Goal: Information Seeking & Learning: Find specific fact

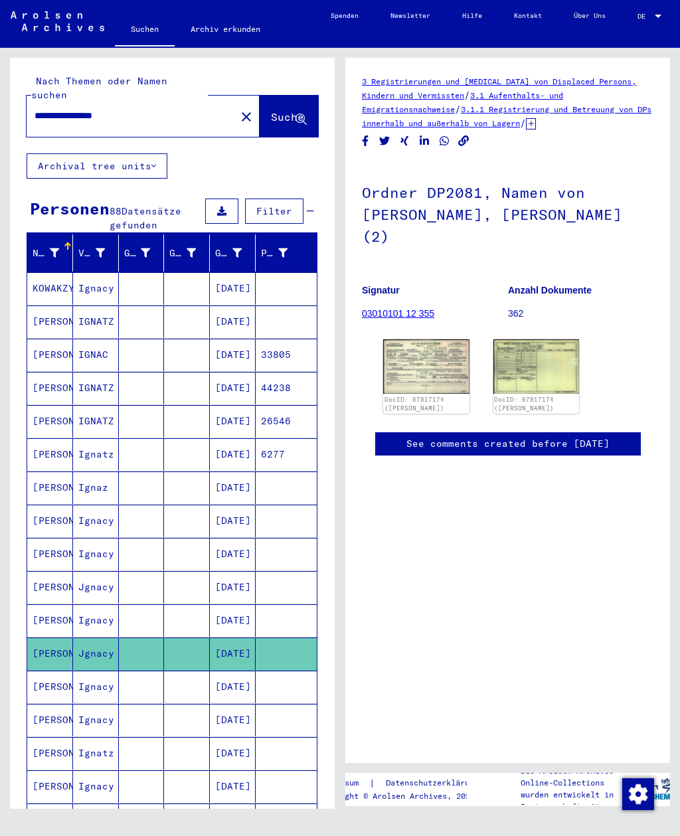
click at [112, 109] on input "**********" at bounding box center [131, 116] width 193 height 14
type input "**********"
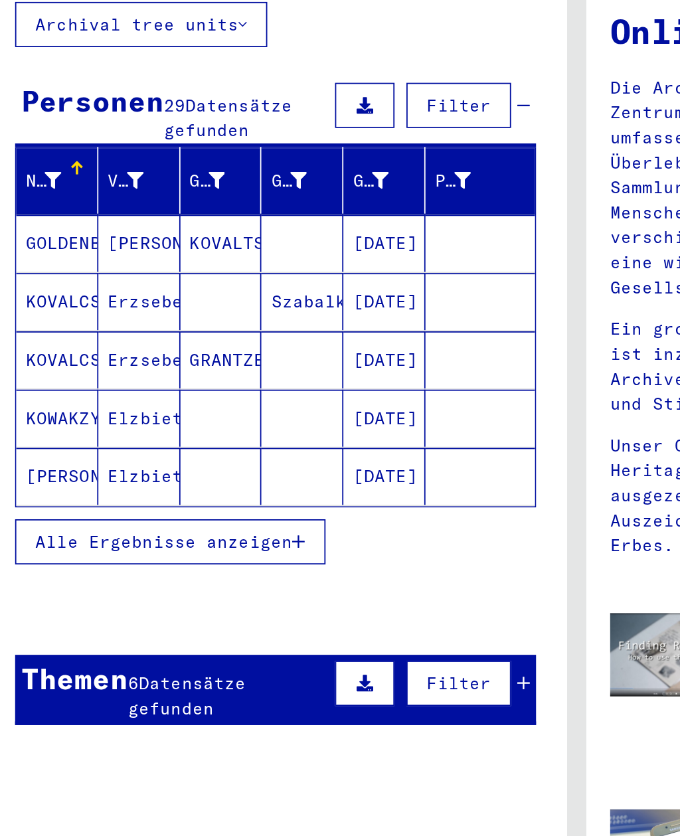
scroll to position [44, 0]
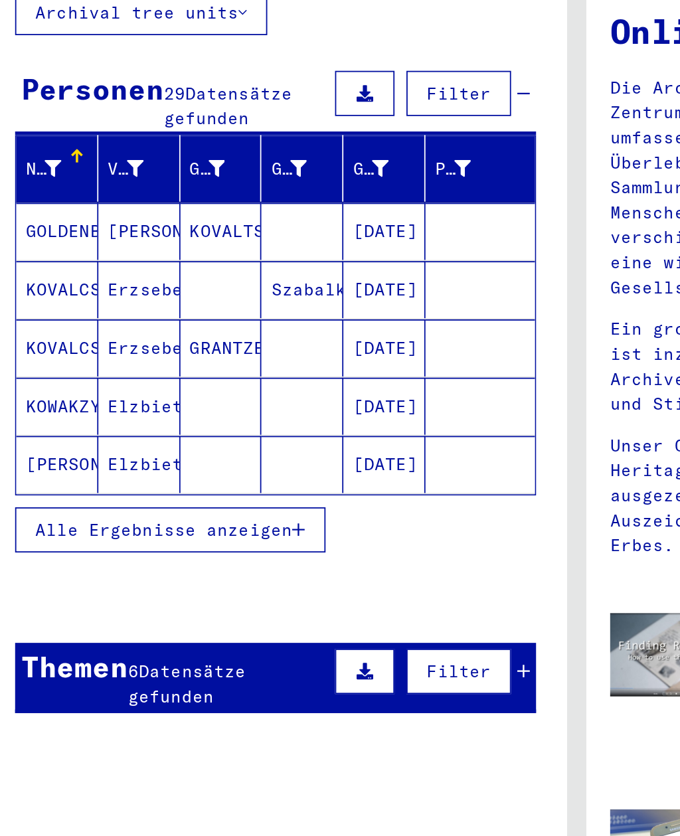
click at [38, 404] on span "Alle Ergebnisse anzeigen" at bounding box center [109, 410] width 143 height 12
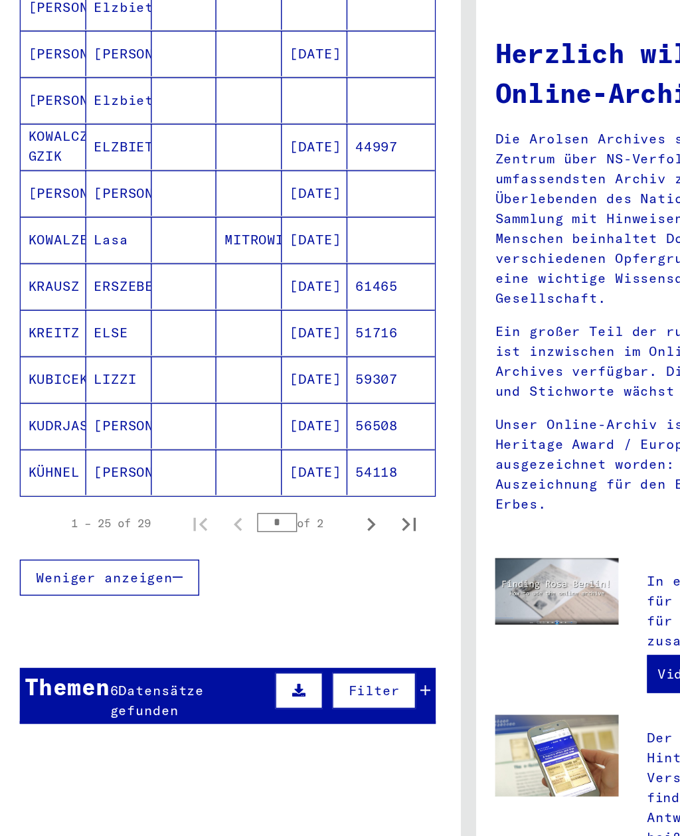
scroll to position [673, 0]
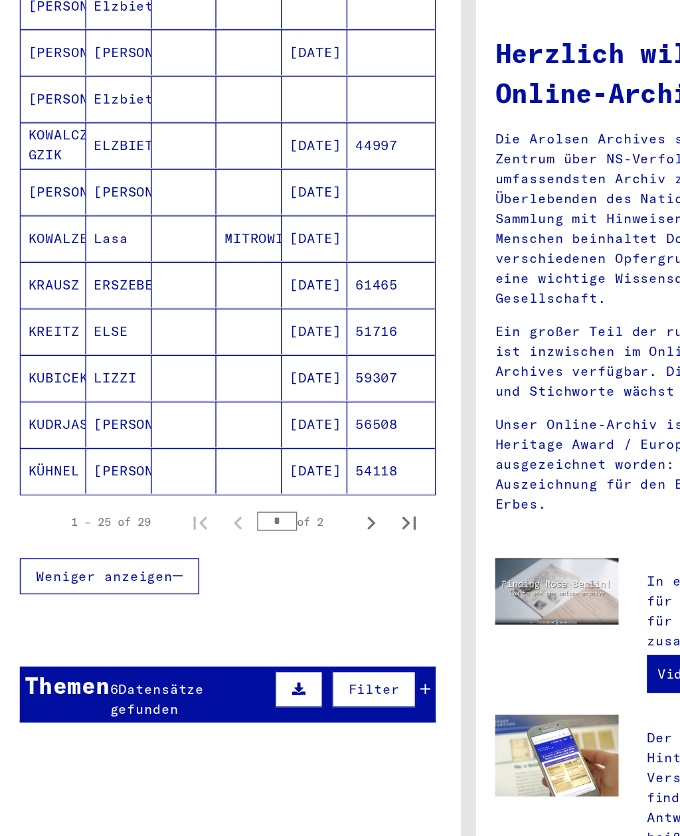
click at [52, 534] on div "Themen" at bounding box center [60, 546] width 60 height 24
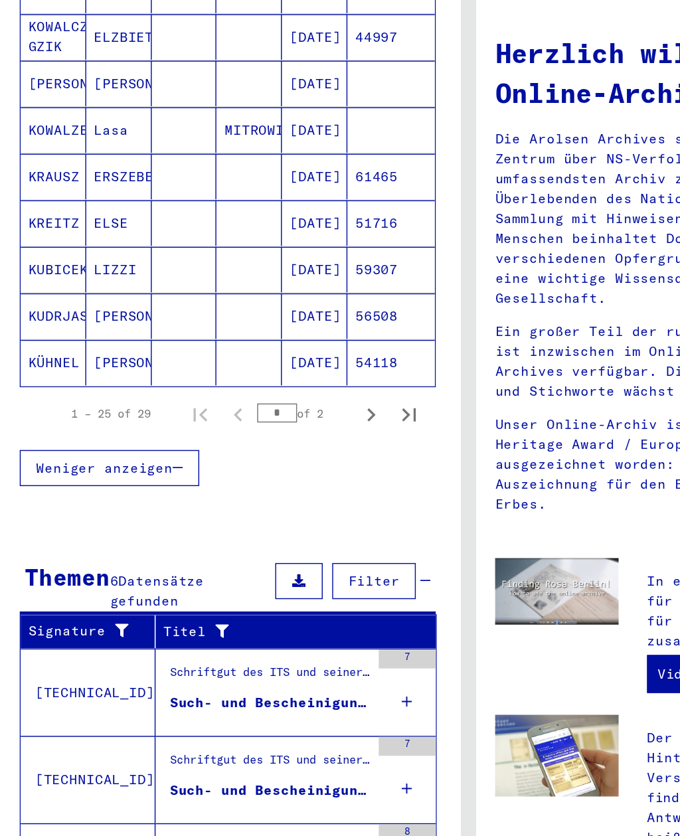
click at [141, 551] on div "Such- und Bescheinigungsvorgang Nr. 1.013.857 für [PERSON_NAME] geboren [DEMOGR…" at bounding box center [200, 558] width 139 height 14
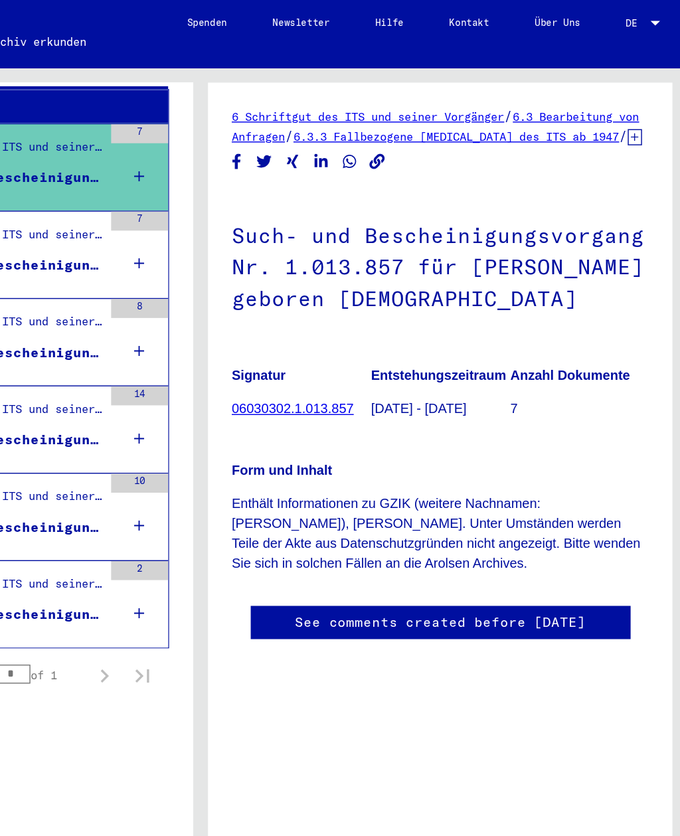
scroll to position [254, 0]
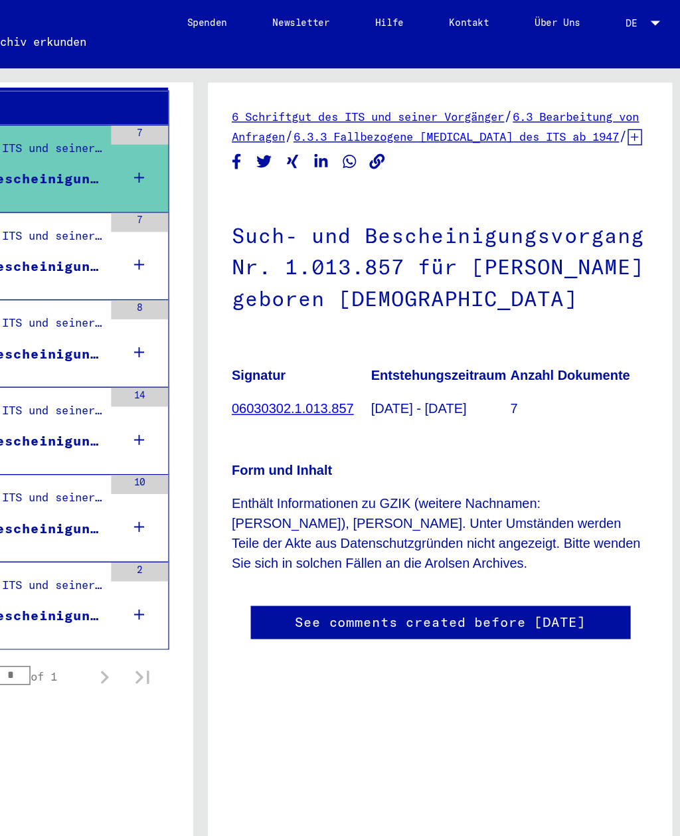
click at [131, 179] on div "Such- und Bescheinigungsvorgang Nr. 1.140.963 für [PERSON_NAME] geboren [DEMOGR…" at bounding box center [200, 186] width 139 height 14
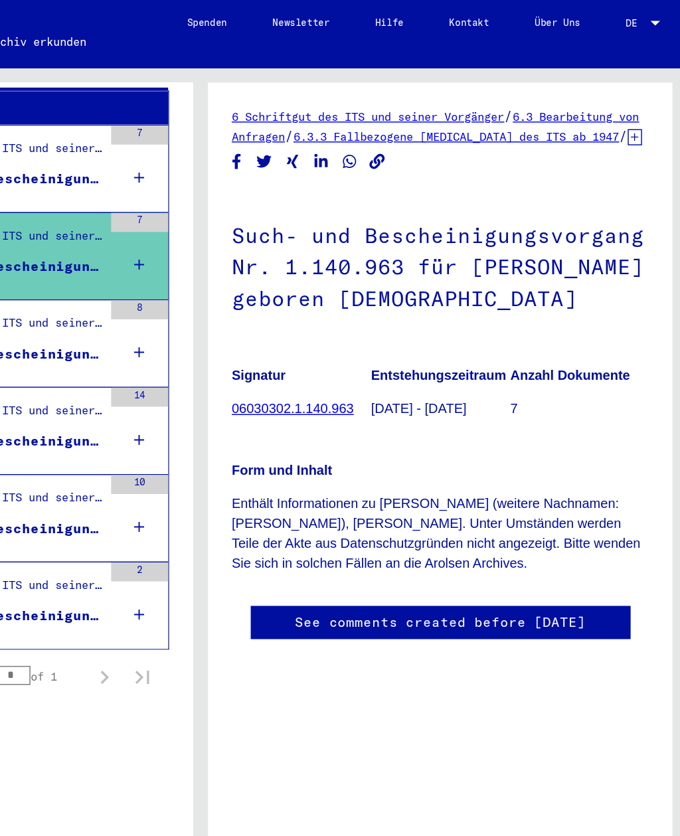
click at [131, 223] on div "Schriftgut des ITS und seiner Vorgänger > Bearbeitung von Anfragen > Fallbezoge…" at bounding box center [200, 229] width 139 height 19
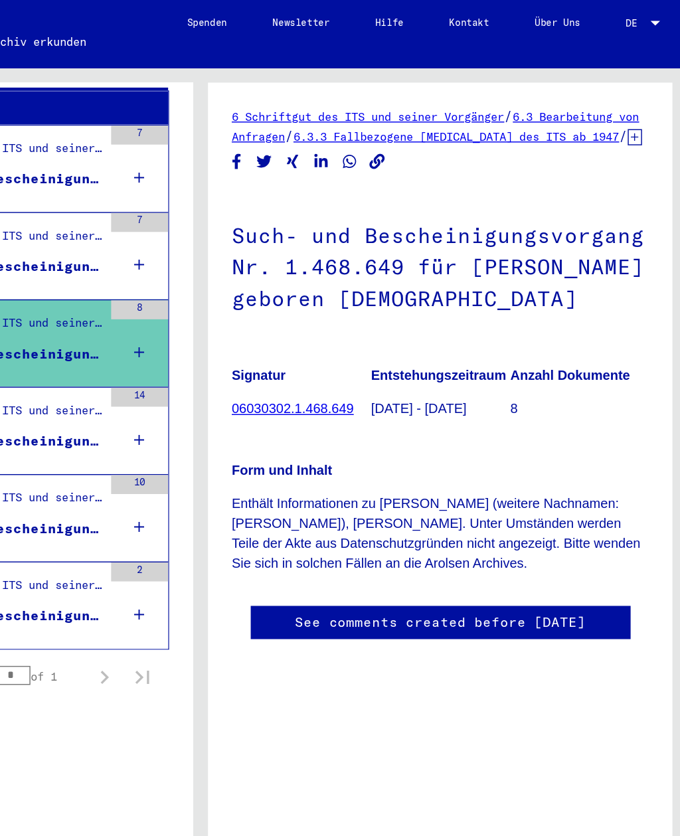
click at [131, 179] on div "Such- und Bescheinigungsvorgang Nr. 1.140.963 für [PERSON_NAME] geboren [DEMOGR…" at bounding box center [200, 186] width 139 height 14
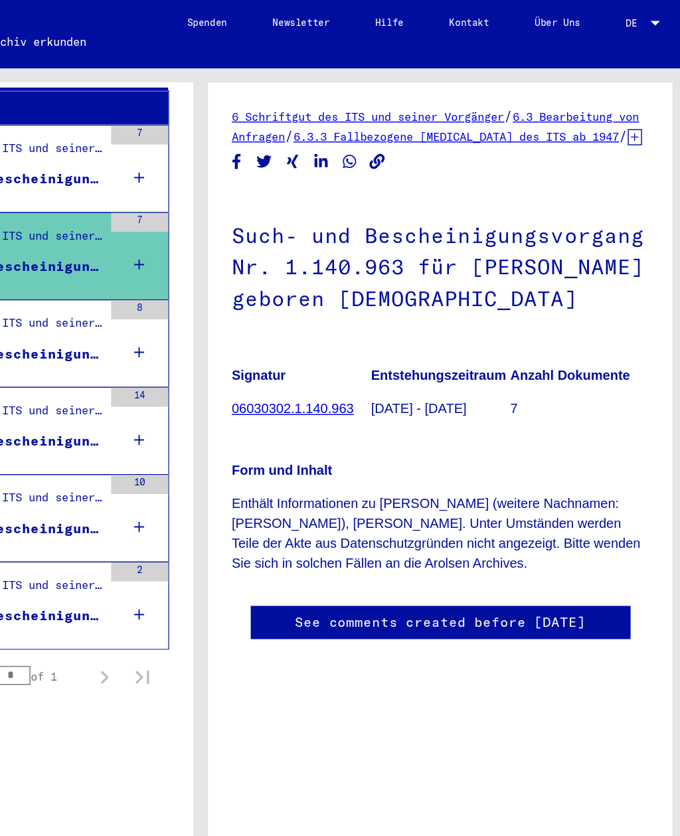
click at [131, 223] on div "Schriftgut des ITS und seiner Vorgänger > Bearbeitung von Anfragen > Fallbezoge…" at bounding box center [200, 229] width 139 height 19
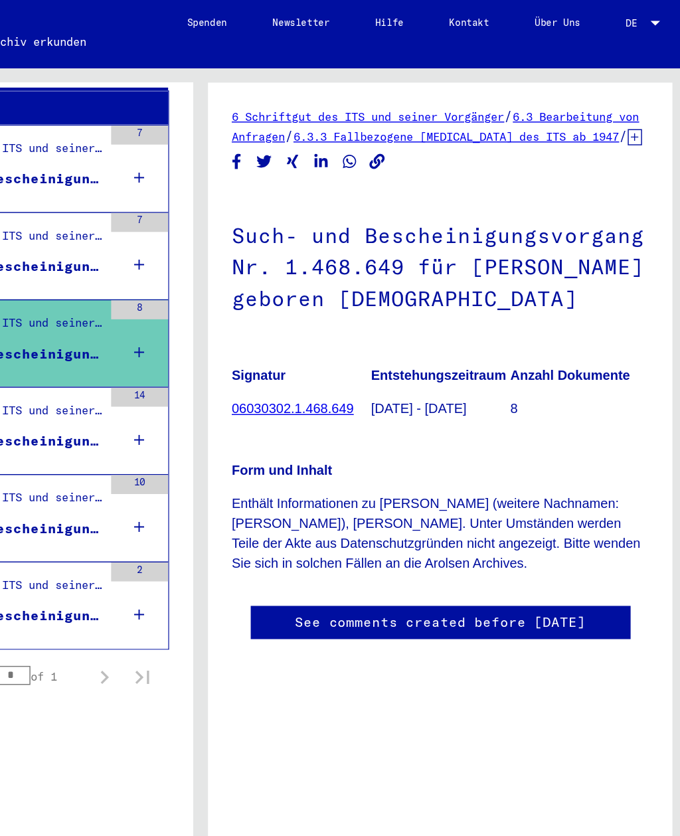
scroll to position [258, 0]
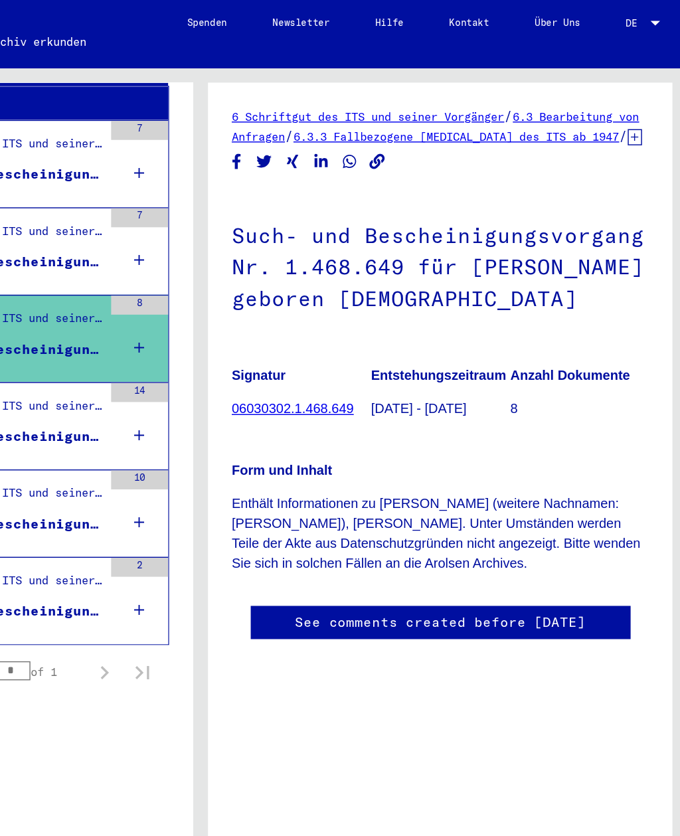
click at [131, 298] on div "Such- und Bescheinigungsvorgang Nr. 1.540.862 für [PERSON_NAME] geboren [DEMOGR…" at bounding box center [200, 305] width 139 height 14
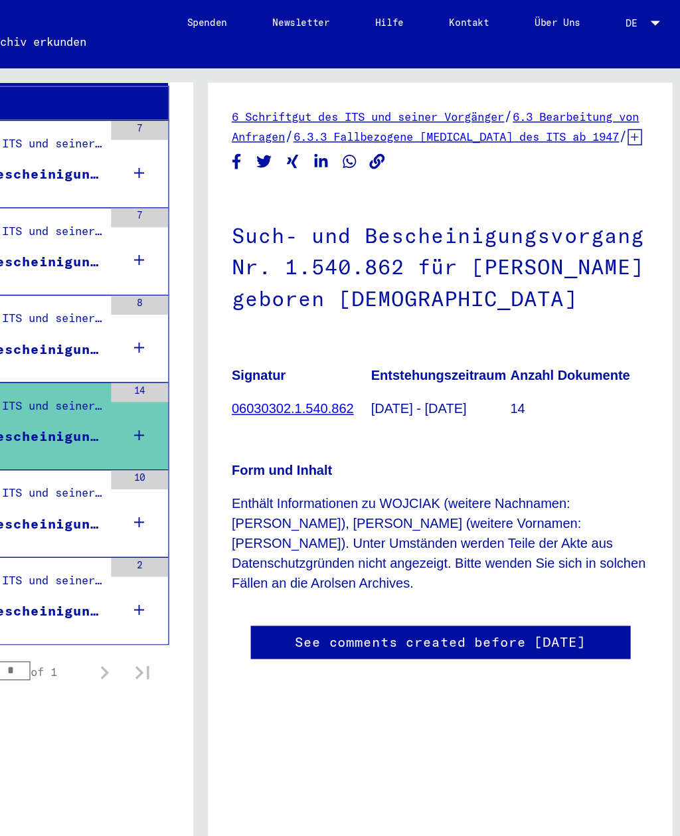
click at [131, 359] on div "Such- und Bescheinigungsvorgang Nr. 1.733.394 für [PERSON_NAME] geboren [DEMOGR…" at bounding box center [200, 366] width 139 height 14
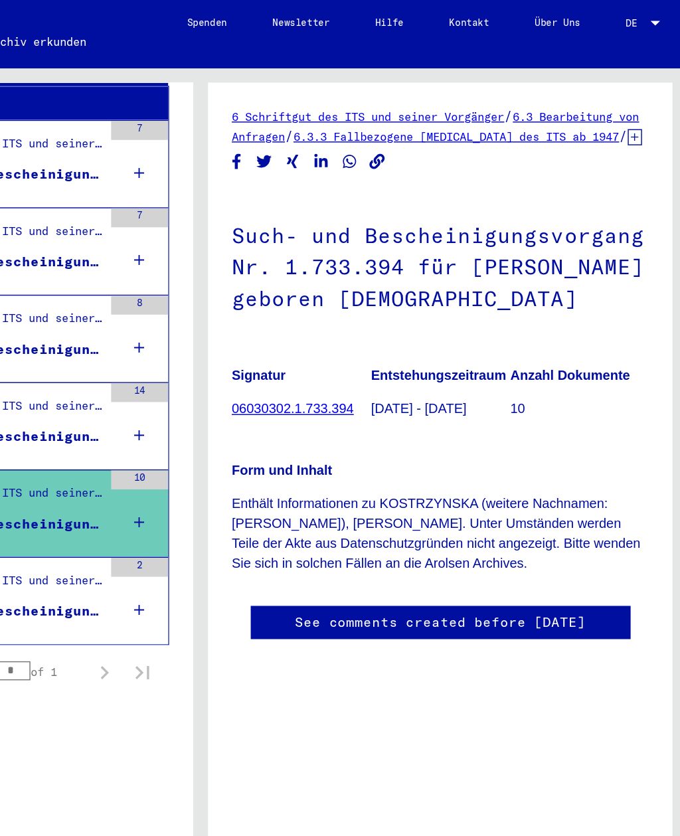
click at [131, 403] on div "Schriftgut des ITS und seiner Vorgänger > Bearbeitung von Anfragen > Fallbezoge…" at bounding box center [200, 409] width 139 height 19
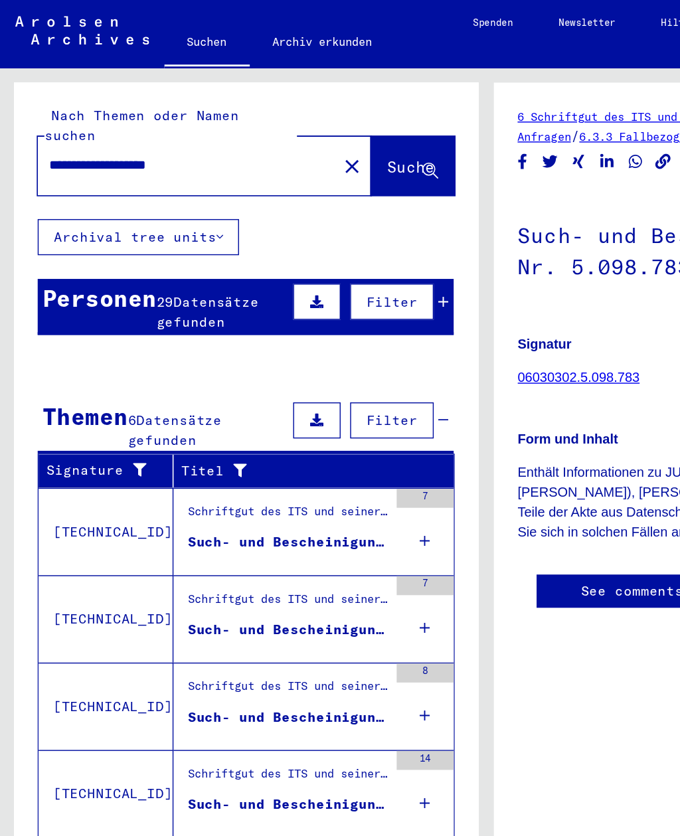
click at [56, 198] on div "Personen" at bounding box center [70, 208] width 80 height 24
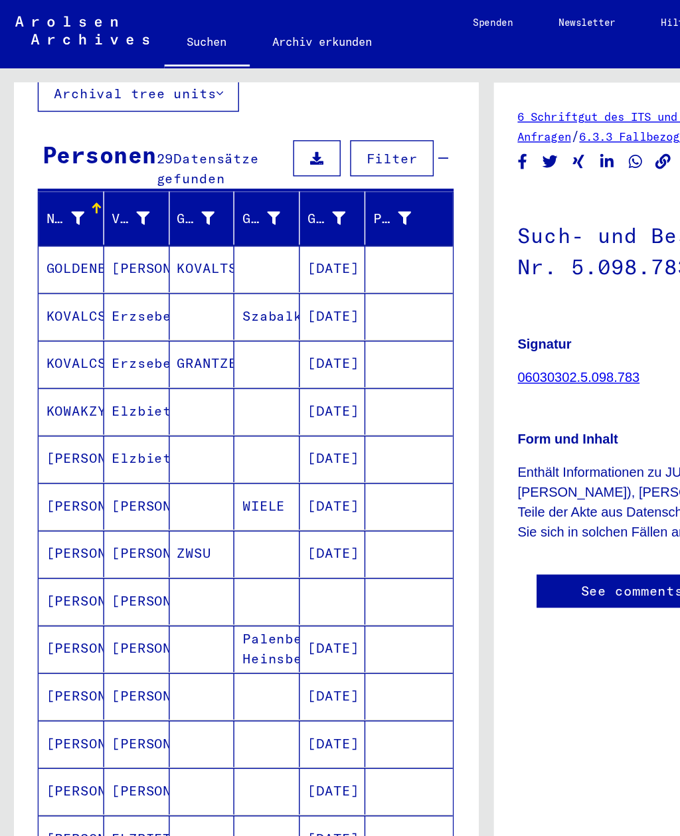
scroll to position [84, 0]
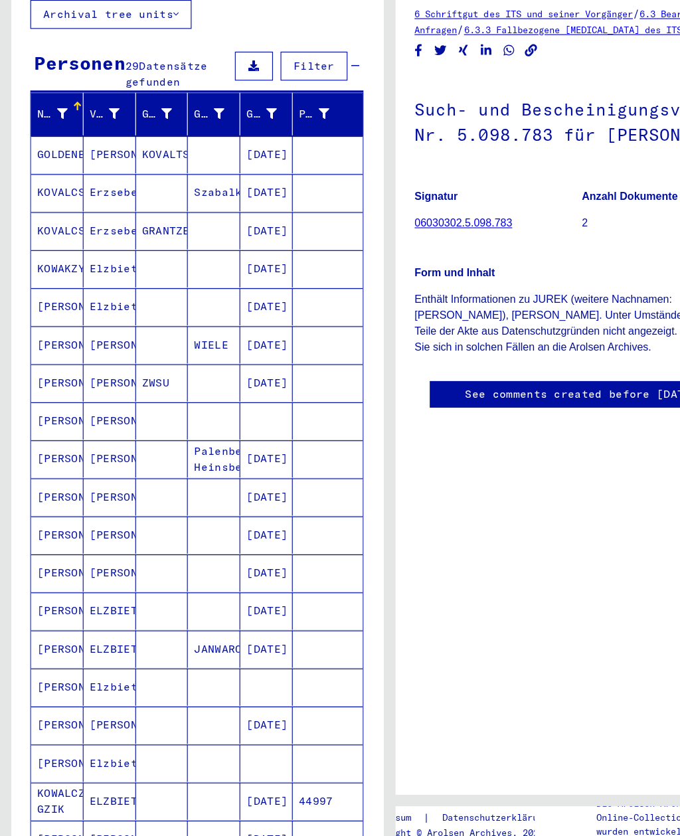
click at [37, 586] on mat-cell "[PERSON_NAME]" at bounding box center [50, 602] width 46 height 33
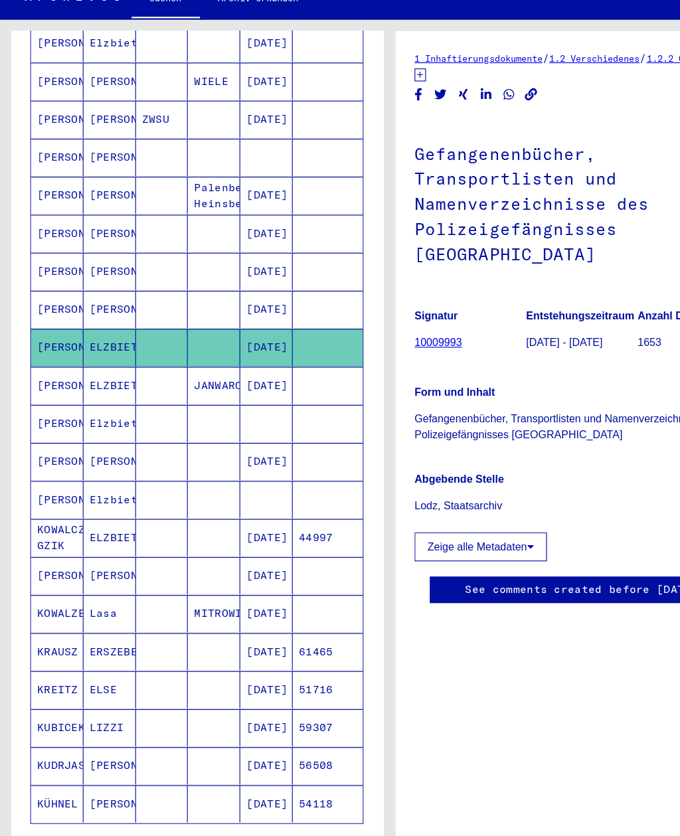
scroll to position [354, 0]
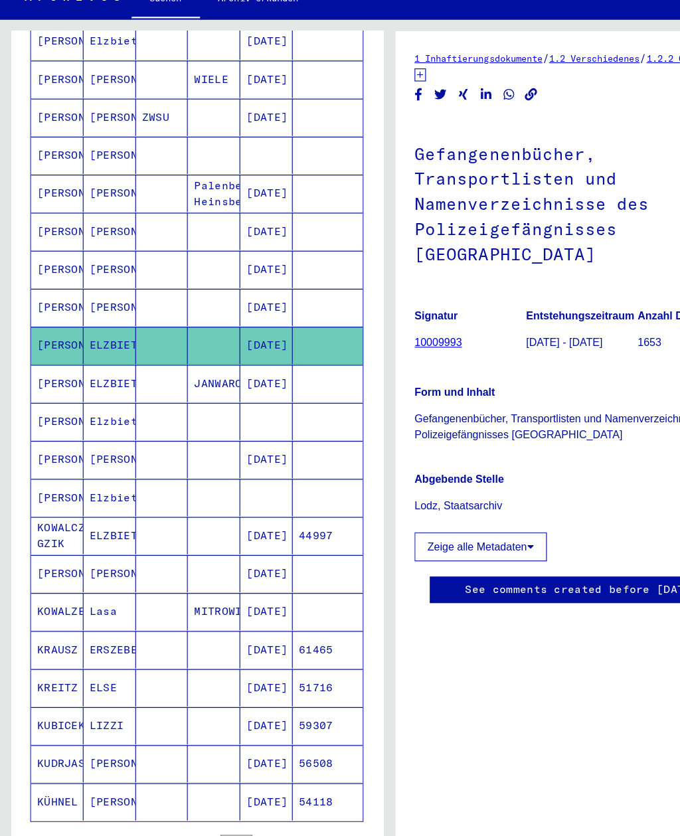
click at [62, 482] on mat-cell "KOWALCZYK GZIK" at bounding box center [50, 498] width 46 height 33
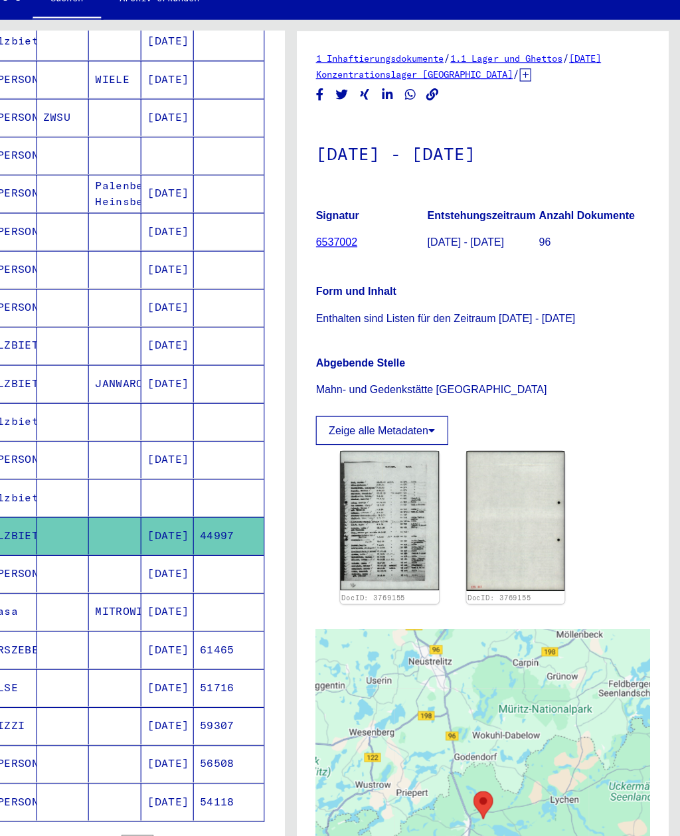
click at [383, 460] on img at bounding box center [426, 484] width 86 height 121
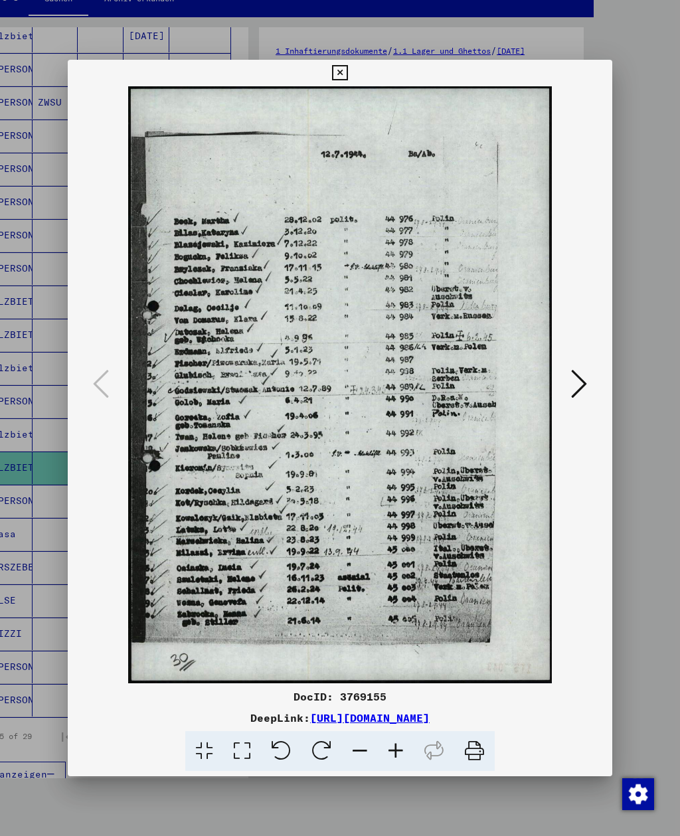
click at [587, 372] on button at bounding box center [579, 385] width 24 height 38
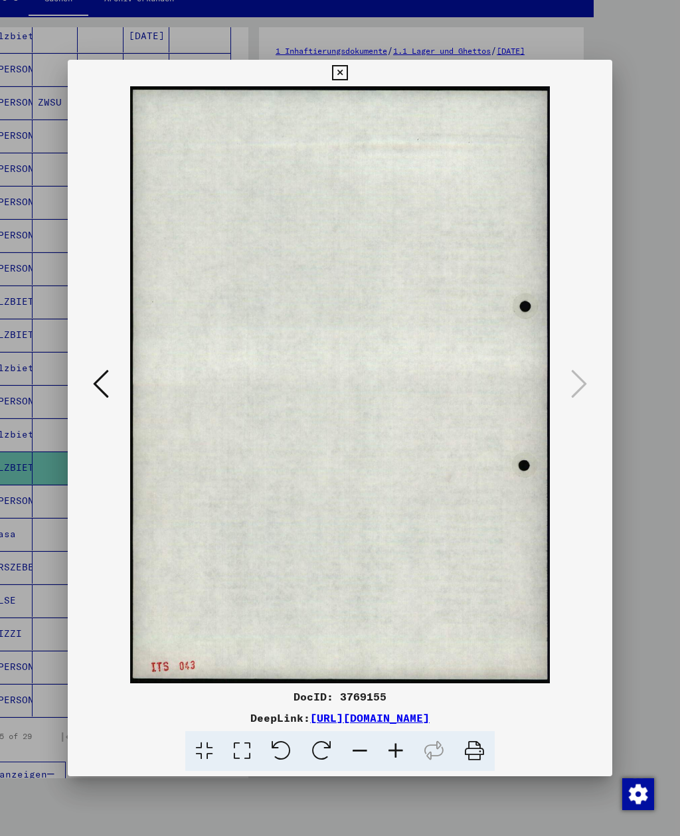
click at [102, 396] on icon at bounding box center [101, 384] width 16 height 32
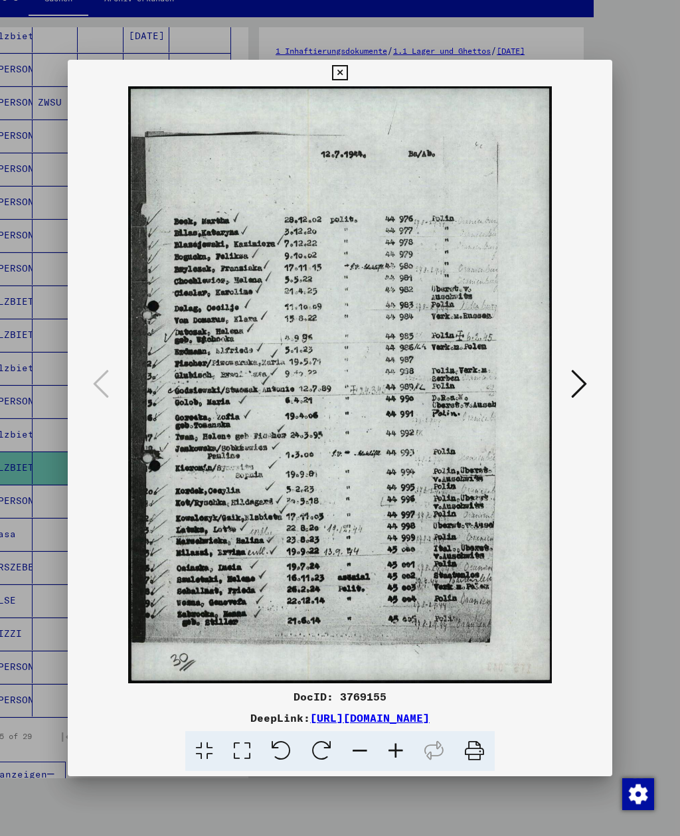
click at [347, 72] on icon at bounding box center [339, 73] width 15 height 16
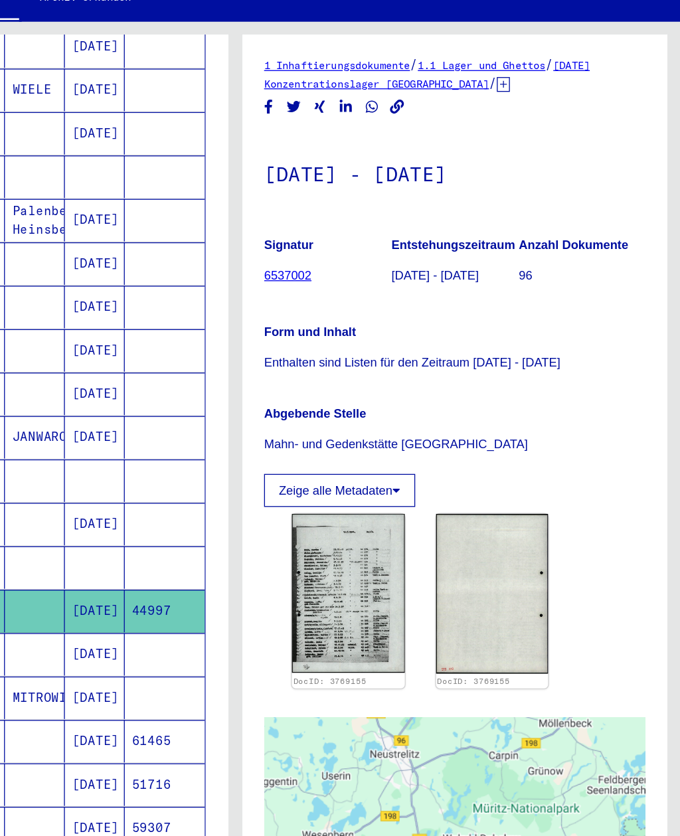
click at [164, 150] on mat-cell at bounding box center [187, 166] width 46 height 33
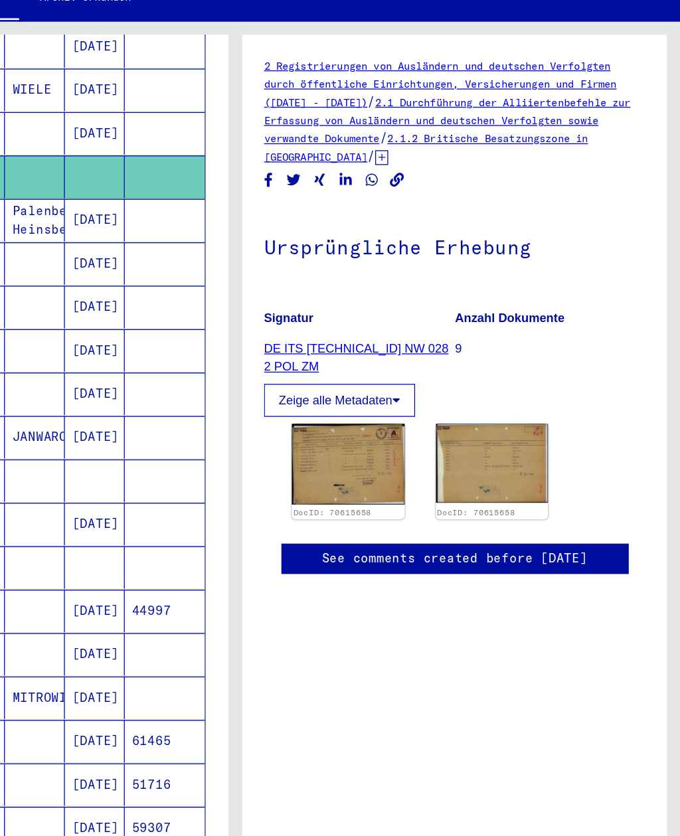
click at [164, 316] on mat-cell at bounding box center [187, 332] width 46 height 33
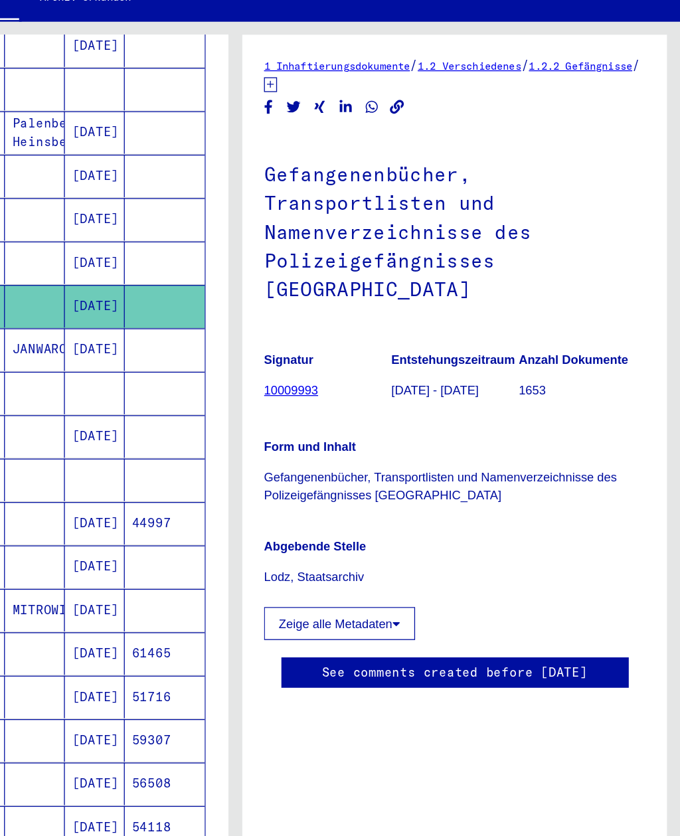
scroll to position [444, 0]
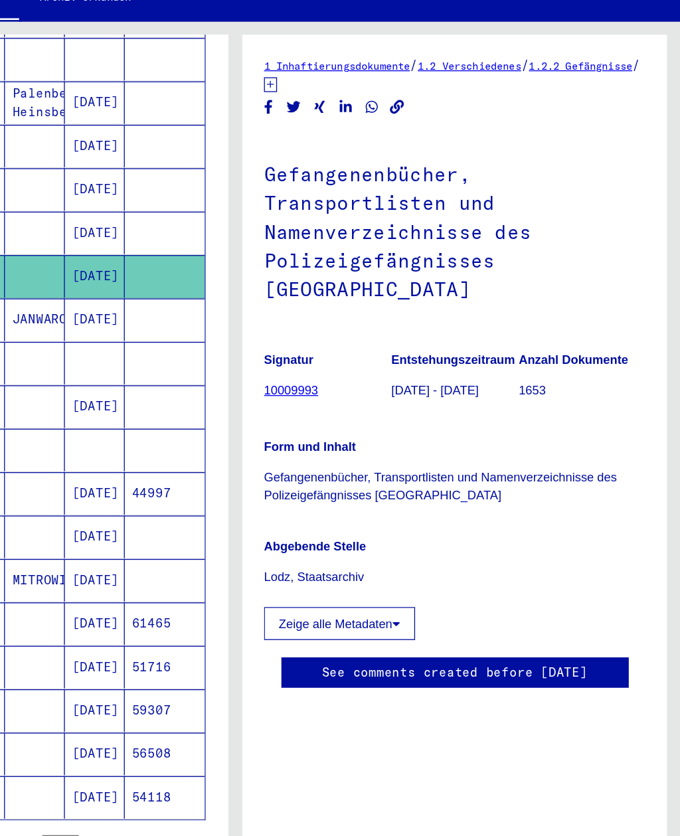
click at [164, 392] on mat-cell at bounding box center [187, 408] width 46 height 33
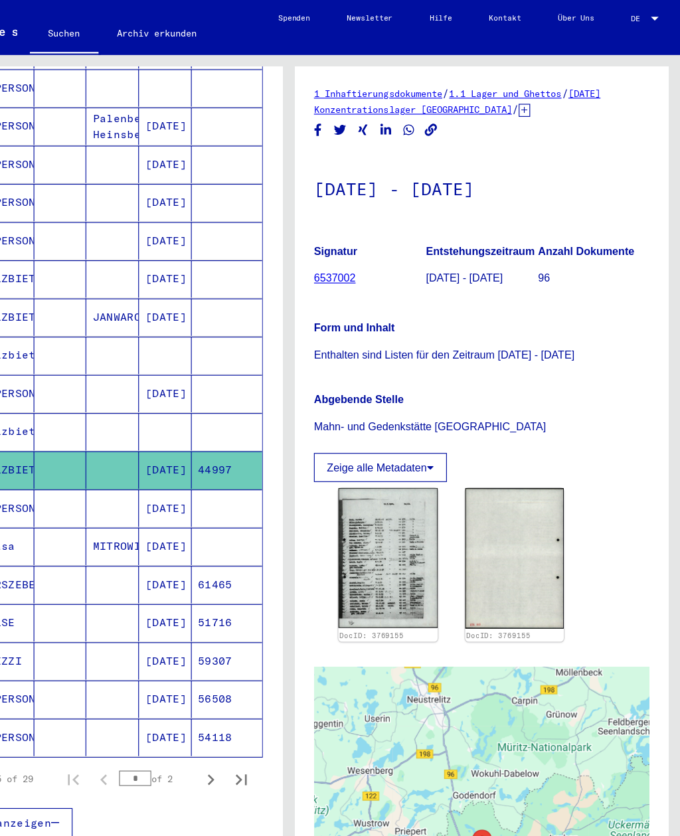
click at [383, 470] on img at bounding box center [426, 484] width 86 height 121
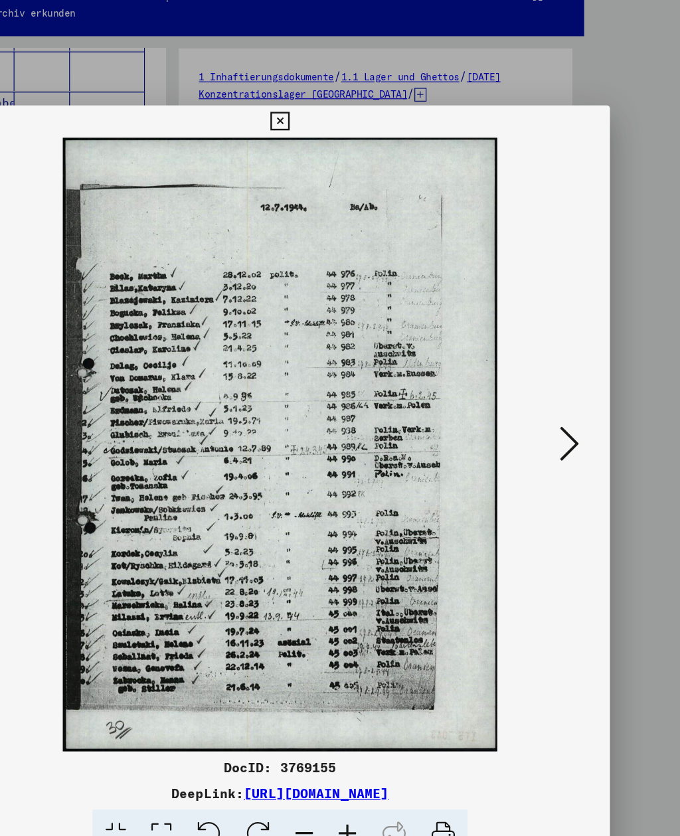
click at [351, 106] on div at bounding box center [339, 118] width 23 height 27
click at [351, 110] on button at bounding box center [339, 118] width 23 height 27
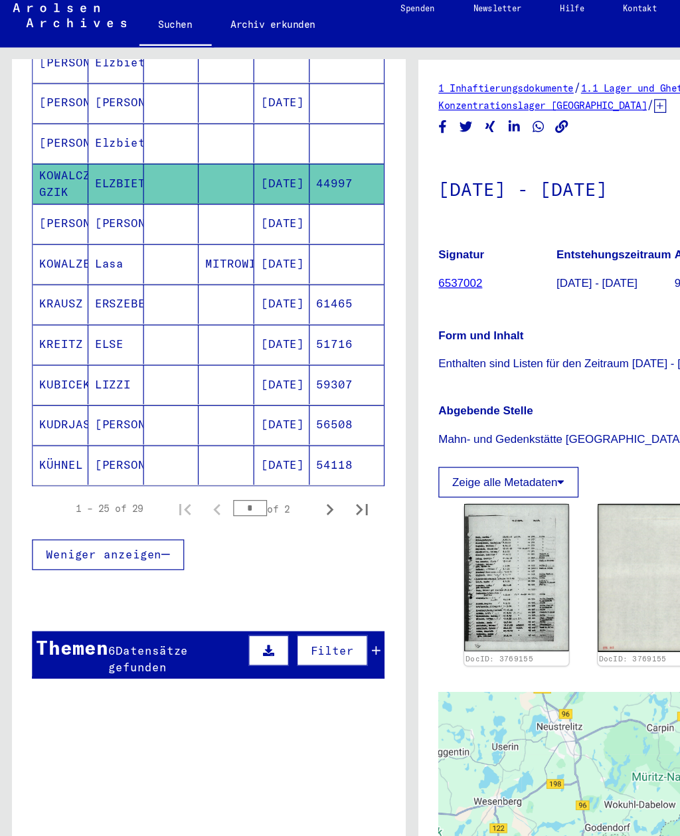
click at [277, 419] on icon "Next page" at bounding box center [272, 428] width 19 height 19
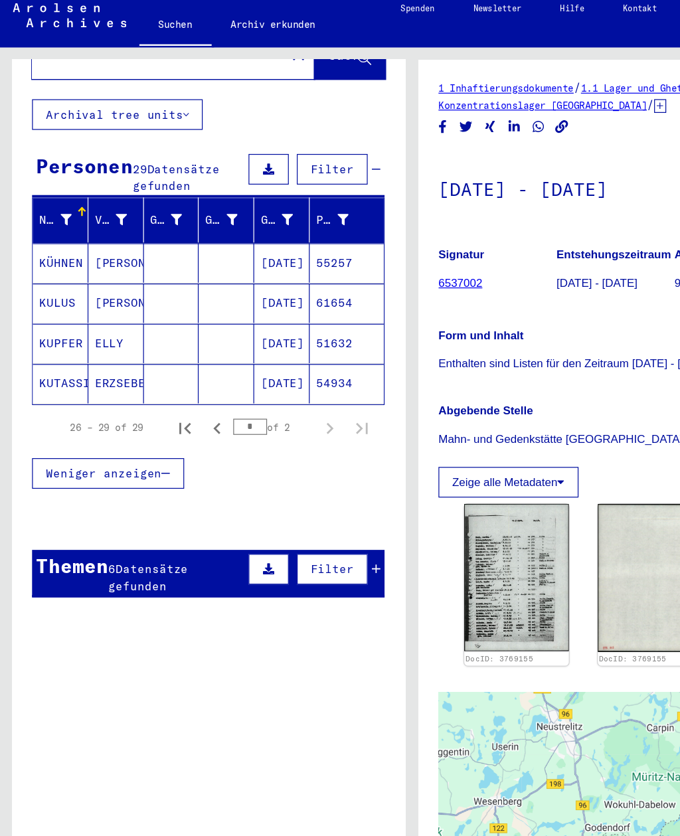
scroll to position [64, 0]
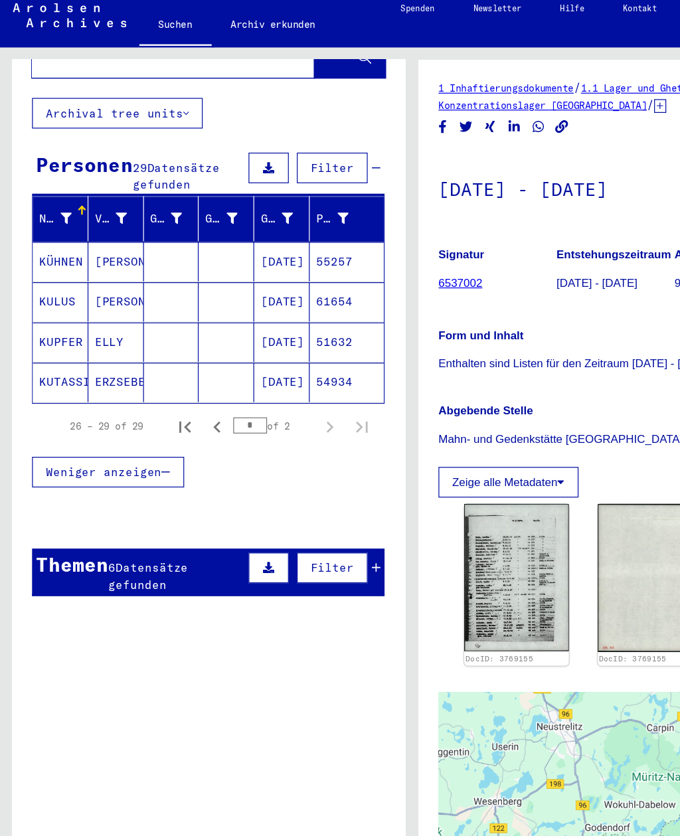
click at [179, 356] on icon "Previous page" at bounding box center [179, 360] width 6 height 9
type input "*"
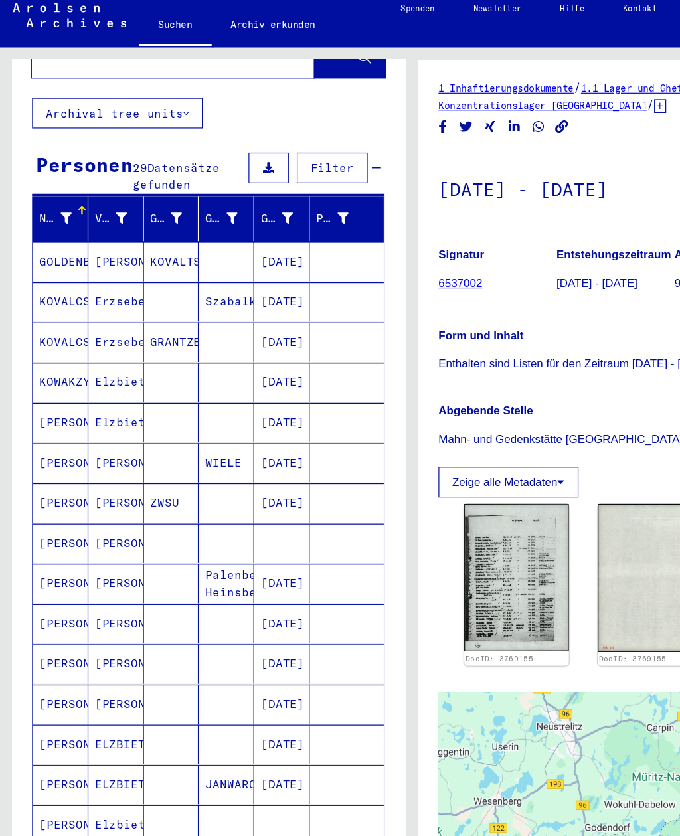
click at [40, 308] on mat-cell "KOWAKZYK" at bounding box center [50, 324] width 46 height 33
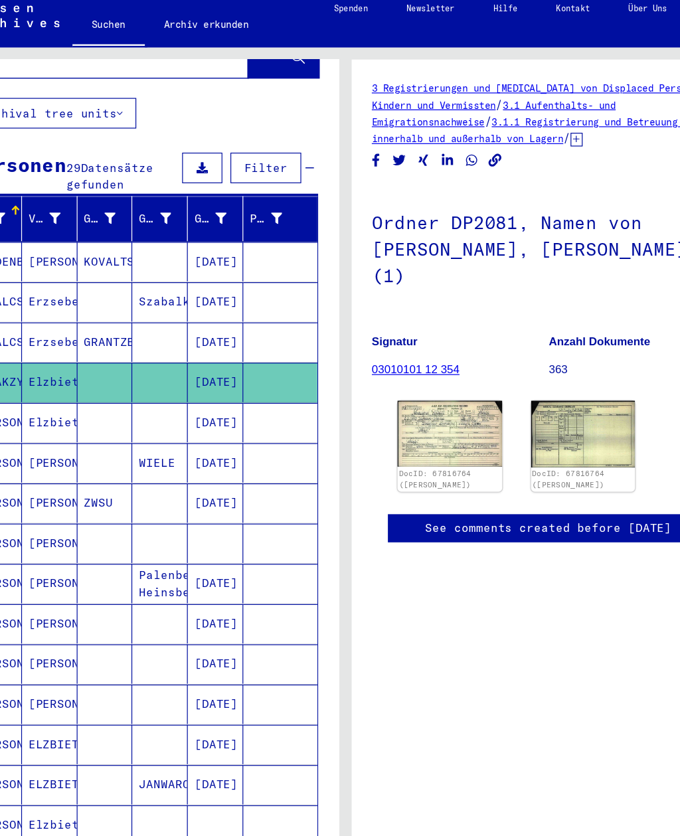
click at [404, 375] on img at bounding box center [426, 366] width 86 height 54
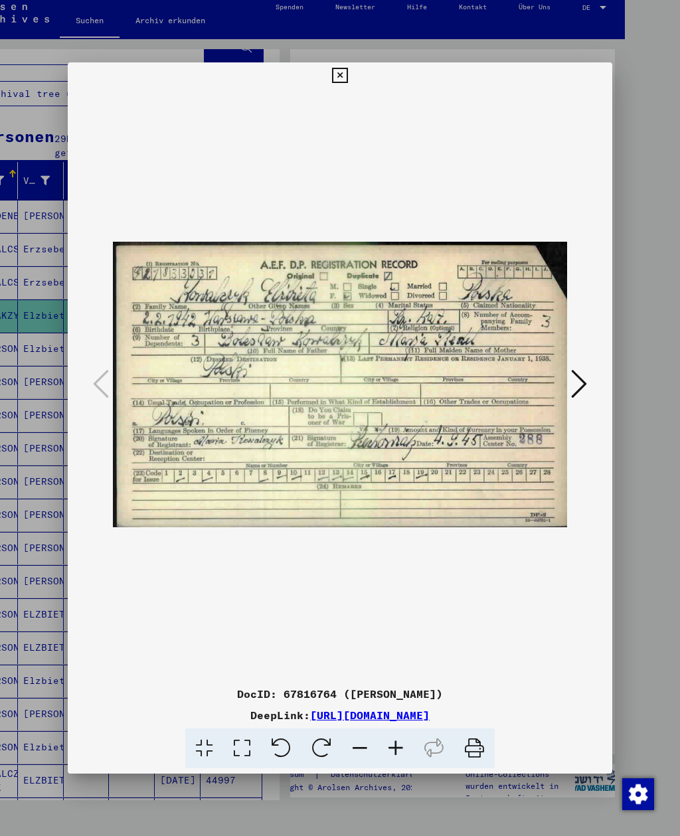
click at [351, 64] on button at bounding box center [339, 75] width 23 height 27
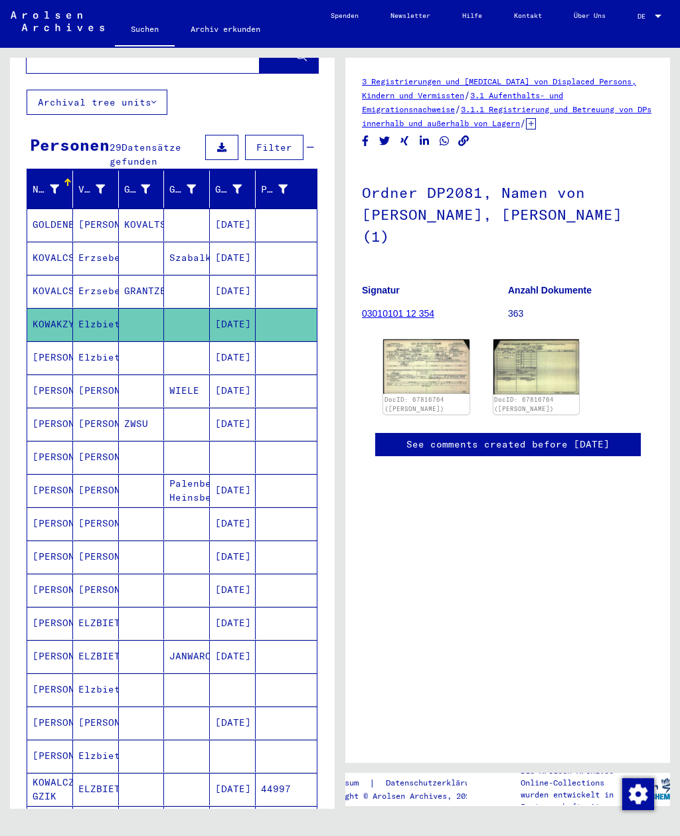
click at [41, 348] on mat-cell "[PERSON_NAME]" at bounding box center [50, 357] width 46 height 33
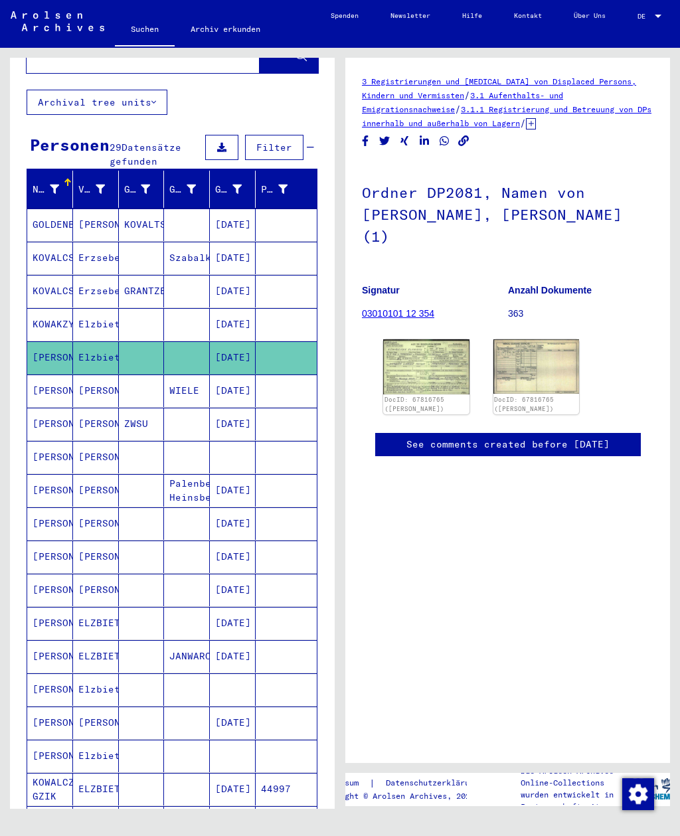
click at [417, 366] on img at bounding box center [426, 366] width 86 height 54
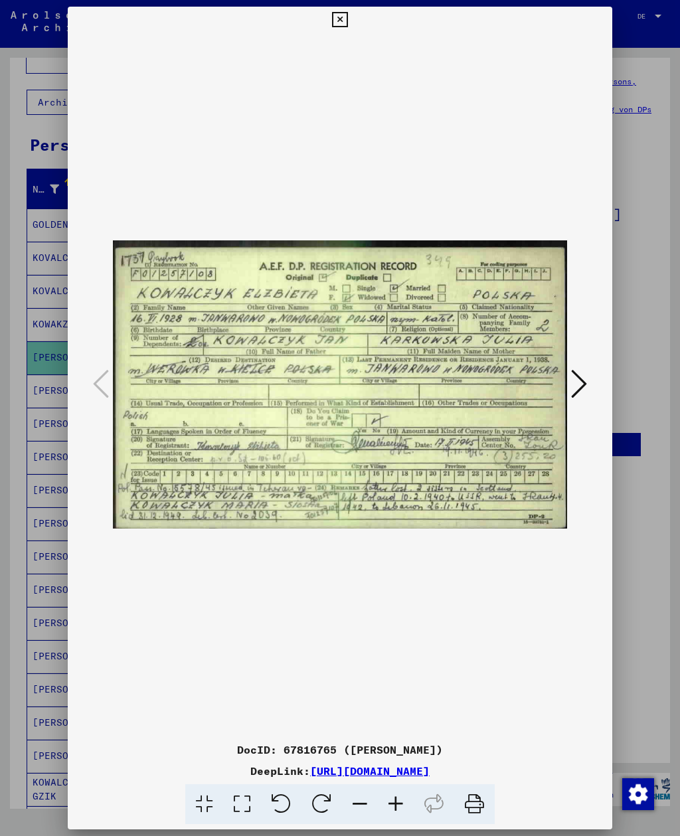
click at [351, 17] on button at bounding box center [339, 20] width 23 height 27
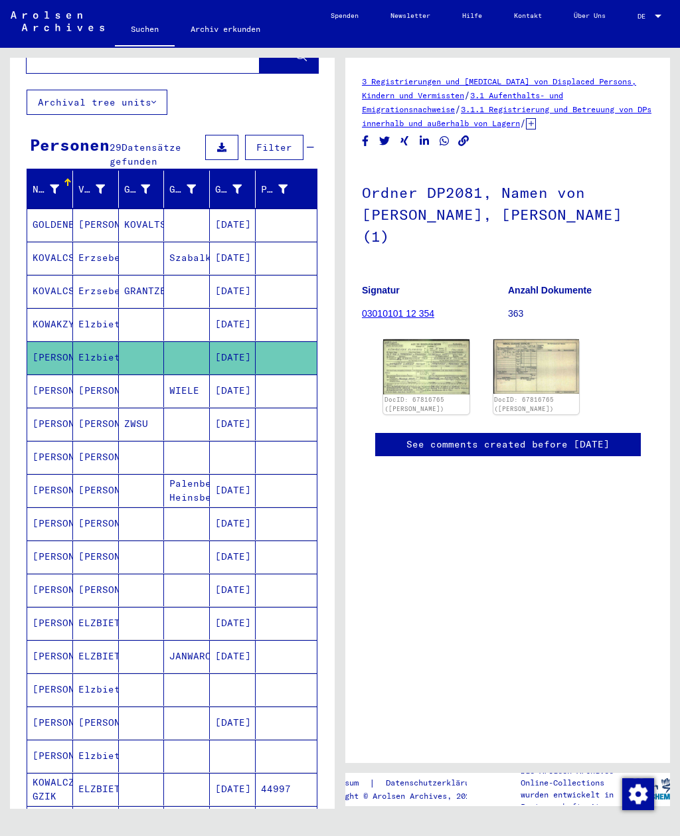
click at [37, 417] on mat-cell "[PERSON_NAME]" at bounding box center [50, 424] width 46 height 33
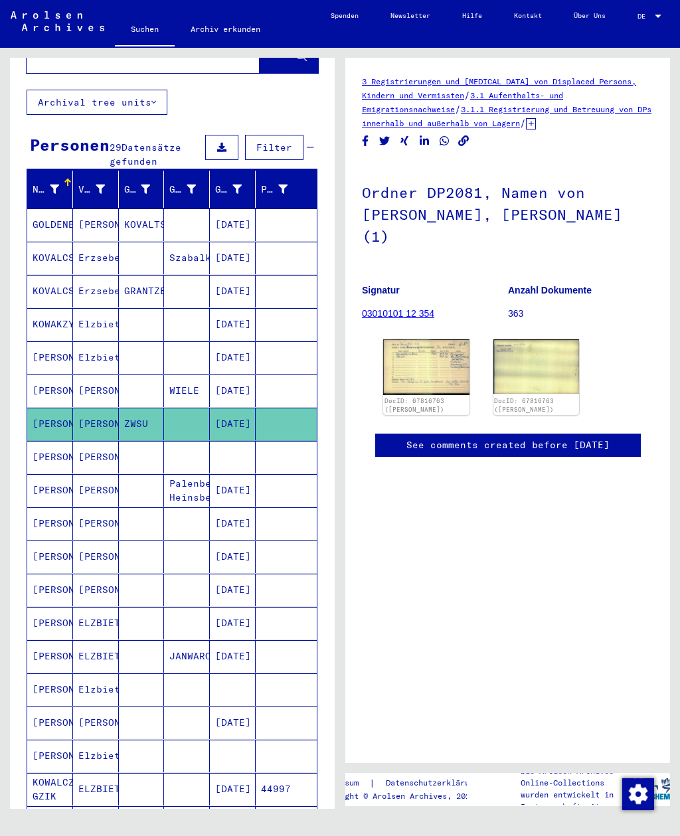
click at [415, 370] on img at bounding box center [426, 367] width 86 height 56
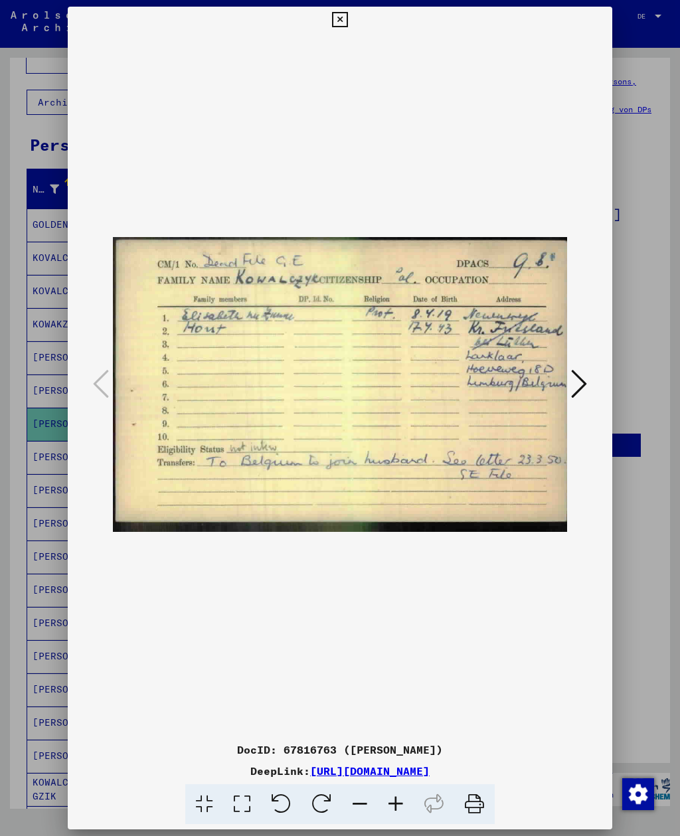
click at [347, 17] on icon at bounding box center [339, 20] width 15 height 16
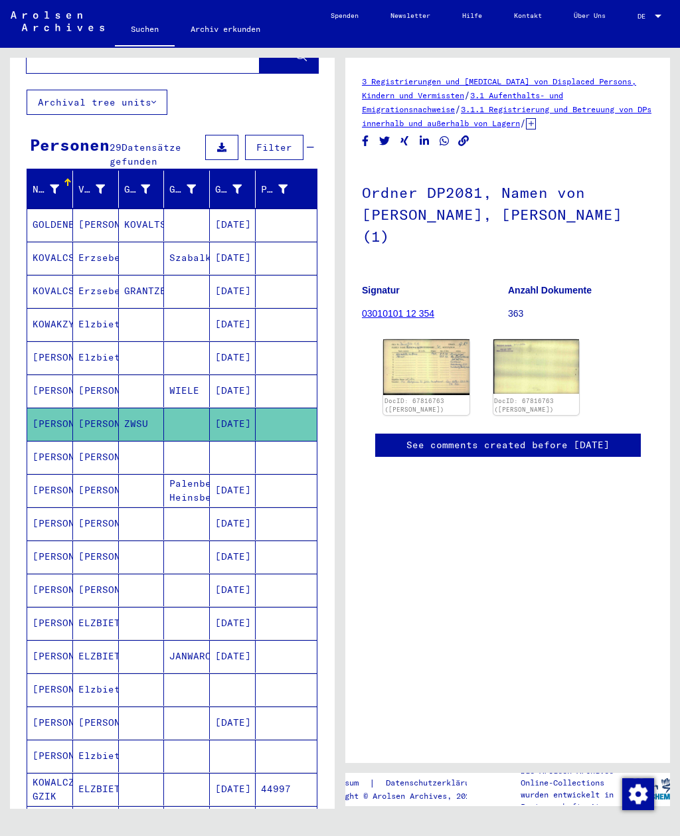
click at [46, 443] on mat-cell "[PERSON_NAME]" at bounding box center [50, 457] width 46 height 33
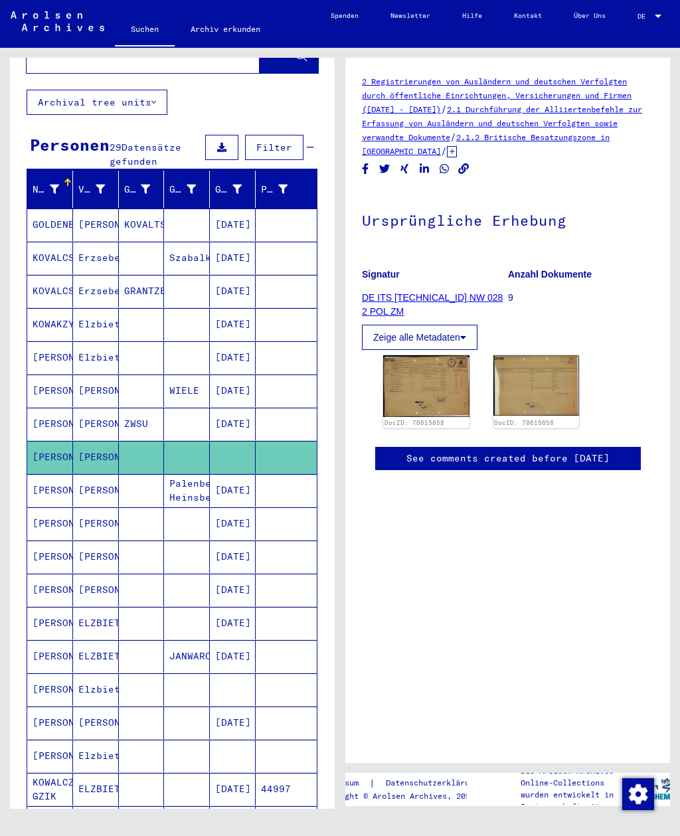
click at [400, 410] on img at bounding box center [426, 386] width 86 height 62
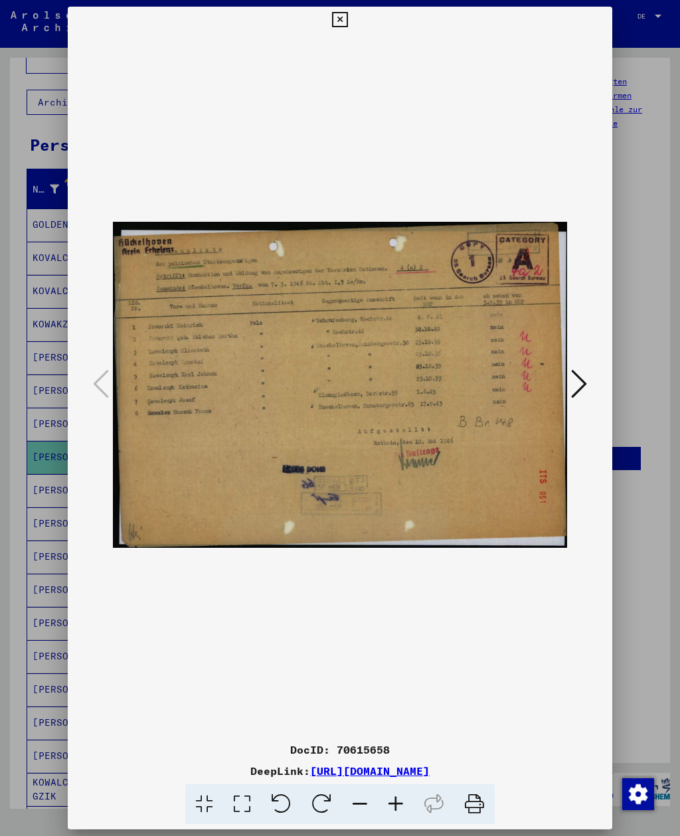
click at [583, 390] on icon at bounding box center [579, 384] width 16 height 32
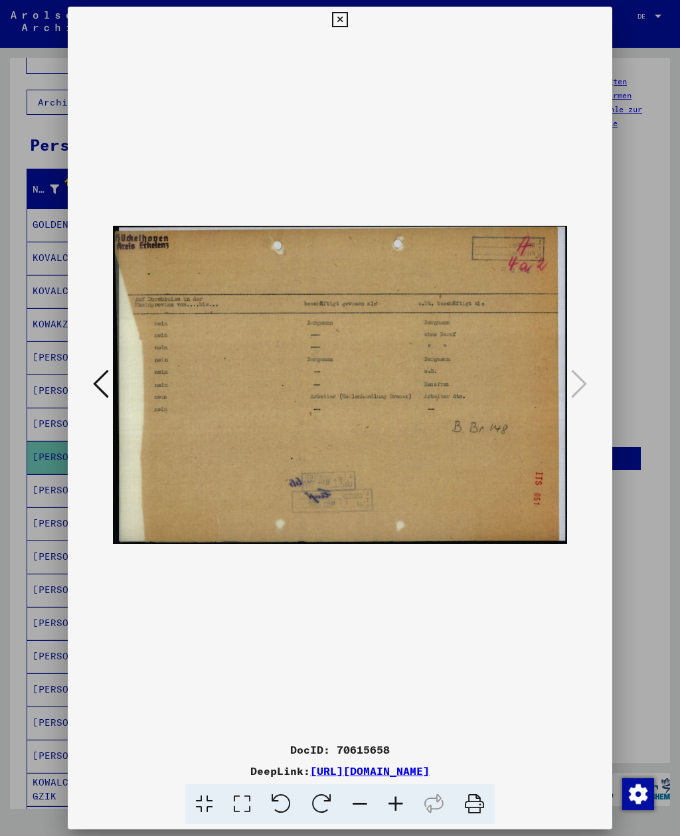
click at [347, 27] on icon at bounding box center [339, 20] width 15 height 16
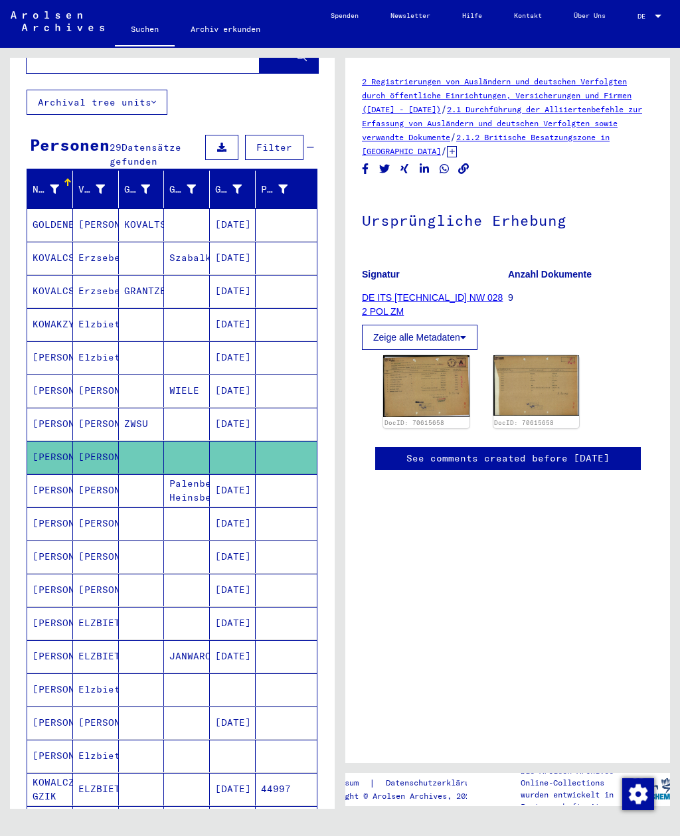
click at [60, 509] on mat-cell "[PERSON_NAME]" at bounding box center [50, 523] width 46 height 33
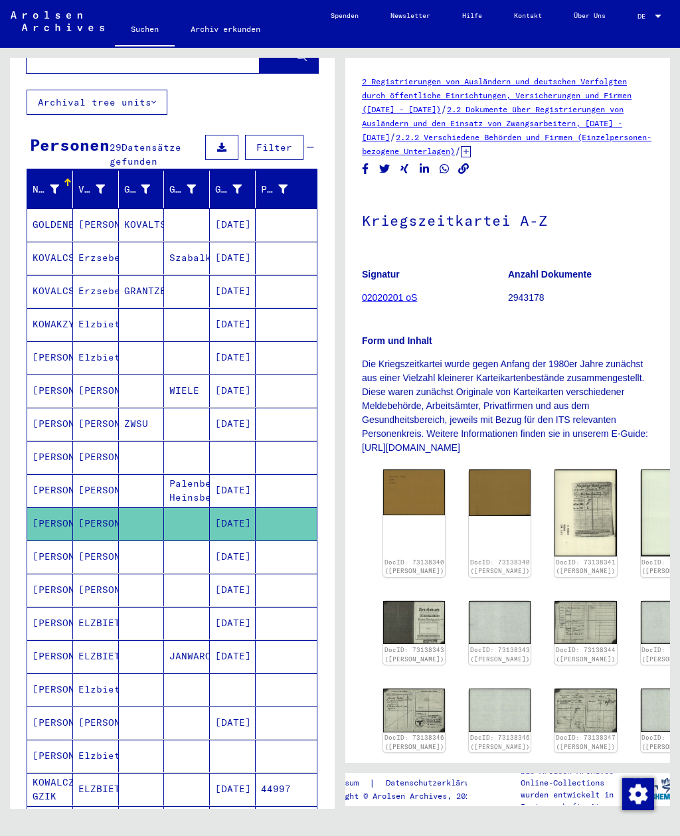
click at [400, 480] on img at bounding box center [414, 492] width 62 height 46
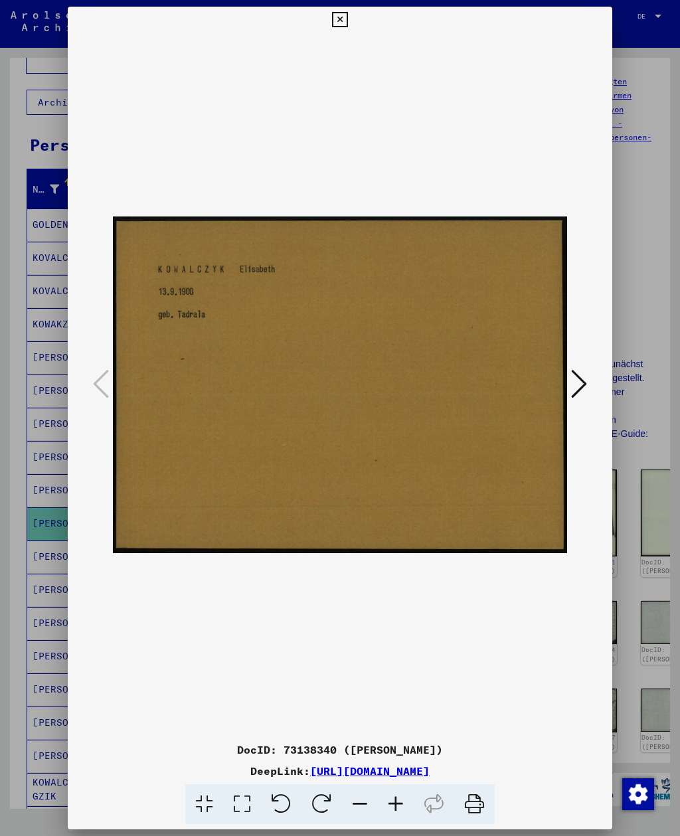
click at [580, 390] on icon at bounding box center [579, 384] width 16 height 32
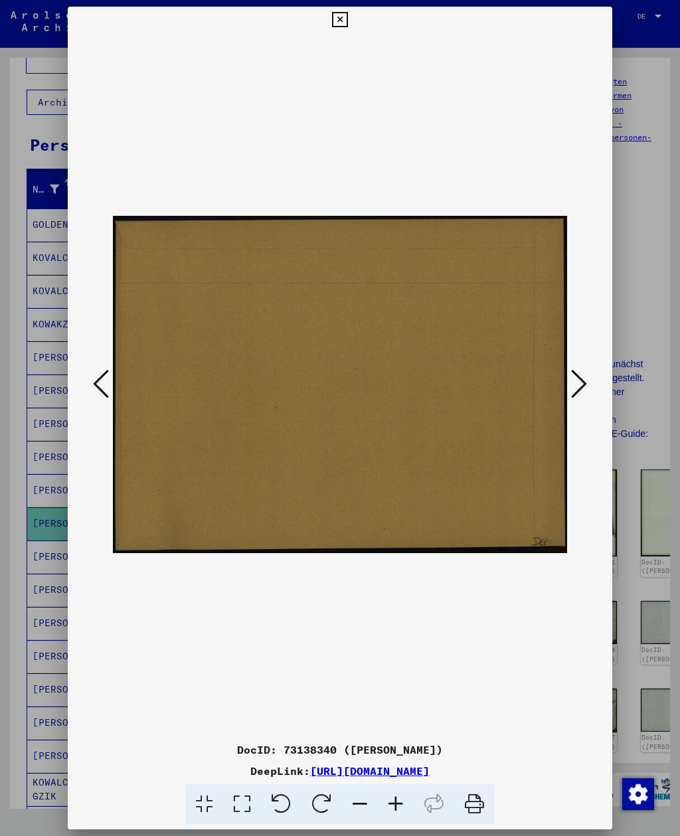
click at [579, 388] on icon at bounding box center [579, 384] width 16 height 32
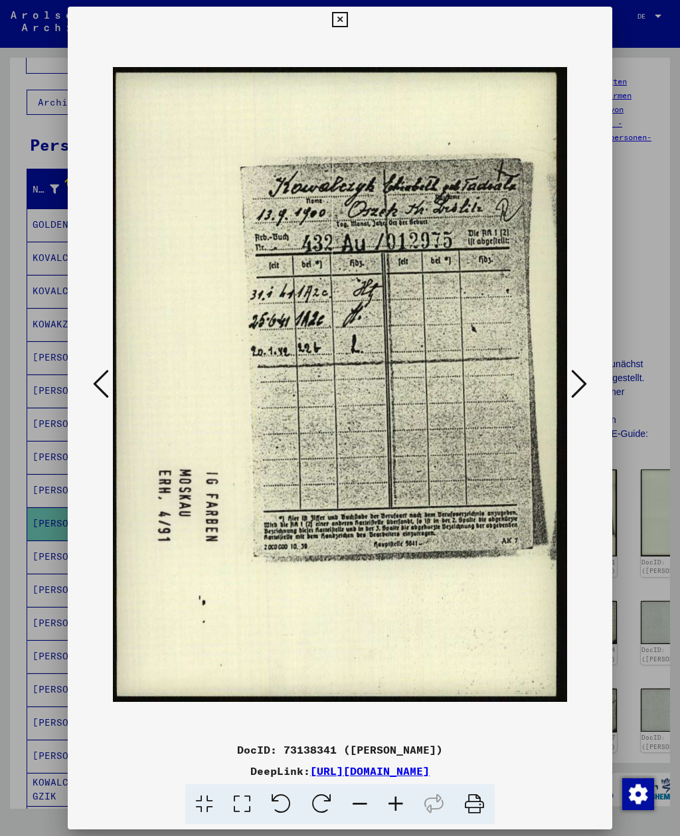
click at [579, 388] on icon at bounding box center [579, 384] width 16 height 32
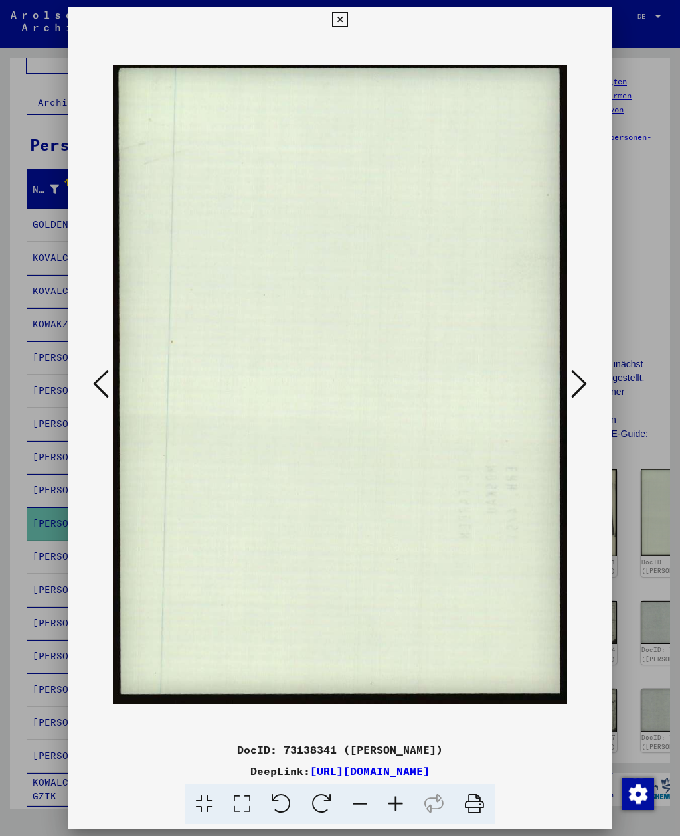
click at [104, 393] on icon at bounding box center [101, 384] width 16 height 32
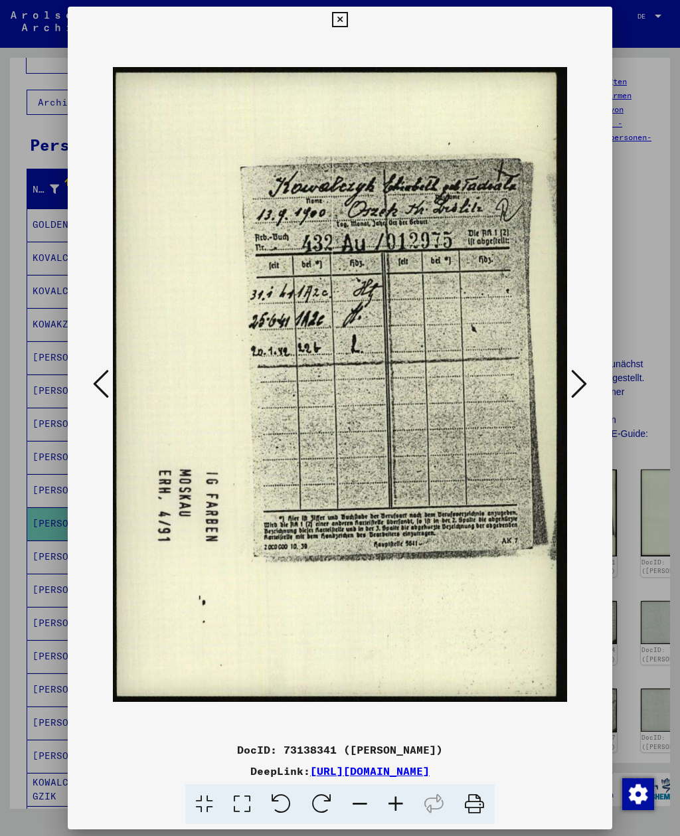
click at [582, 392] on icon at bounding box center [579, 384] width 16 height 32
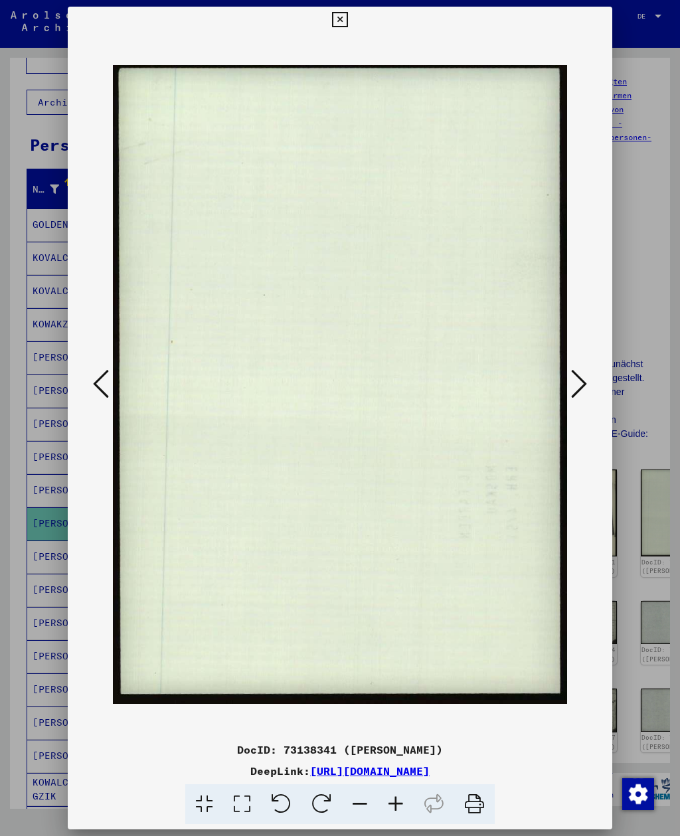
click at [583, 390] on icon at bounding box center [579, 384] width 16 height 32
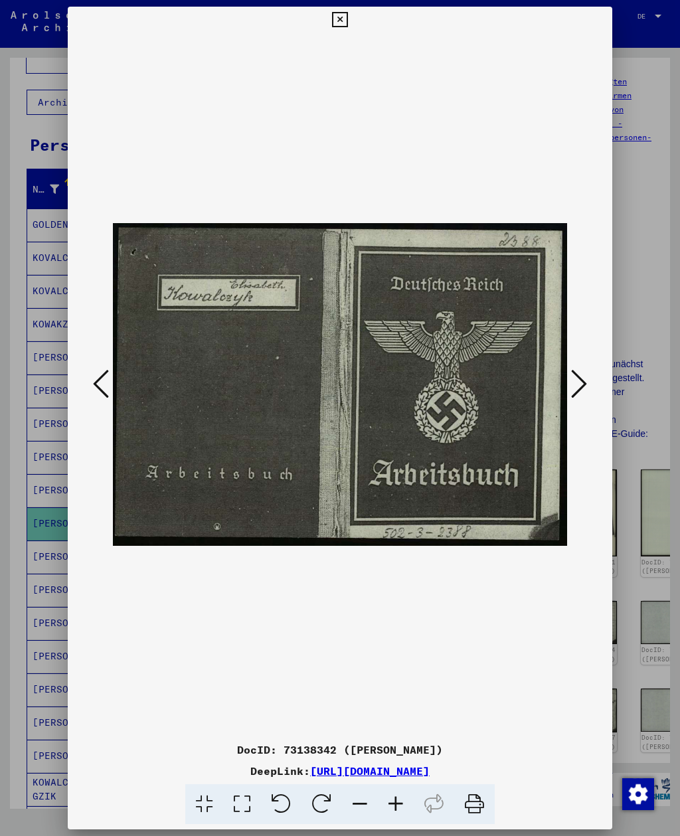
click at [587, 390] on button at bounding box center [579, 385] width 24 height 38
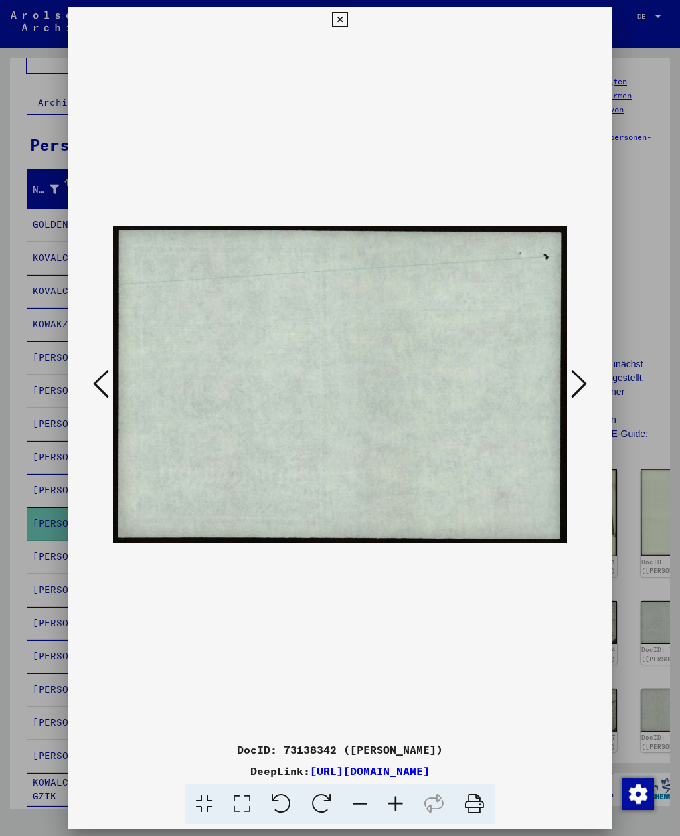
click at [585, 388] on icon at bounding box center [579, 384] width 16 height 32
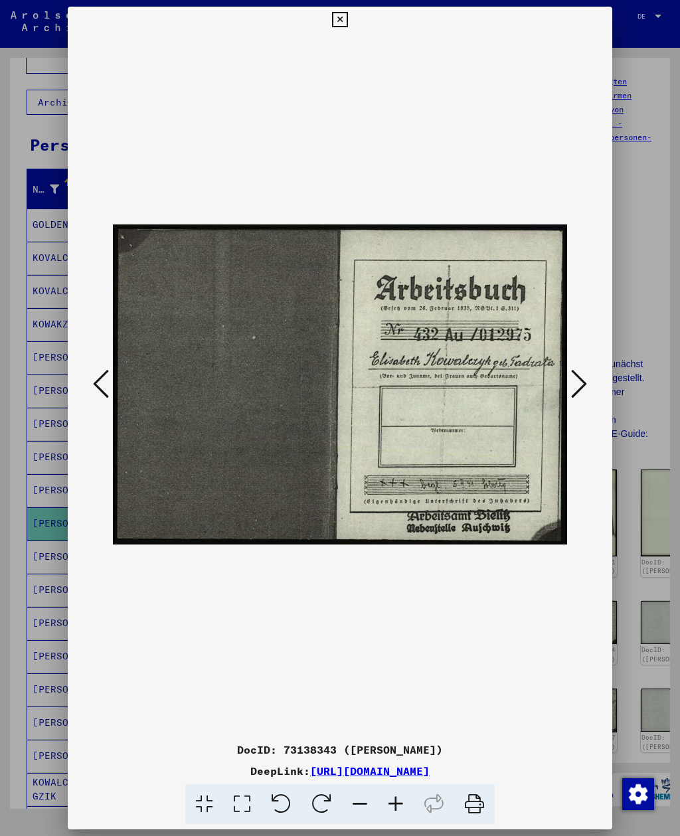
click at [351, 30] on button at bounding box center [339, 20] width 23 height 27
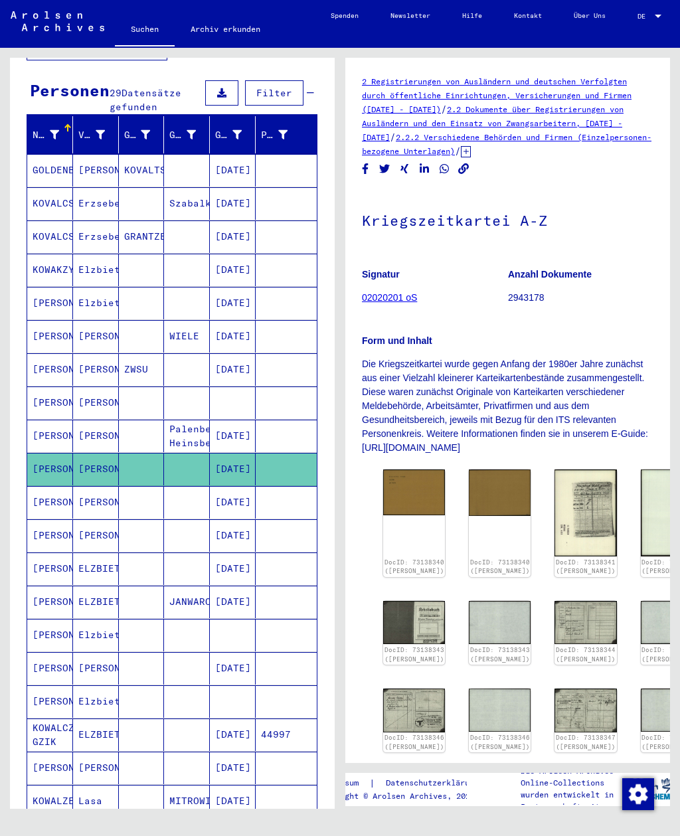
scroll to position [119, 0]
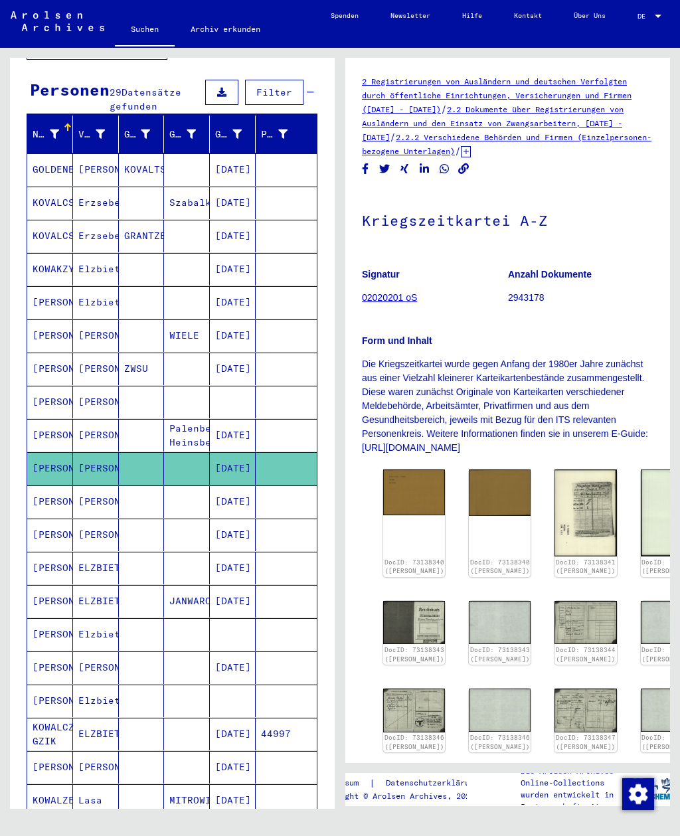
click at [38, 496] on mat-cell "[PERSON_NAME]" at bounding box center [50, 501] width 46 height 33
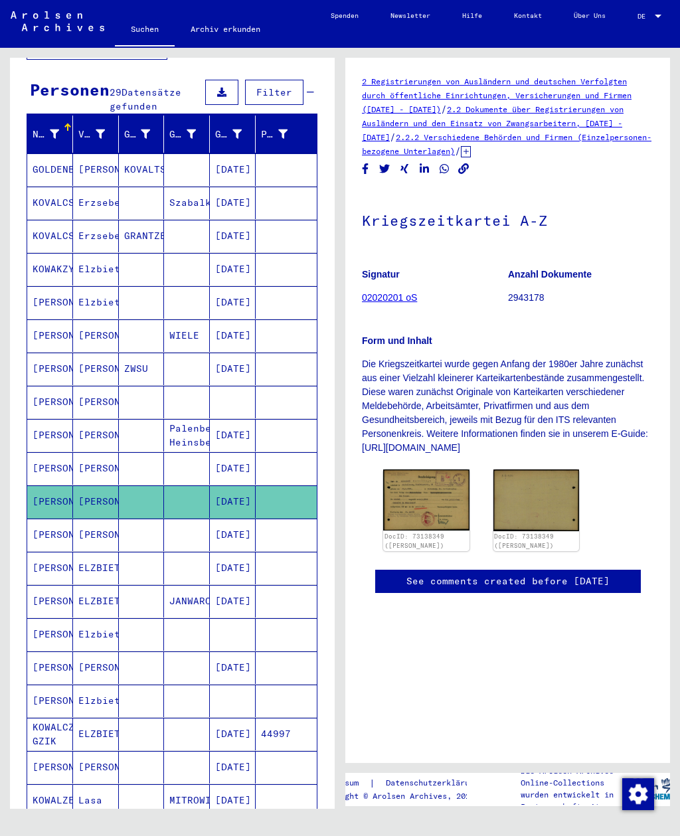
click at [408, 509] on img at bounding box center [426, 499] width 86 height 61
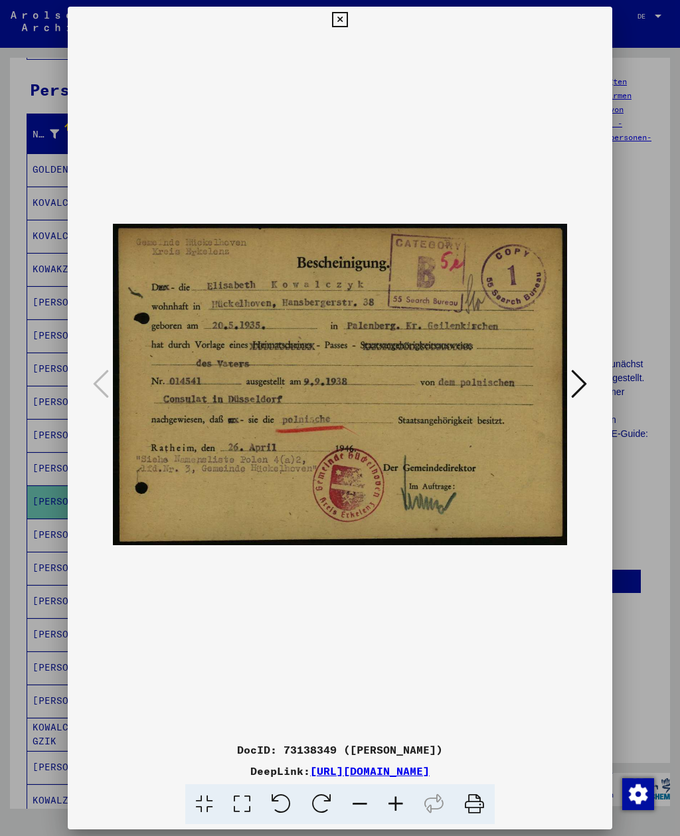
click at [351, 9] on button at bounding box center [339, 20] width 23 height 27
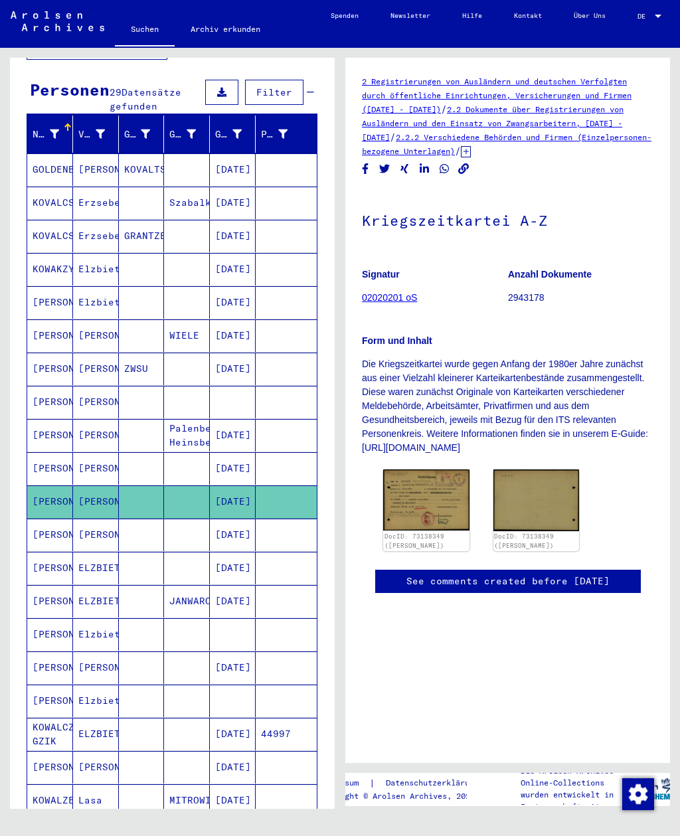
click at [44, 556] on mat-cell "[PERSON_NAME]" at bounding box center [50, 568] width 46 height 33
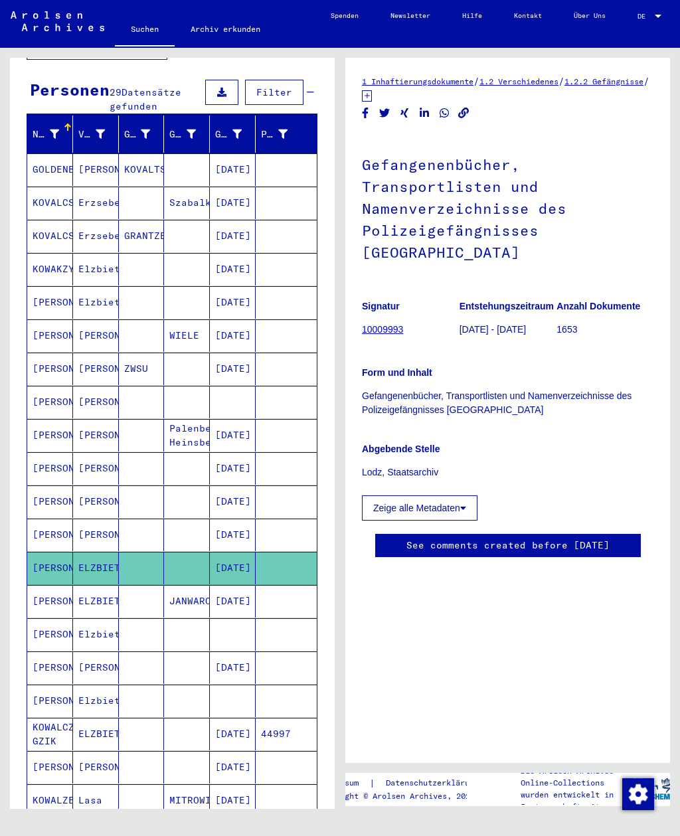
click at [384, 515] on button "Zeige alle Metadaten" at bounding box center [419, 507] width 115 height 25
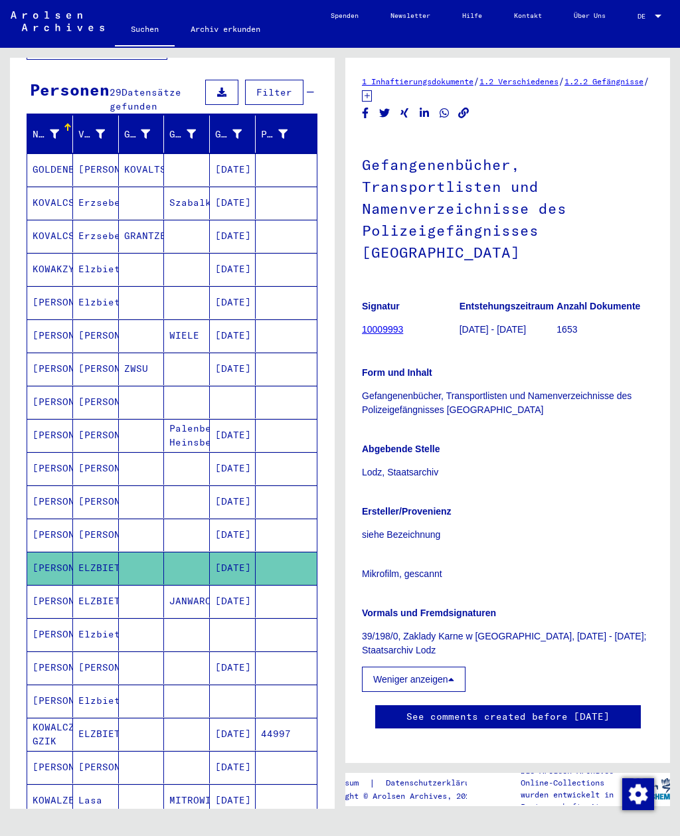
click at [42, 618] on mat-cell "[PERSON_NAME]" at bounding box center [50, 634] width 46 height 33
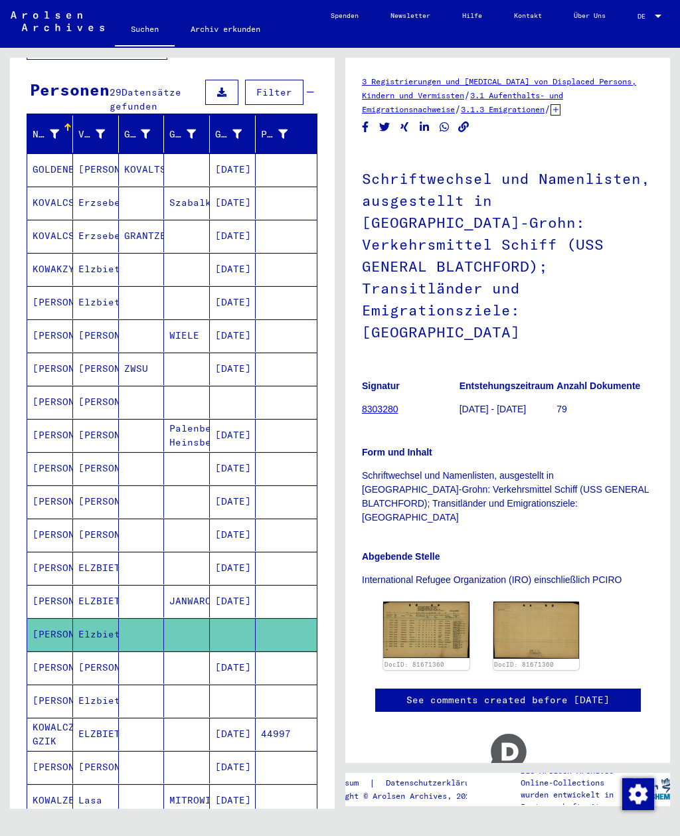
click at [407, 601] on img at bounding box center [426, 629] width 86 height 56
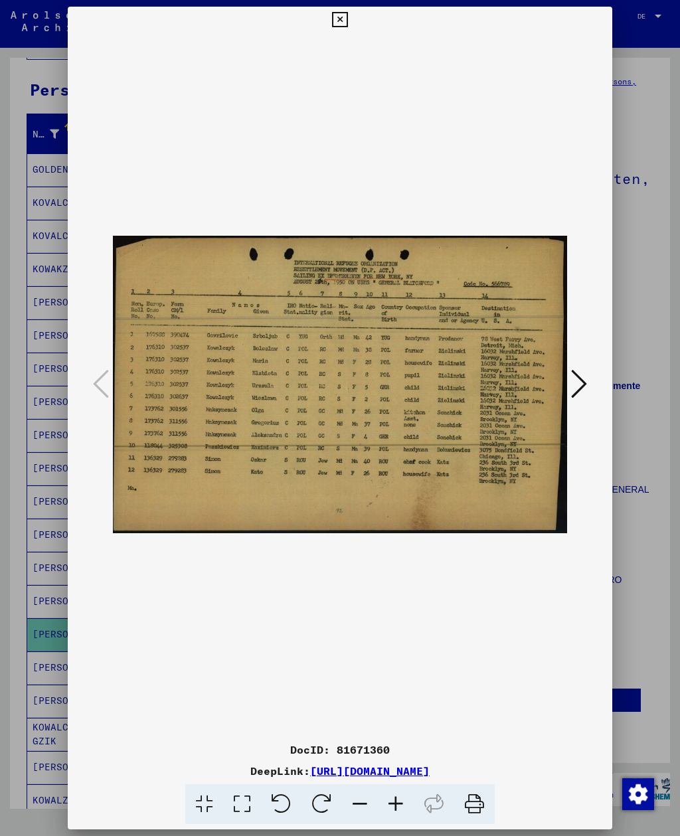
click at [582, 387] on icon at bounding box center [579, 384] width 16 height 32
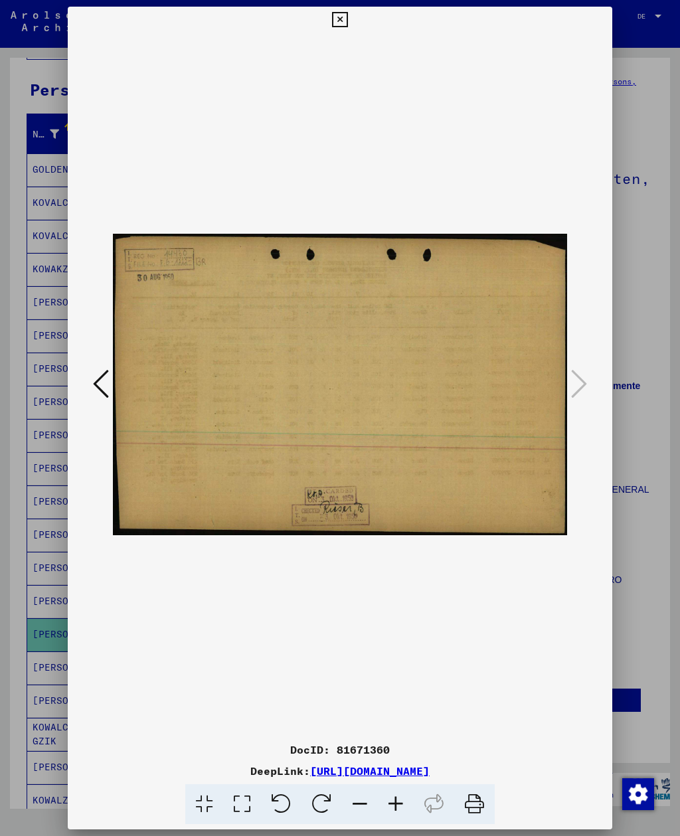
click at [347, 19] on icon at bounding box center [339, 20] width 15 height 16
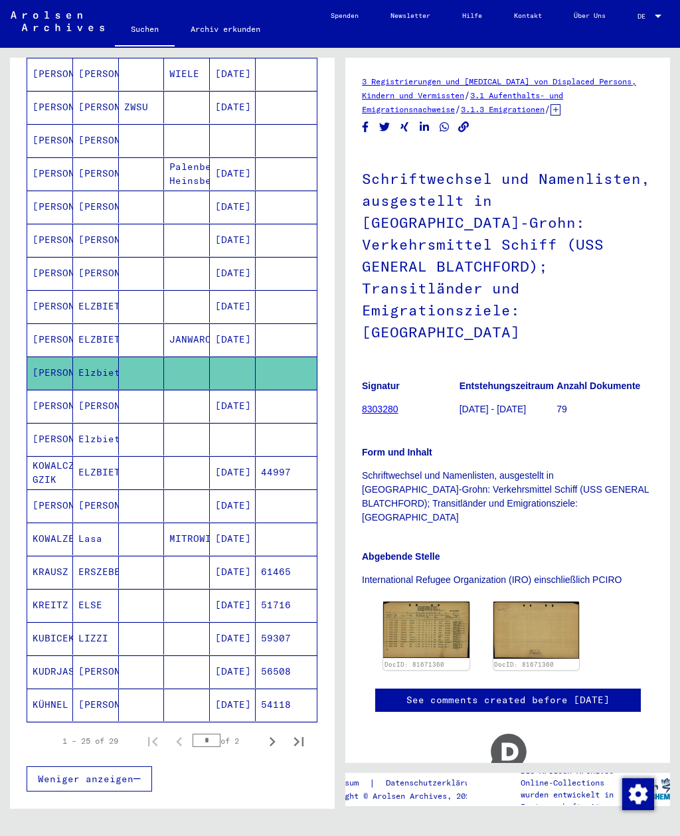
scroll to position [382, 0]
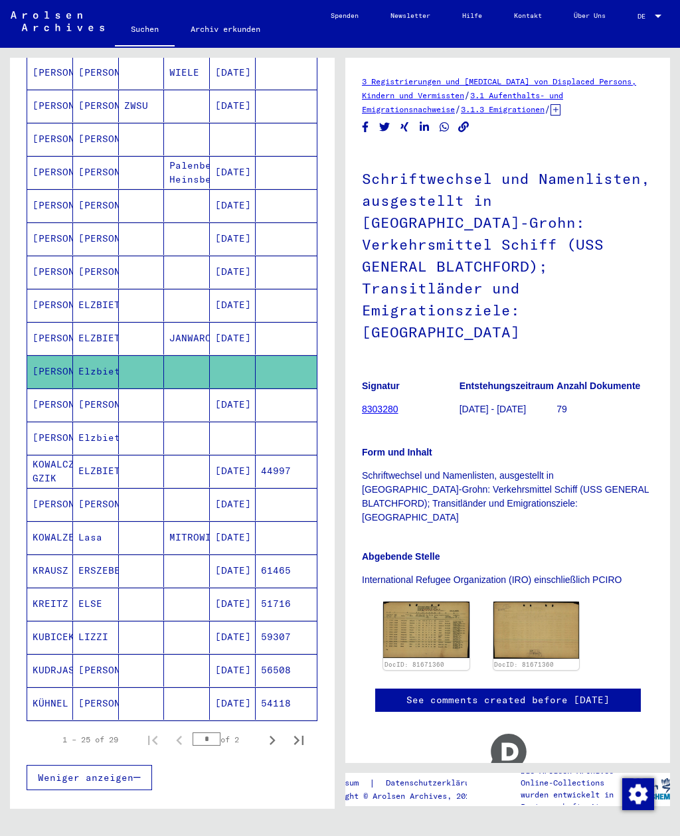
click at [29, 427] on mat-cell "[PERSON_NAME]" at bounding box center [50, 437] width 46 height 33
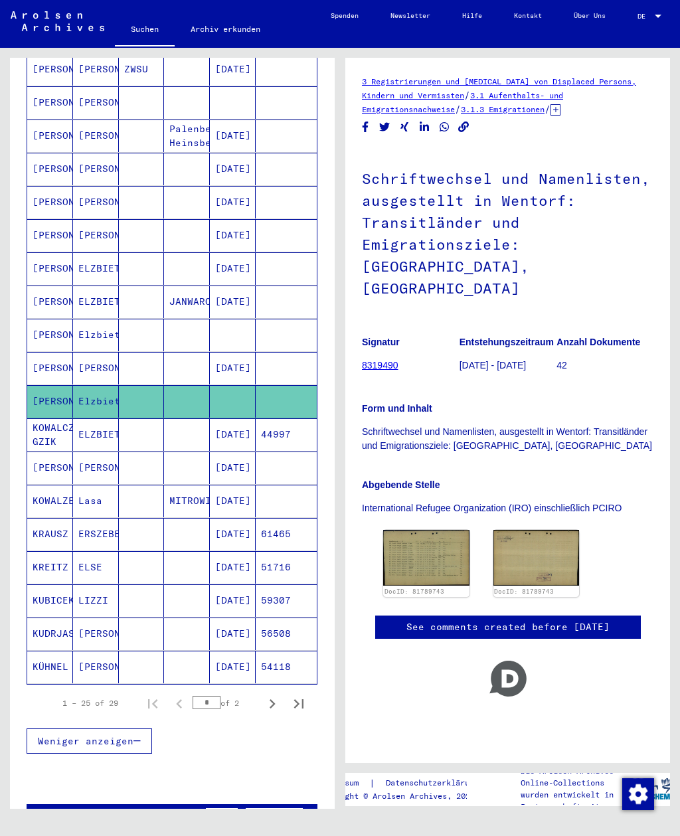
scroll to position [419, 0]
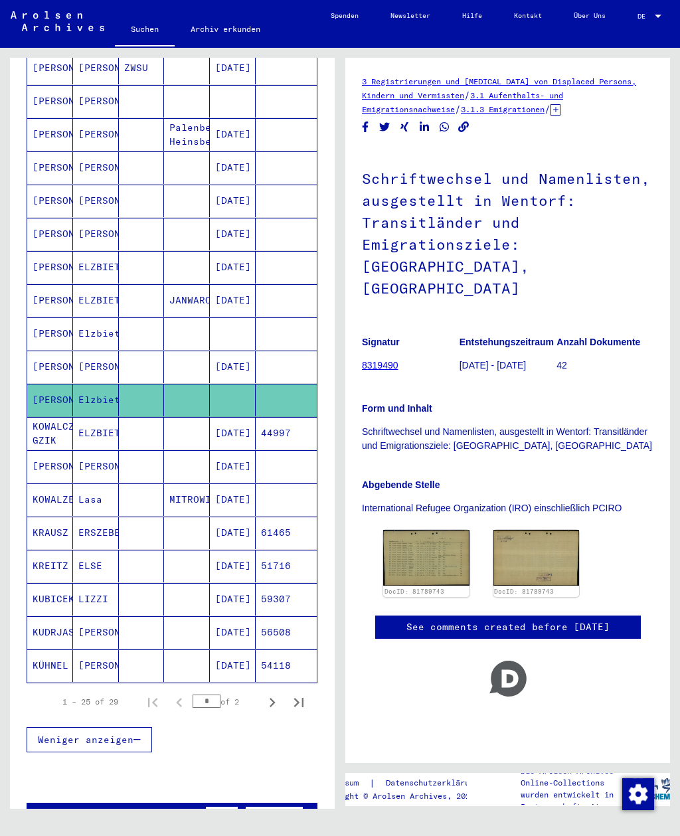
click at [45, 427] on mat-cell "KOWALCZYK GZIK" at bounding box center [50, 433] width 46 height 33
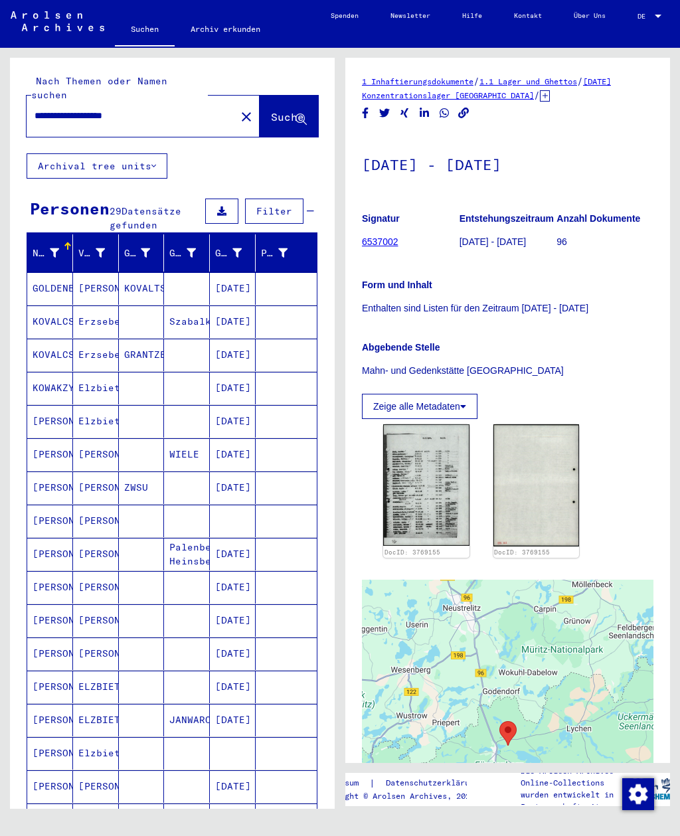
click at [237, 103] on button "close" at bounding box center [246, 116] width 27 height 27
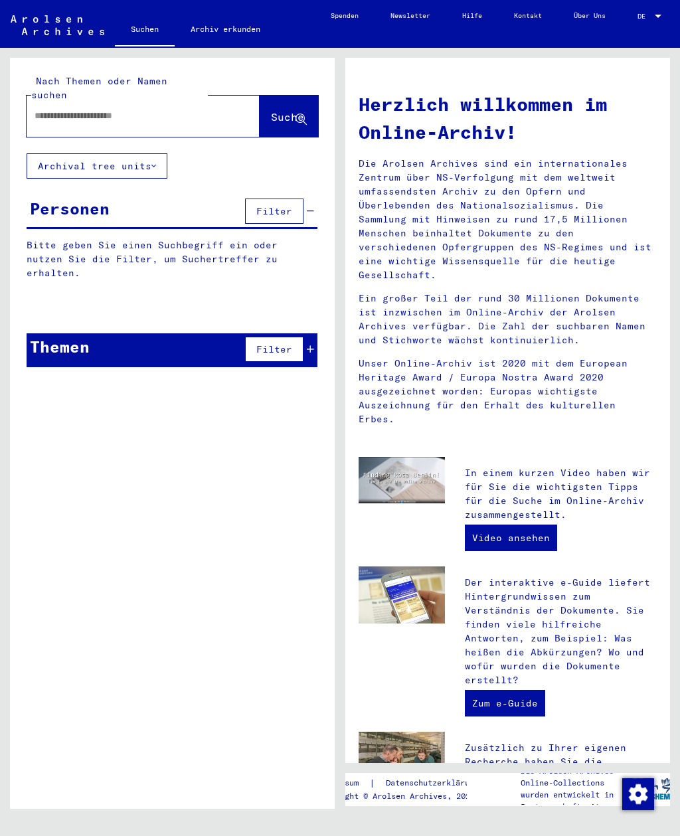
click at [122, 101] on div at bounding box center [123, 116] width 193 height 30
click at [115, 101] on div at bounding box center [123, 116] width 193 height 30
click at [122, 109] on input "text" at bounding box center [127, 116] width 185 height 14
type input "****"
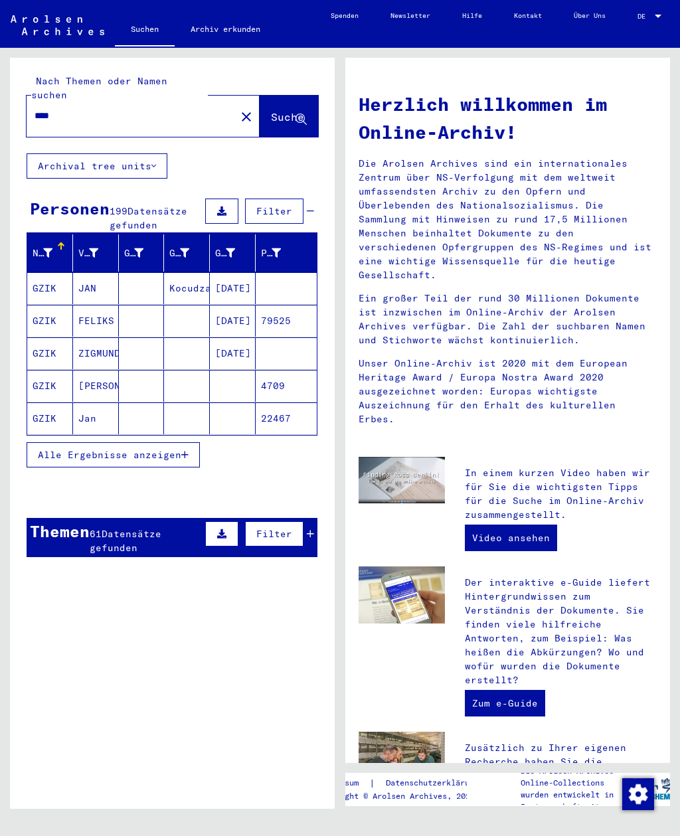
click at [156, 449] on span "Alle Ergebnisse anzeigen" at bounding box center [109, 455] width 143 height 12
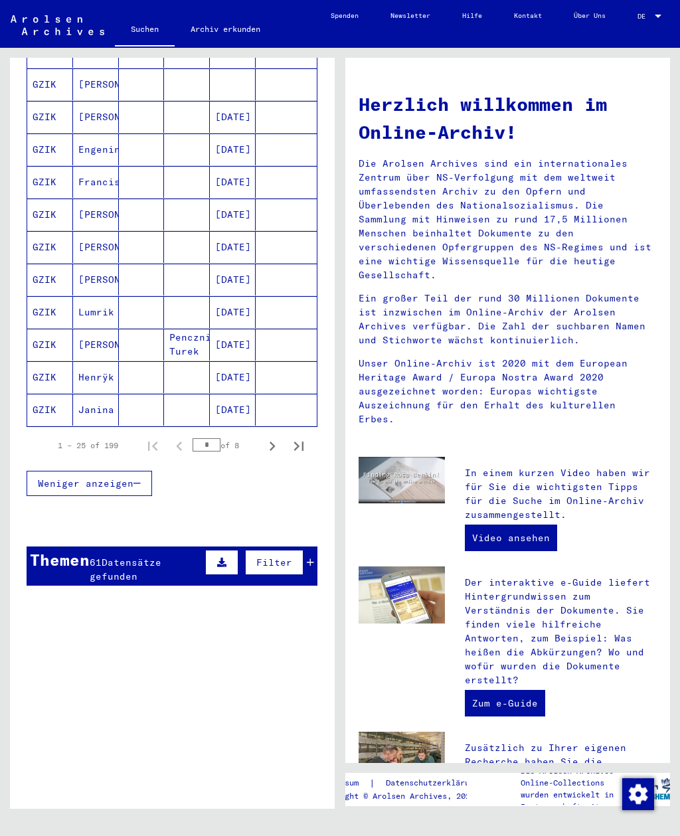
scroll to position [664, 0]
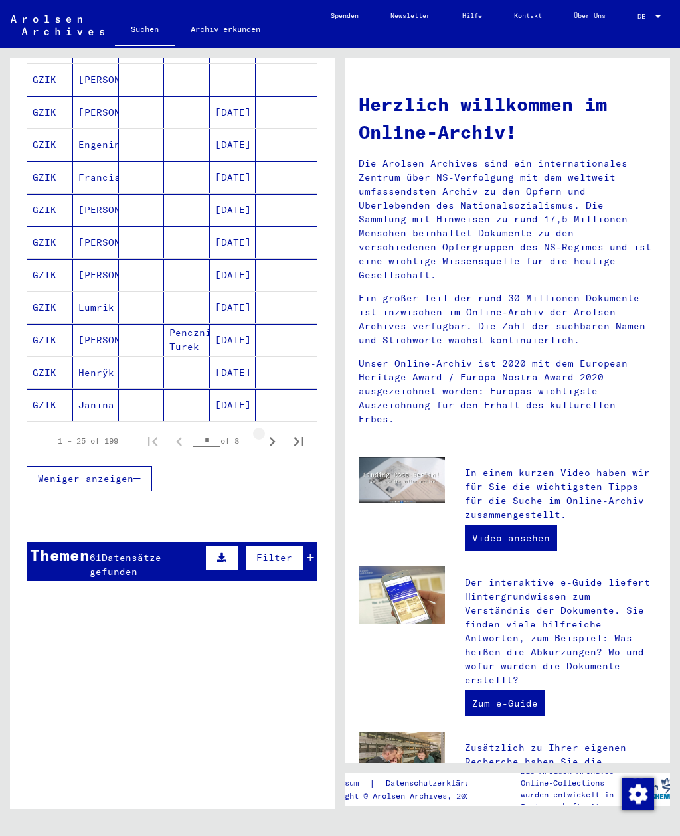
click at [273, 437] on icon "Next page" at bounding box center [272, 441] width 6 height 9
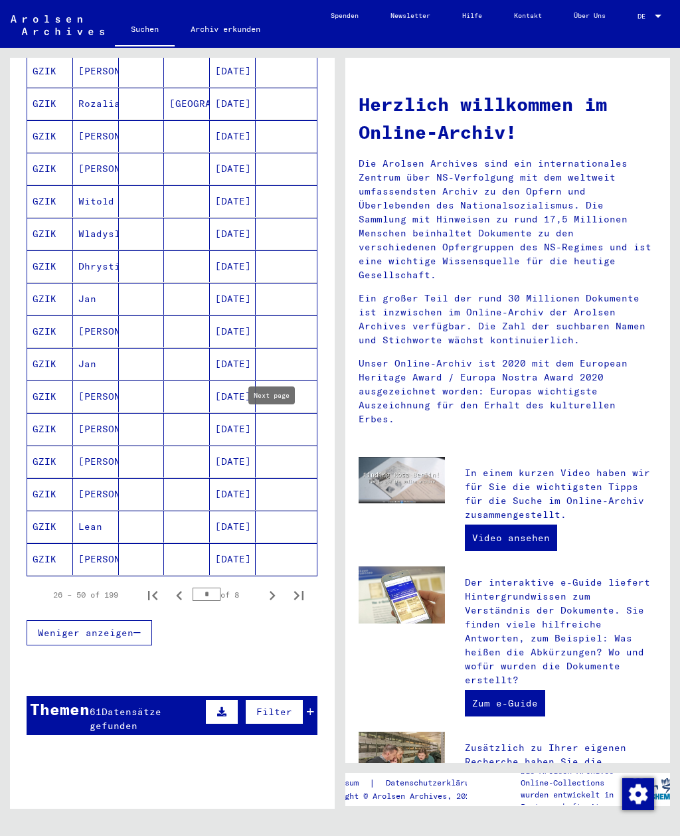
scroll to position [512, 0]
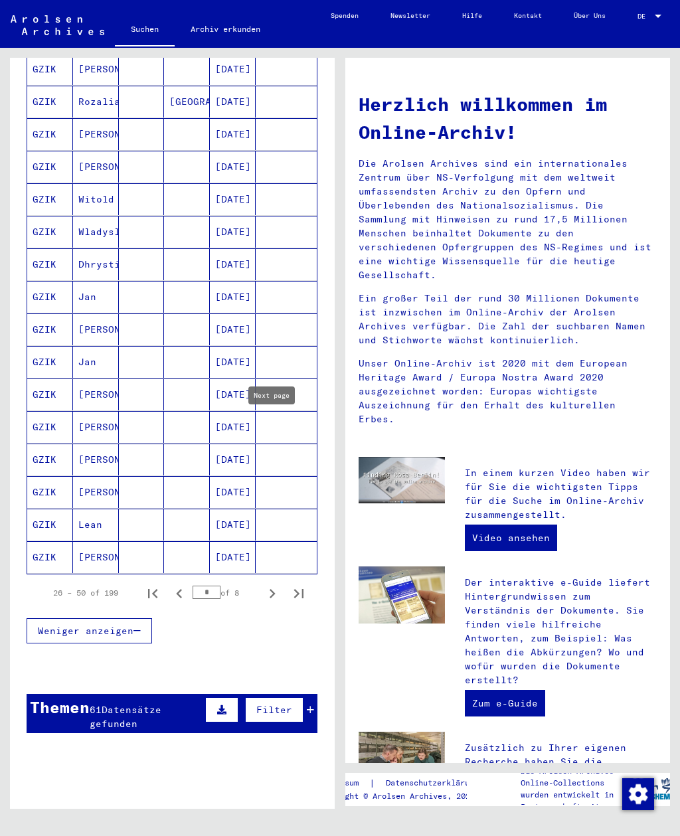
click at [273, 584] on icon "Next page" at bounding box center [272, 593] width 19 height 19
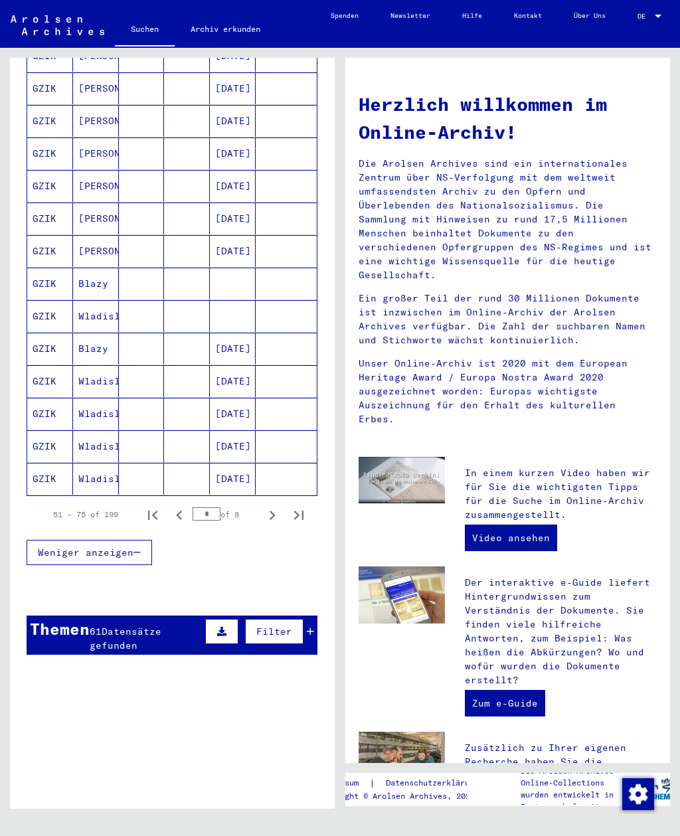
scroll to position [599, 0]
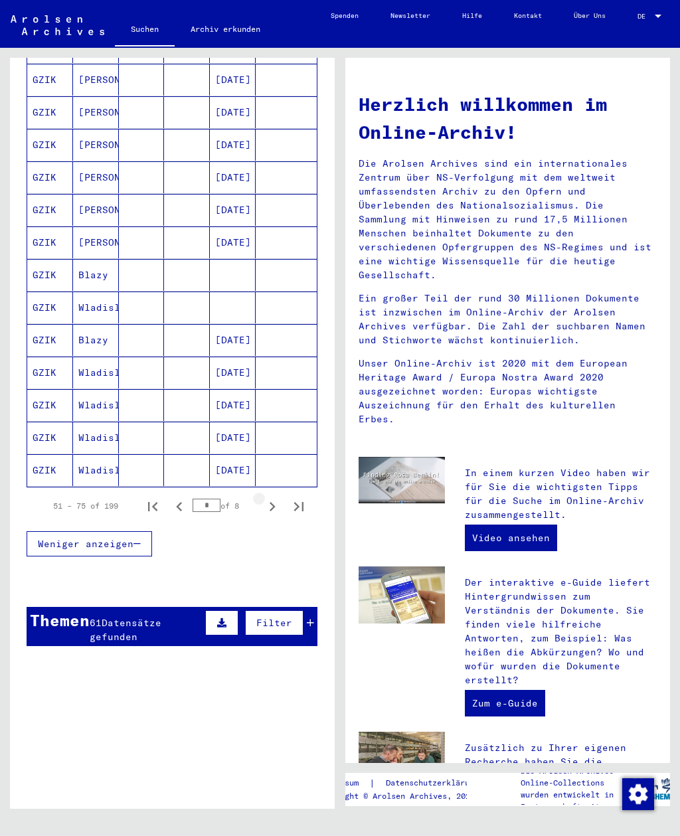
click at [274, 502] on icon "Next page" at bounding box center [272, 506] width 6 height 9
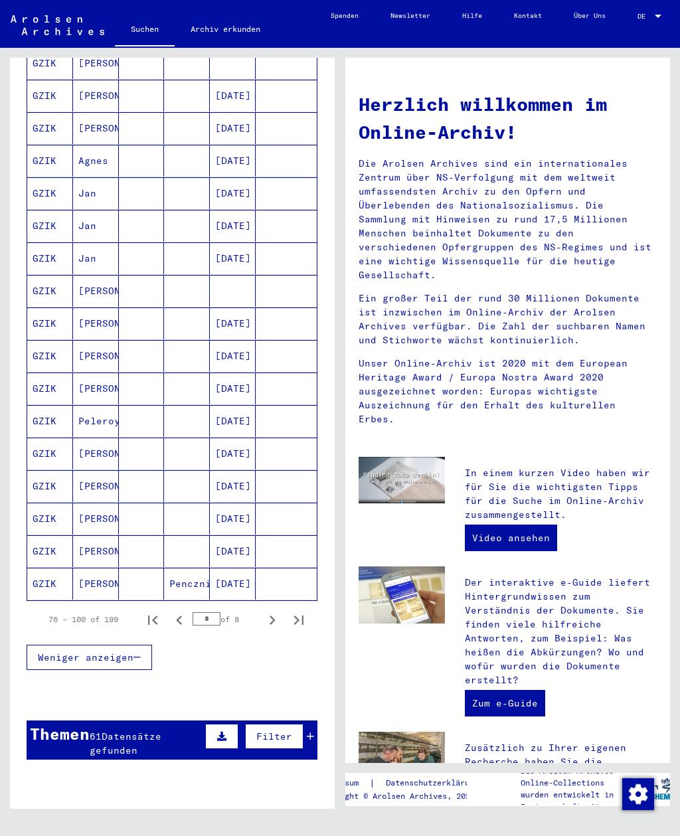
scroll to position [484, 0]
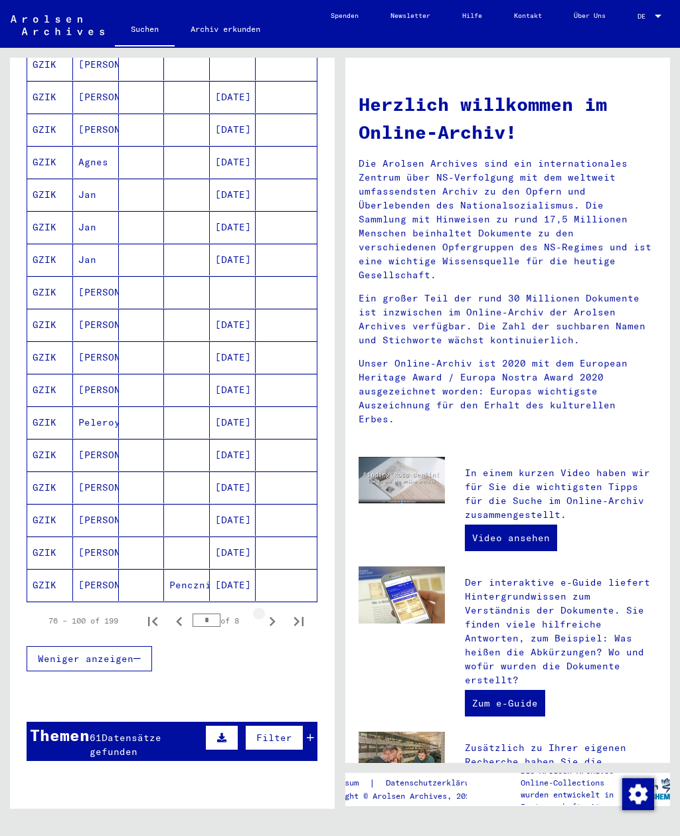
click at [279, 612] on icon "Next page" at bounding box center [272, 621] width 19 height 19
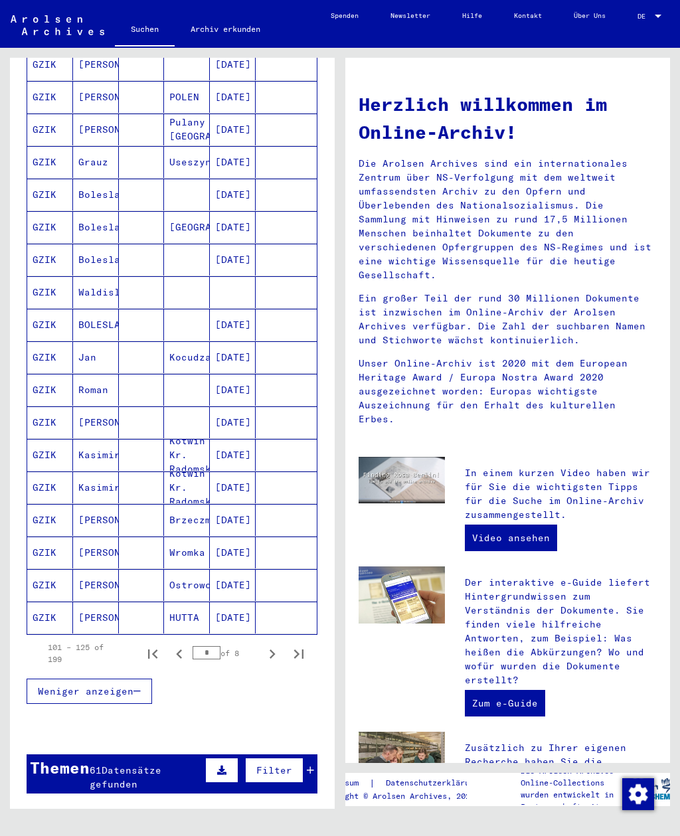
scroll to position [452, 0]
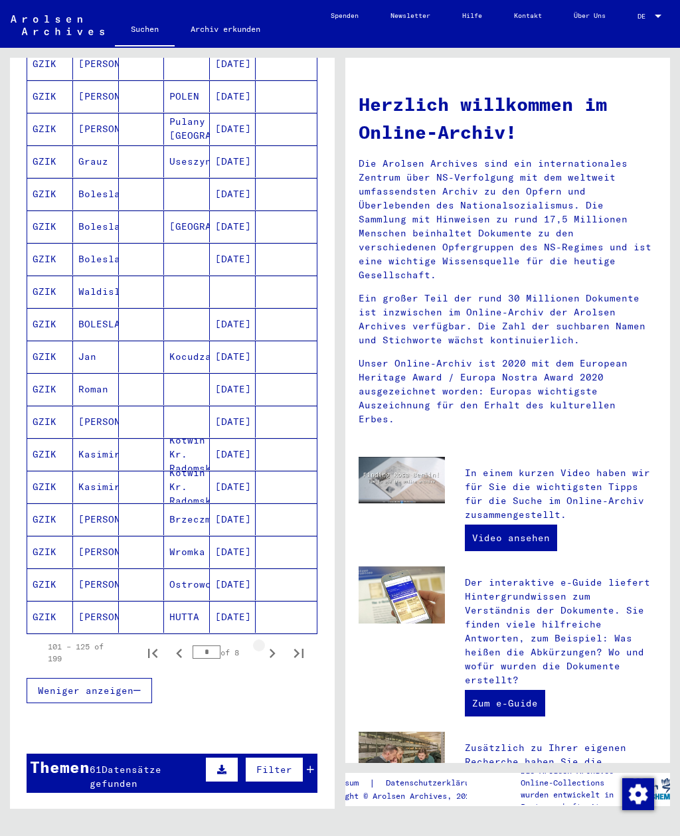
click at [278, 644] on icon "Next page" at bounding box center [272, 653] width 19 height 19
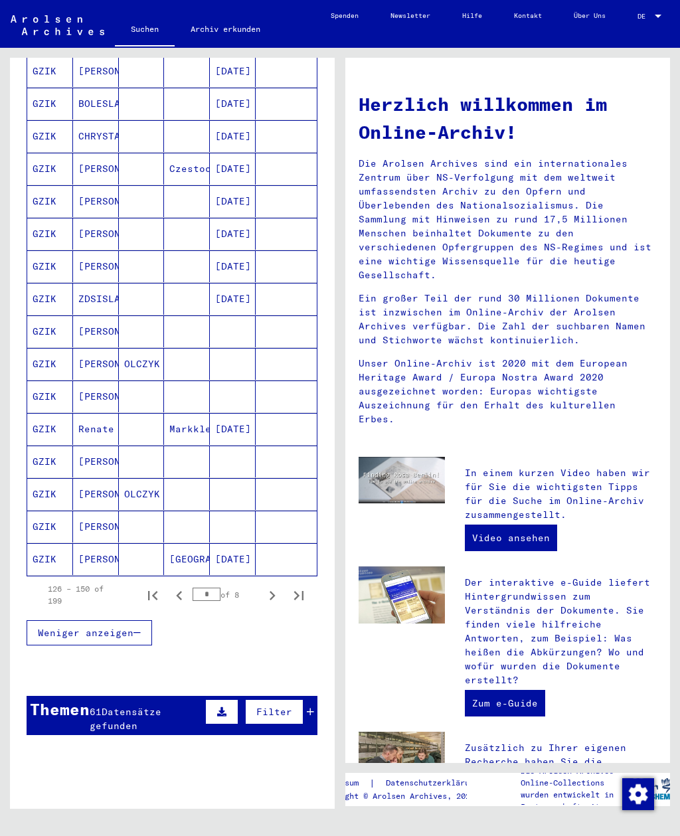
scroll to position [514, 0]
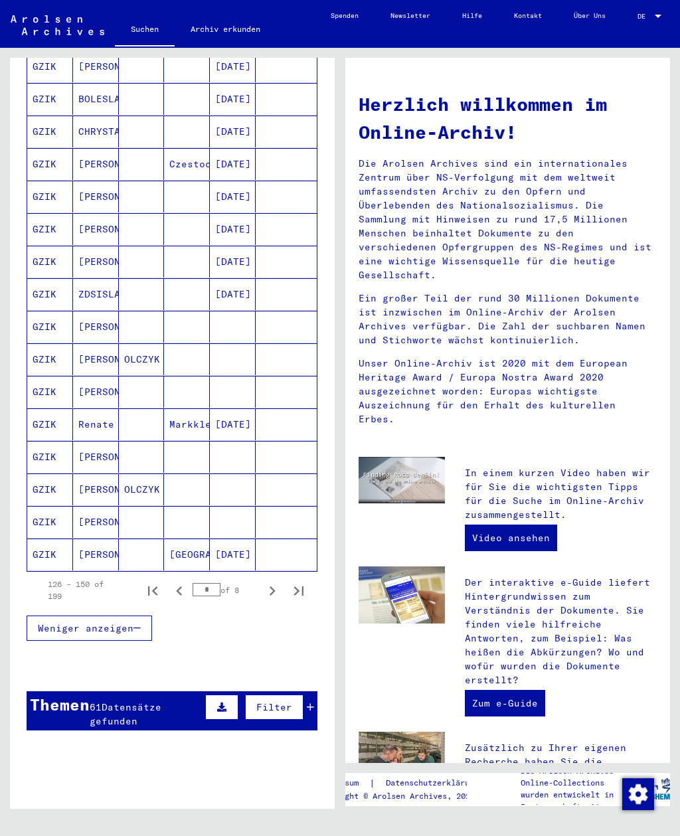
click at [279, 581] on icon "Next page" at bounding box center [272, 590] width 19 height 19
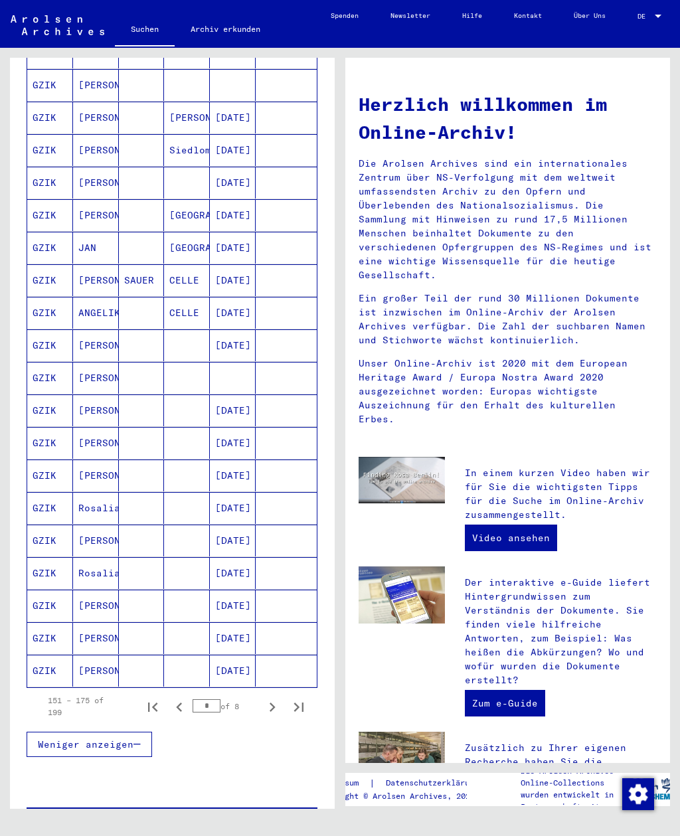
scroll to position [518, 0]
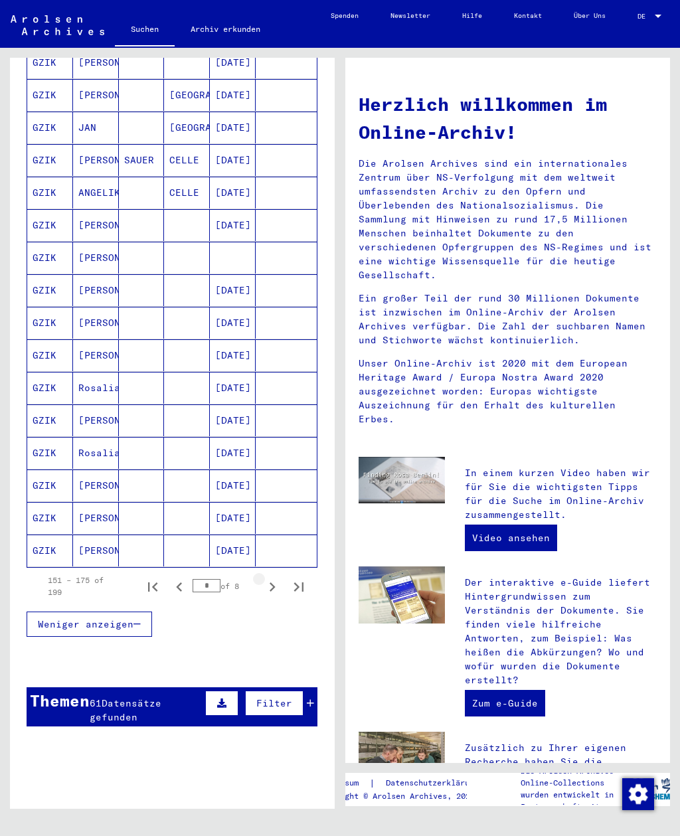
click at [279, 577] on icon "Next page" at bounding box center [272, 586] width 19 height 19
type input "*"
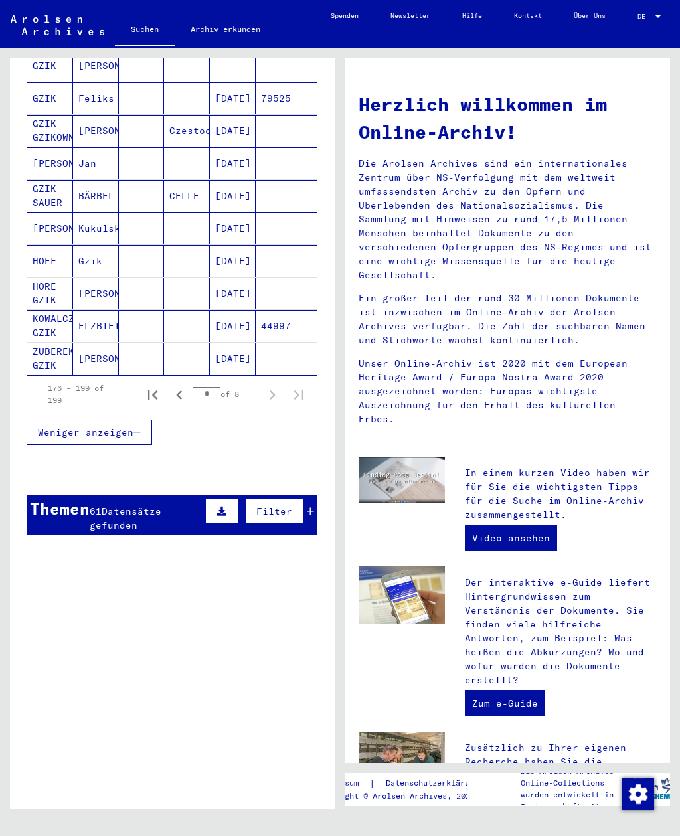
scroll to position [682, 0]
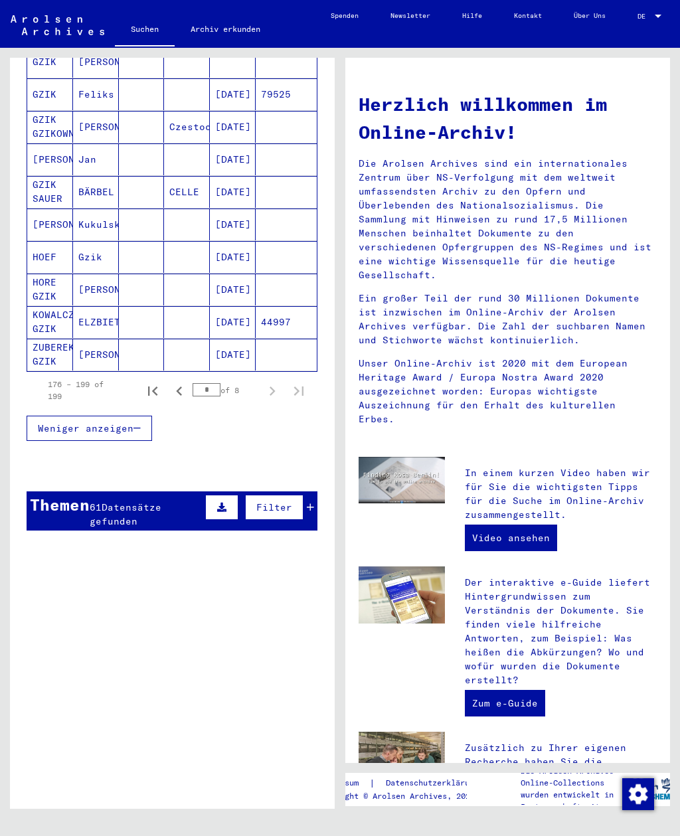
click at [190, 500] on div "61 Datensätze gefunden" at bounding box center [146, 514] width 112 height 28
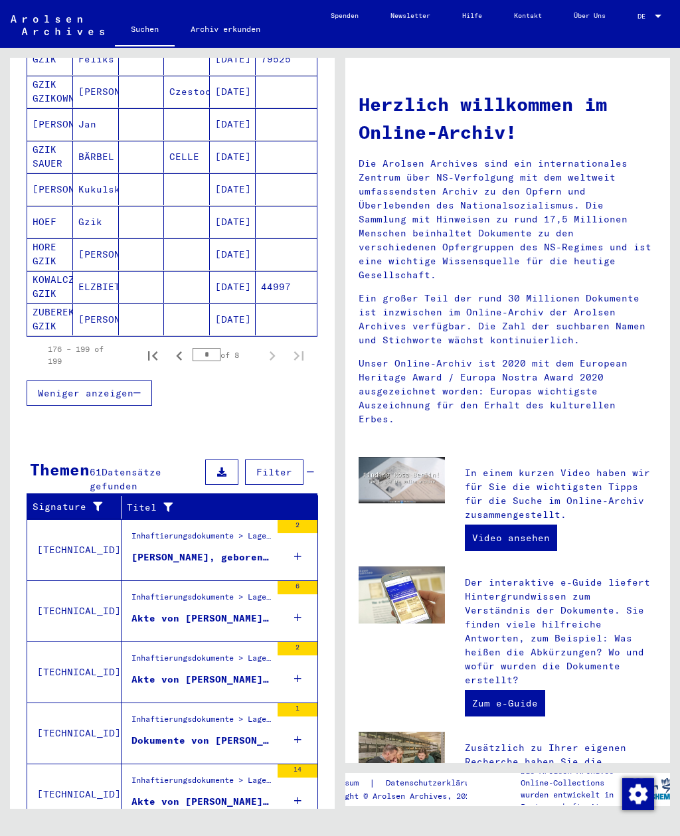
scroll to position [716, 0]
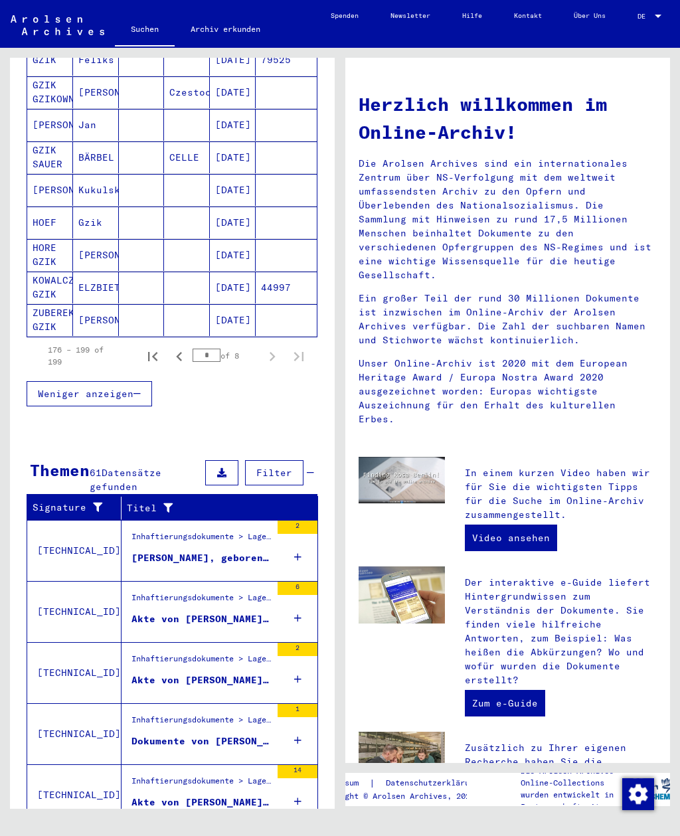
click at [252, 591] on div "Inhaftierungsdokumente > Lager und Ghettos > Konzentrationslager [GEOGRAPHIC_DA…" at bounding box center [200, 600] width 139 height 19
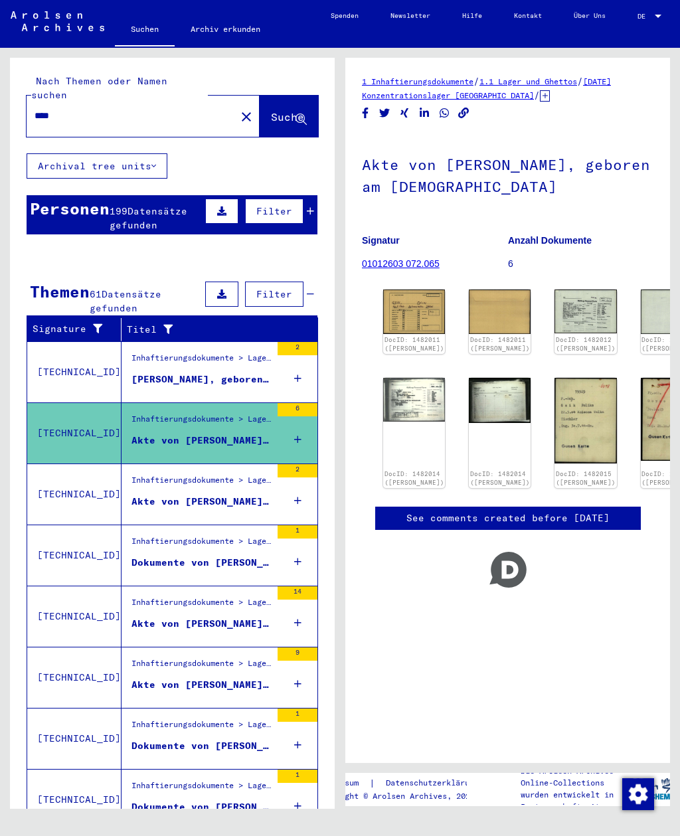
click at [253, 596] on div "Inhaftierungsdokumente > Lager und Ghettos > Konzentrationslager [GEOGRAPHIC_DA…" at bounding box center [200, 605] width 139 height 19
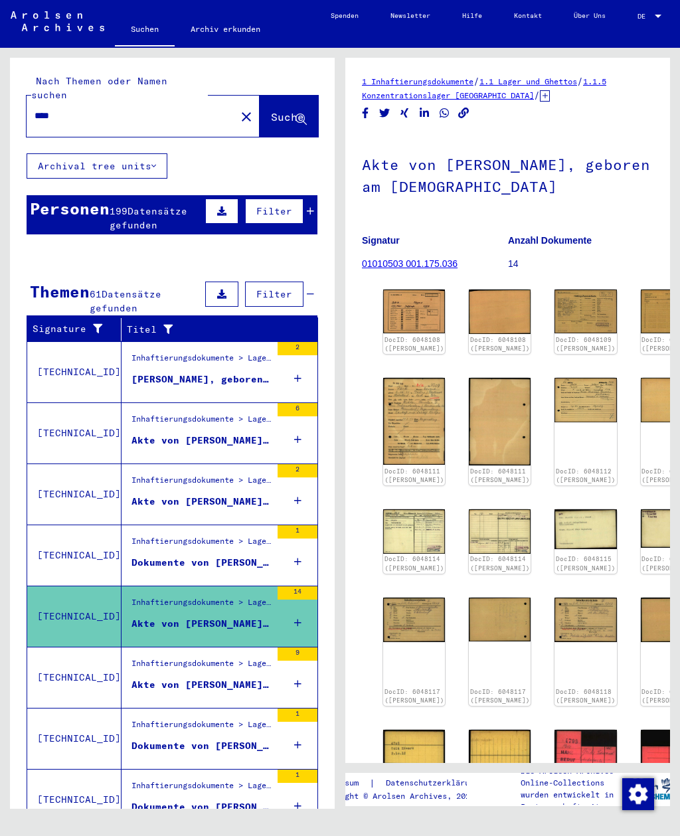
click at [261, 433] on div "Akte von [PERSON_NAME], geboren am [DEMOGRAPHIC_DATA]" at bounding box center [200, 440] width 139 height 14
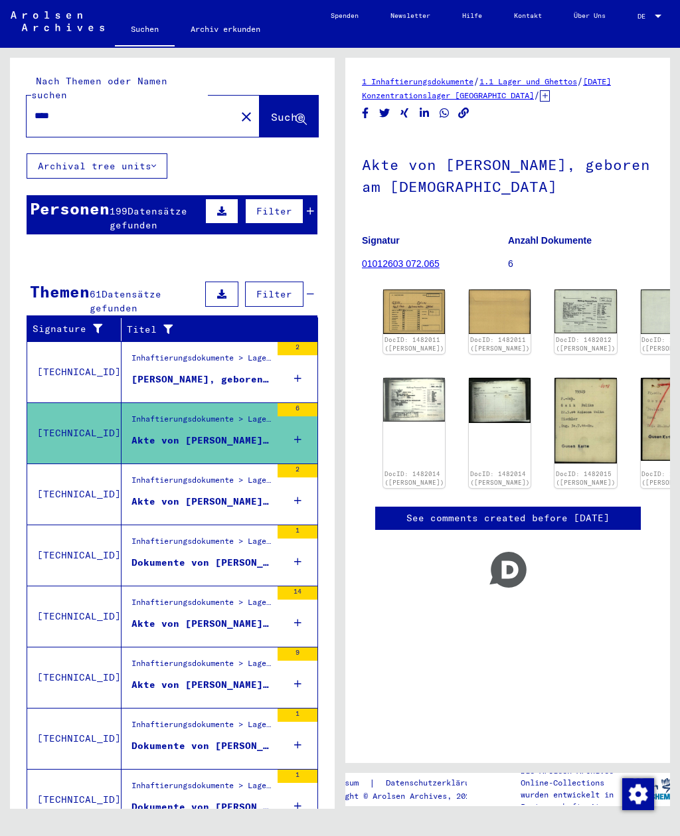
click at [403, 299] on img at bounding box center [414, 311] width 62 height 44
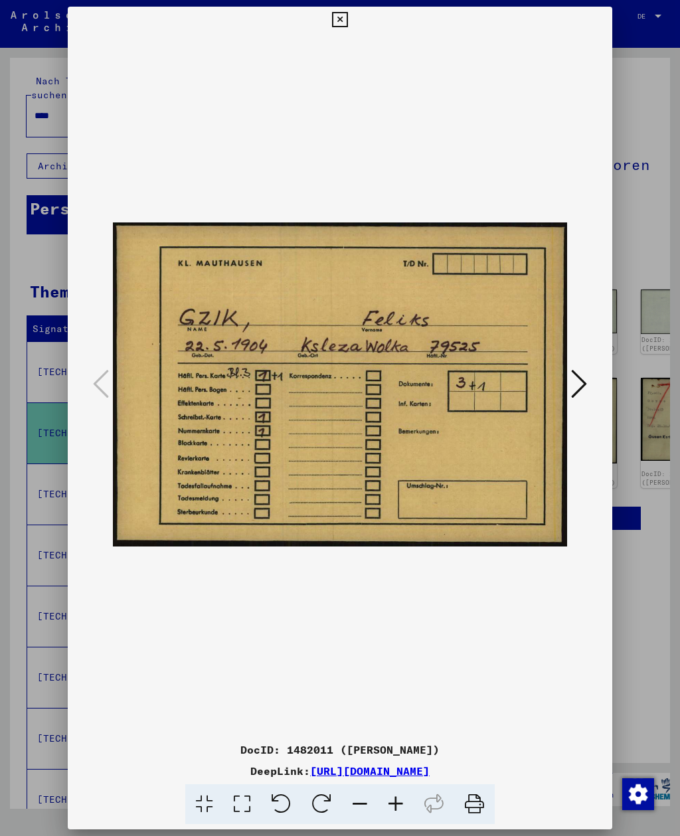
click at [583, 392] on icon at bounding box center [579, 384] width 16 height 32
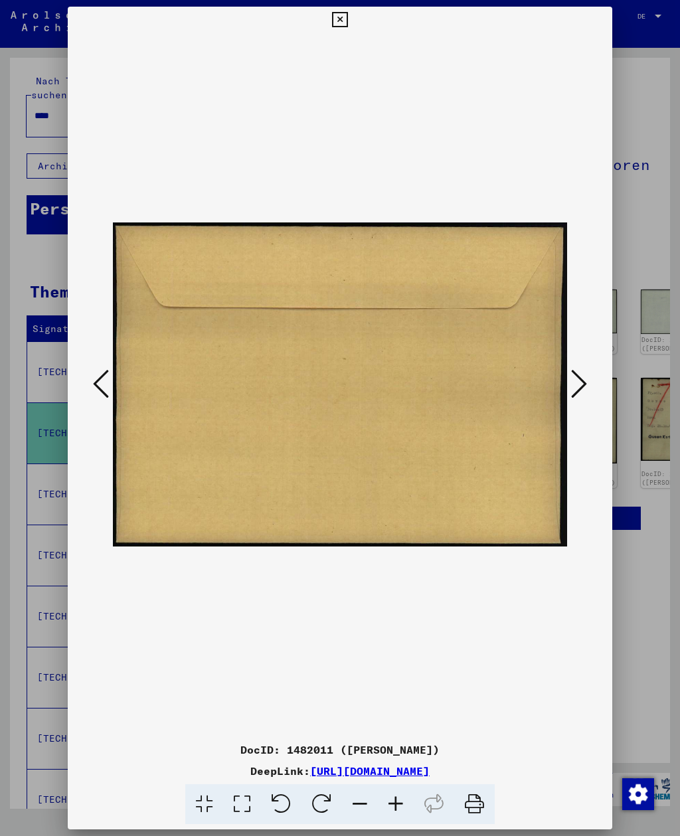
click at [585, 394] on icon at bounding box center [579, 384] width 16 height 32
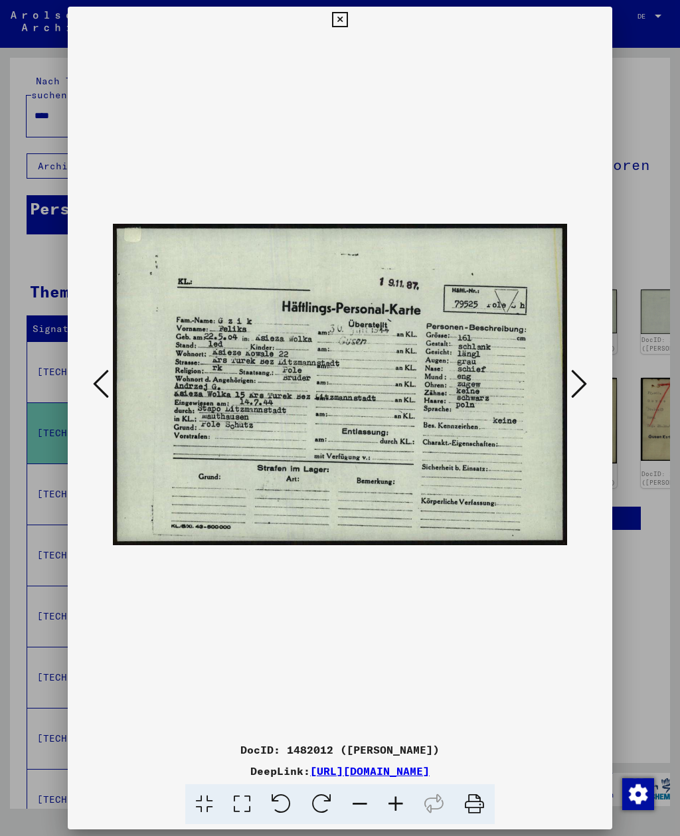
click at [587, 399] on button at bounding box center [579, 385] width 24 height 38
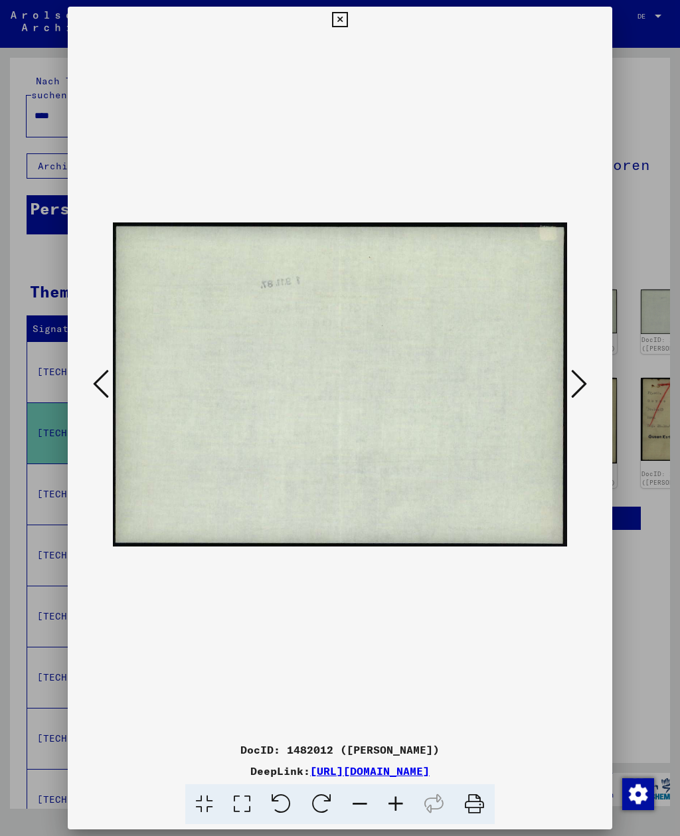
click at [587, 396] on button at bounding box center [579, 385] width 24 height 38
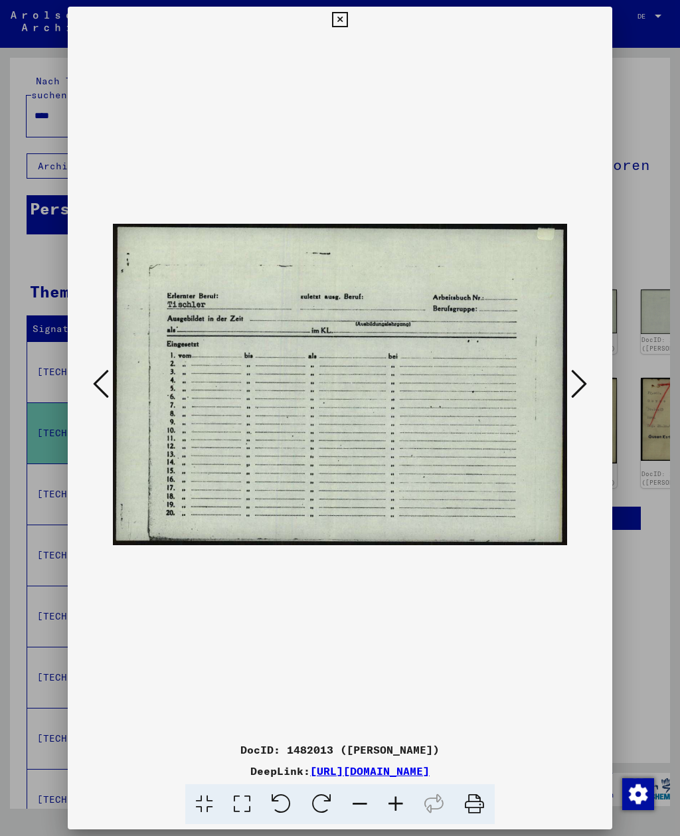
click at [588, 394] on button at bounding box center [579, 385] width 24 height 38
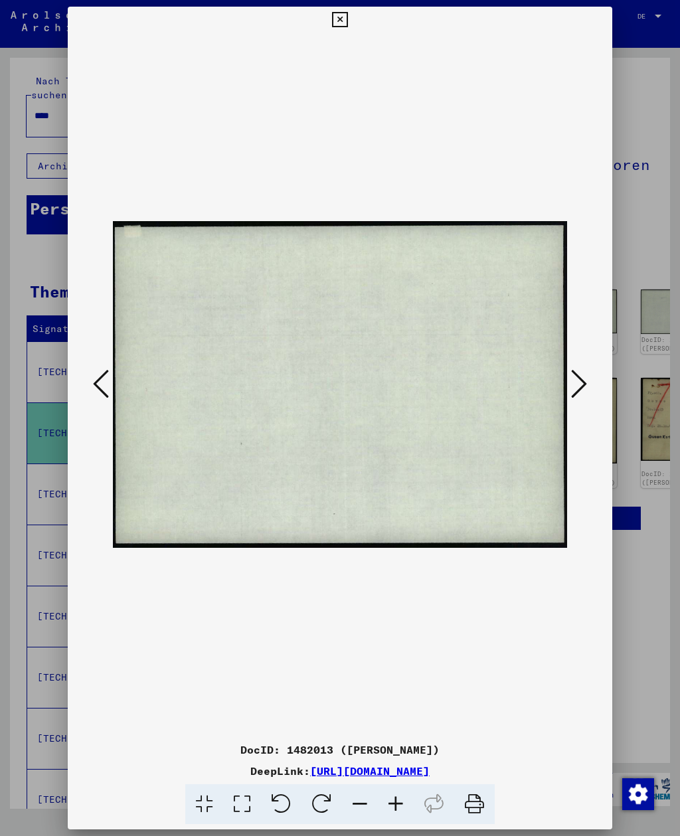
click at [587, 400] on button at bounding box center [579, 385] width 24 height 38
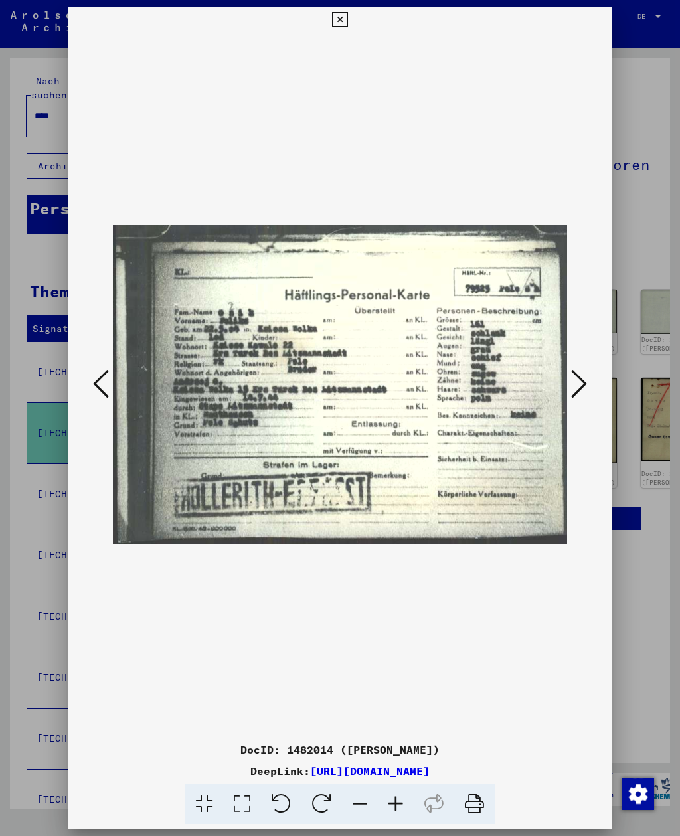
click at [588, 398] on button at bounding box center [579, 385] width 24 height 38
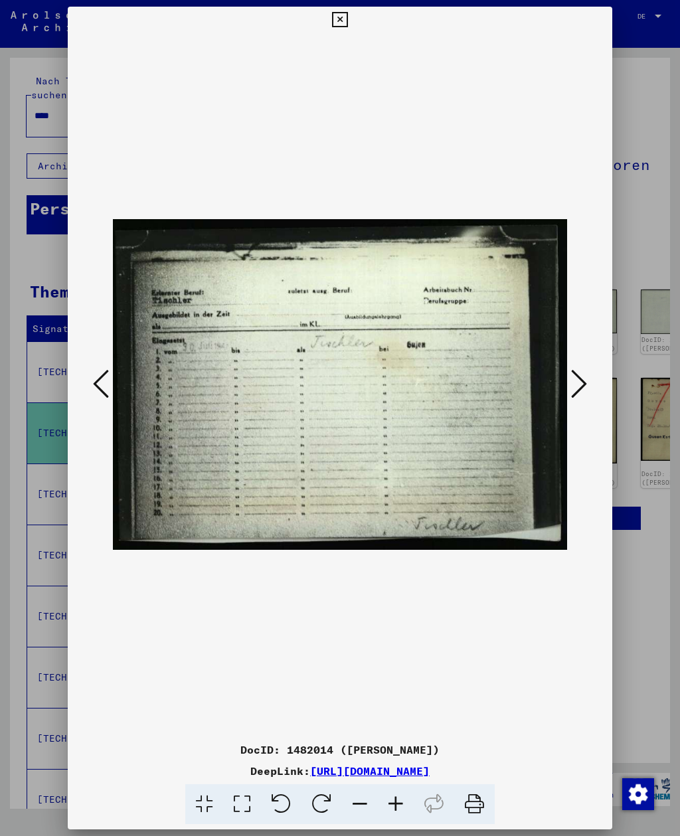
click at [585, 400] on icon at bounding box center [579, 384] width 16 height 32
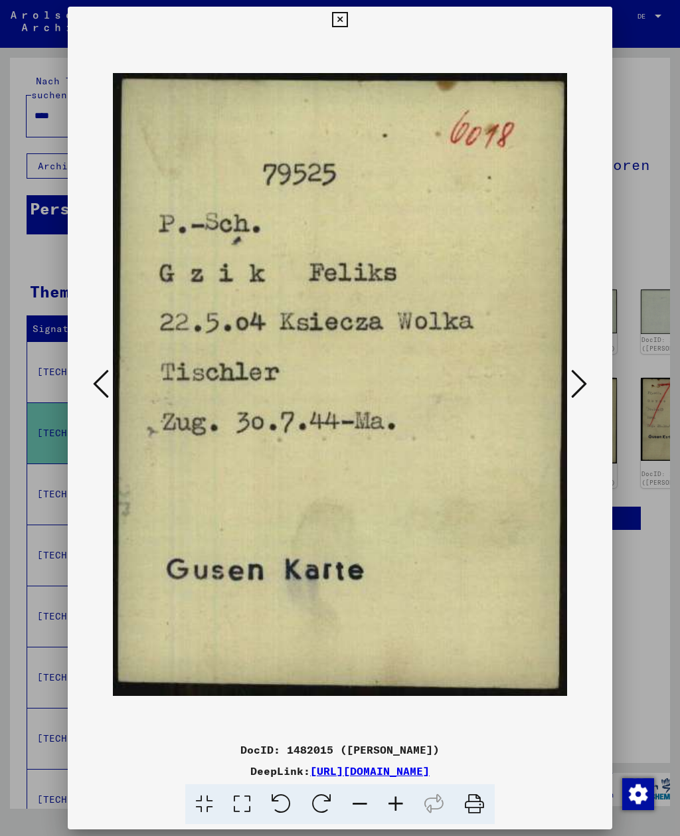
click at [587, 401] on button at bounding box center [579, 385] width 24 height 38
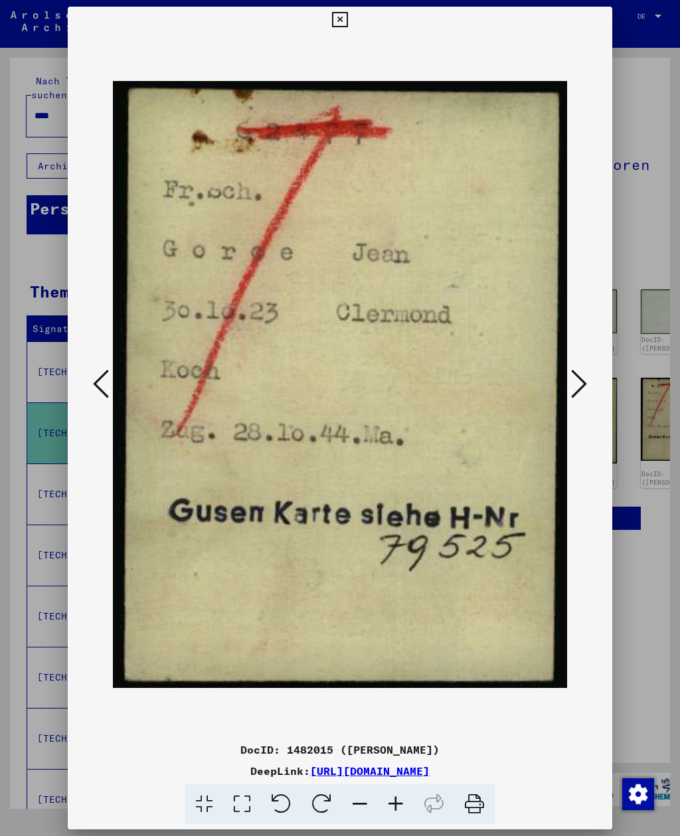
click at [587, 396] on button at bounding box center [579, 385] width 24 height 38
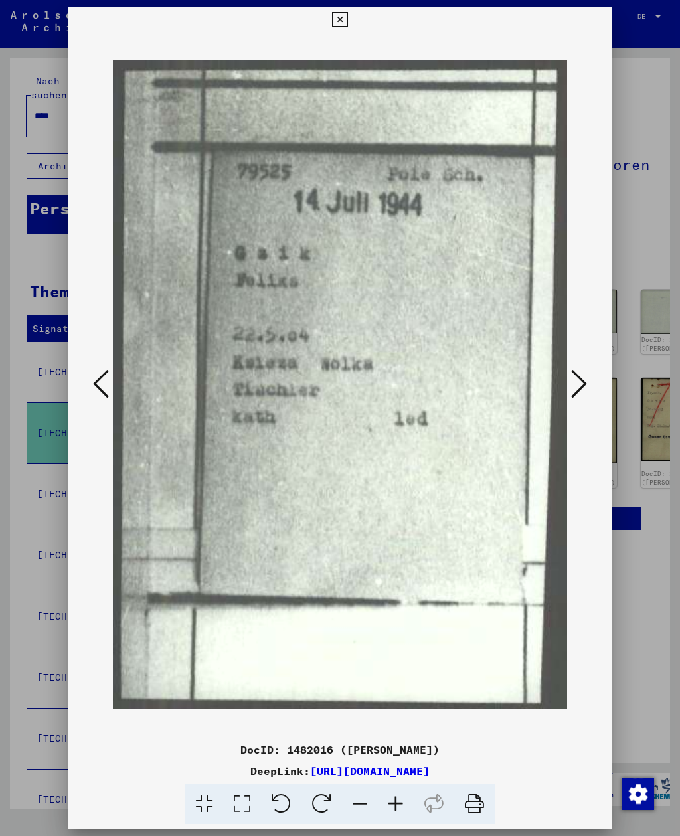
click at [588, 396] on button at bounding box center [579, 385] width 24 height 38
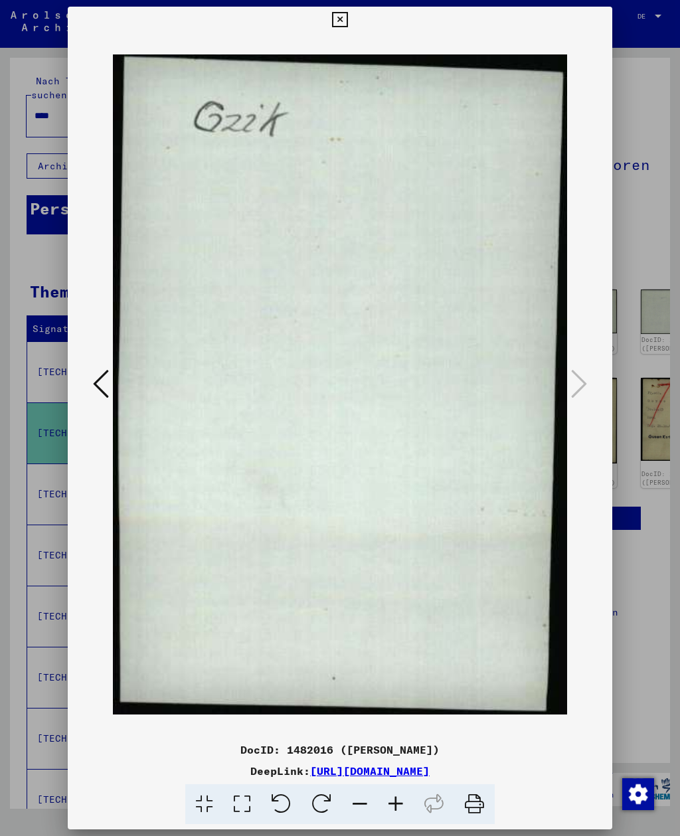
click at [347, 21] on icon at bounding box center [339, 20] width 15 height 16
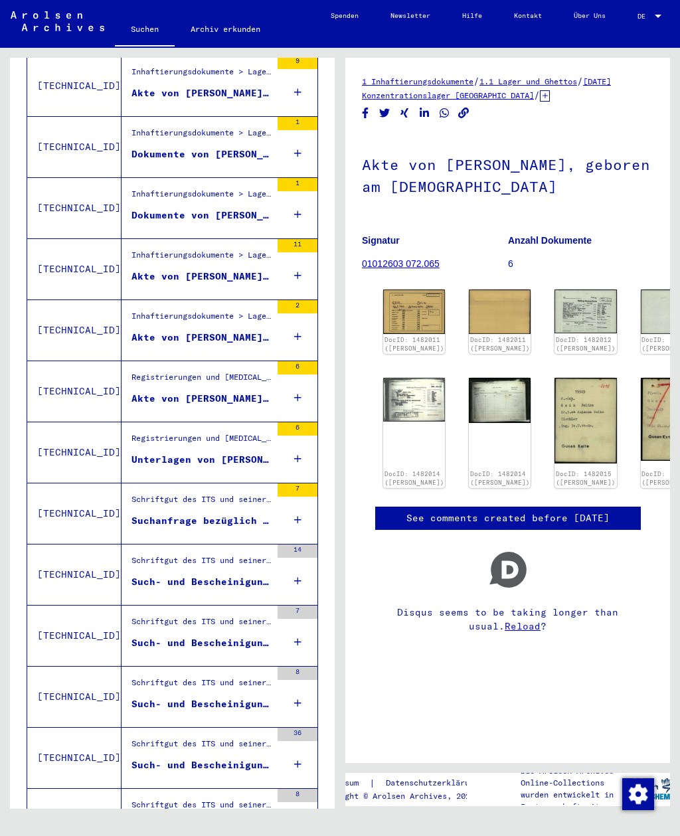
scroll to position [591, 0]
click at [248, 495] on div "Schriftgut des ITS und seiner Vorgänger > Bearbeitung von Anfragen > Fallbezoge…" at bounding box center [200, 503] width 139 height 19
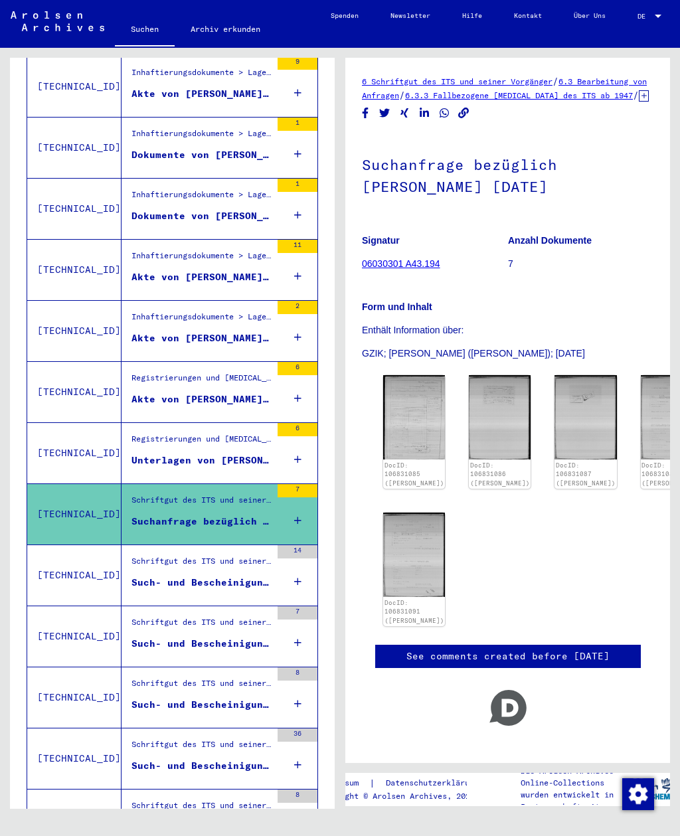
click at [226, 575] on div "Such- und Bescheinigungsvorgang Nr. 1.009.418 für [PERSON_NAME] geboren [DEMOGR…" at bounding box center [200, 582] width 139 height 14
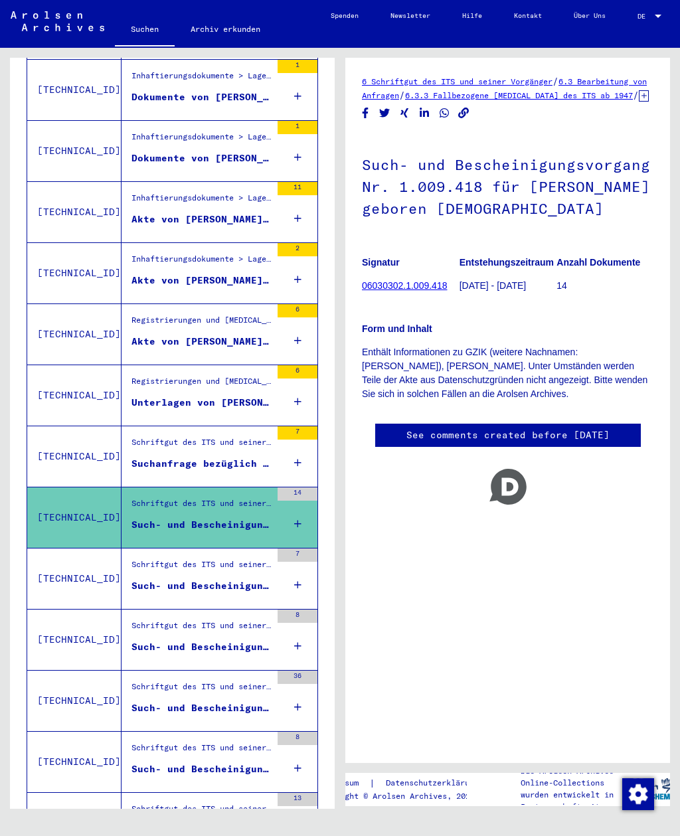
scroll to position [655, 0]
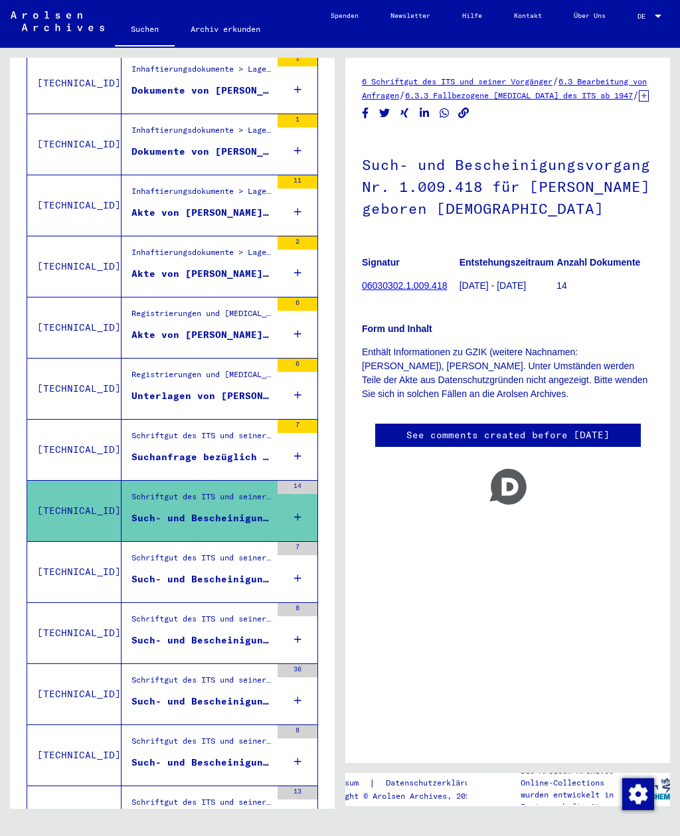
click at [238, 572] on div "Such- und Bescheinigungsvorgang Nr. 1.013.857 für [PERSON_NAME] geboren [DEMOGR…" at bounding box center [200, 579] width 139 height 14
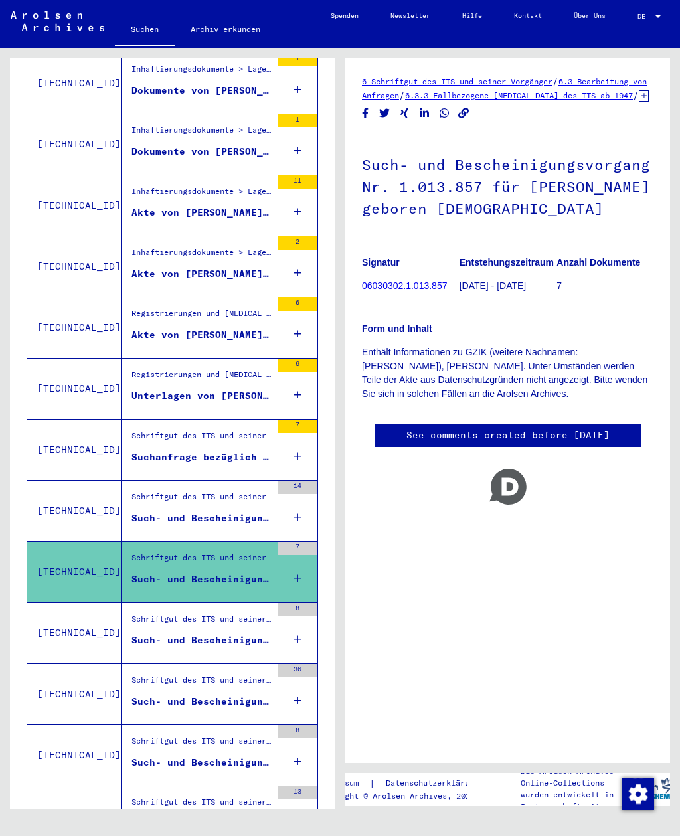
click at [240, 633] on div "Such- und Bescheinigungsvorgang Nr. 1.051.787 für [PERSON_NAME] geboren [DEMOGR…" at bounding box center [200, 640] width 139 height 14
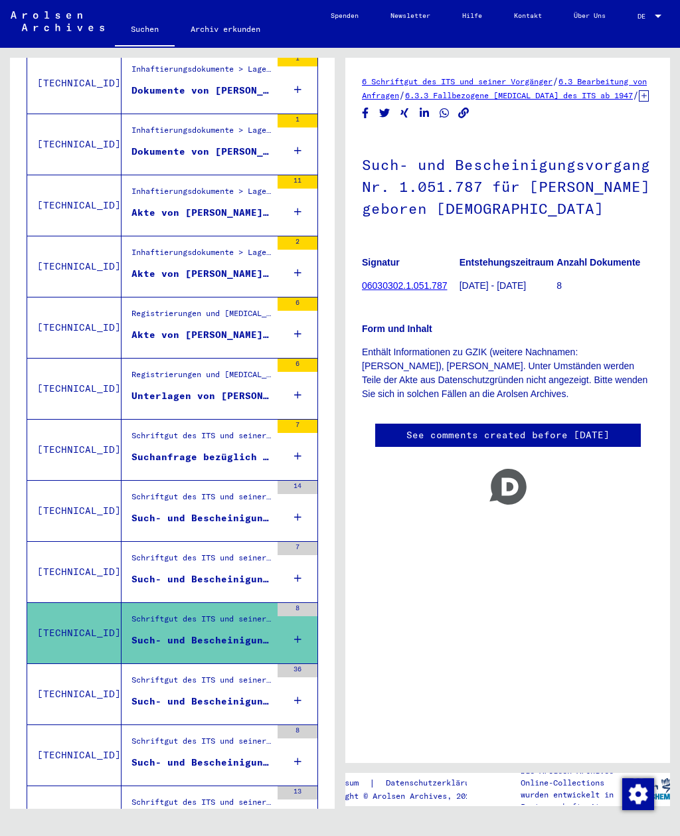
click at [230, 674] on div "Schriftgut des ITS und seiner Vorgänger > Bearbeitung von Anfragen > Fallbezoge…" at bounding box center [200, 683] width 139 height 19
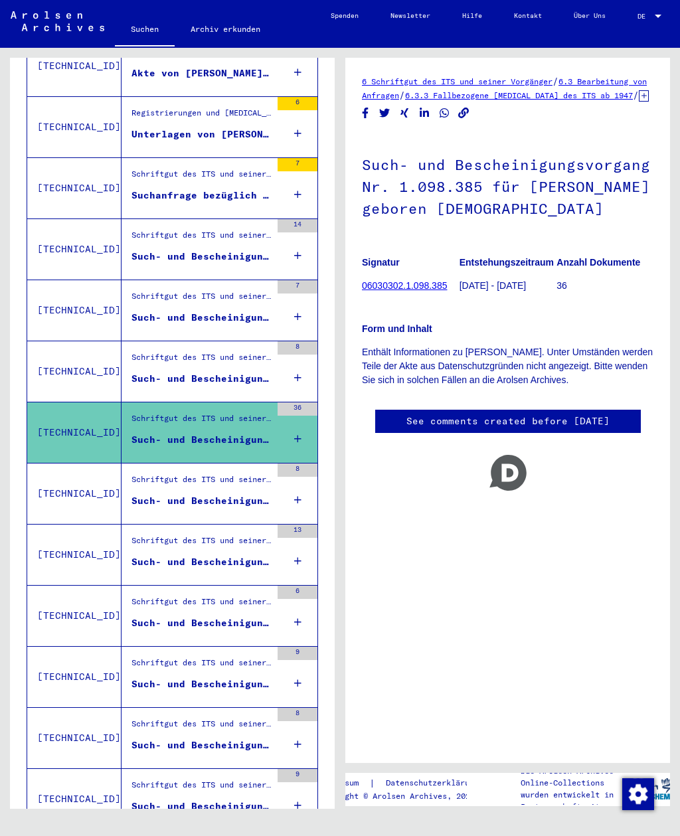
scroll to position [919, 0]
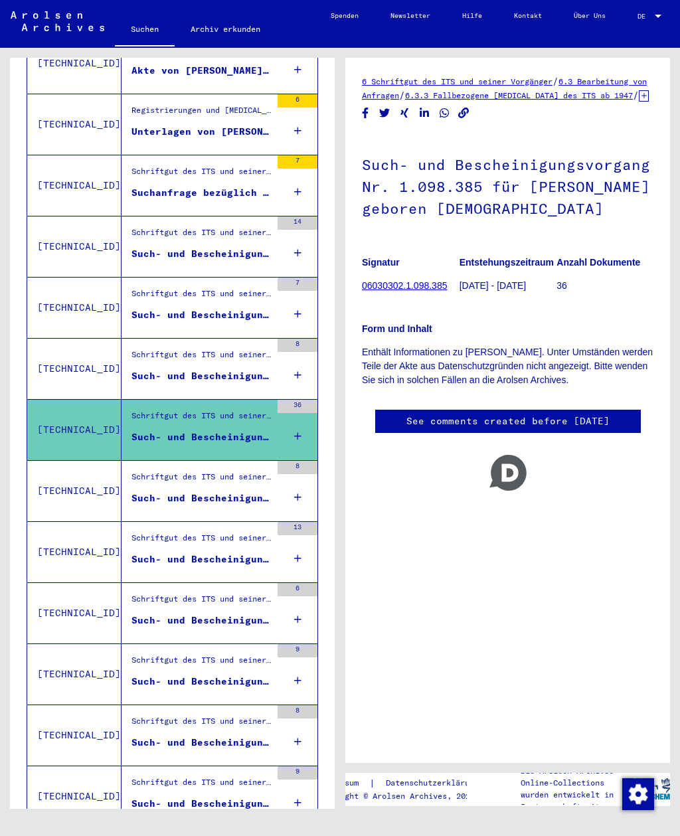
click at [242, 471] on div "Schriftgut des ITS und seiner Vorgänger > Bearbeitung von Anfragen > Fallbezoge…" at bounding box center [200, 480] width 139 height 19
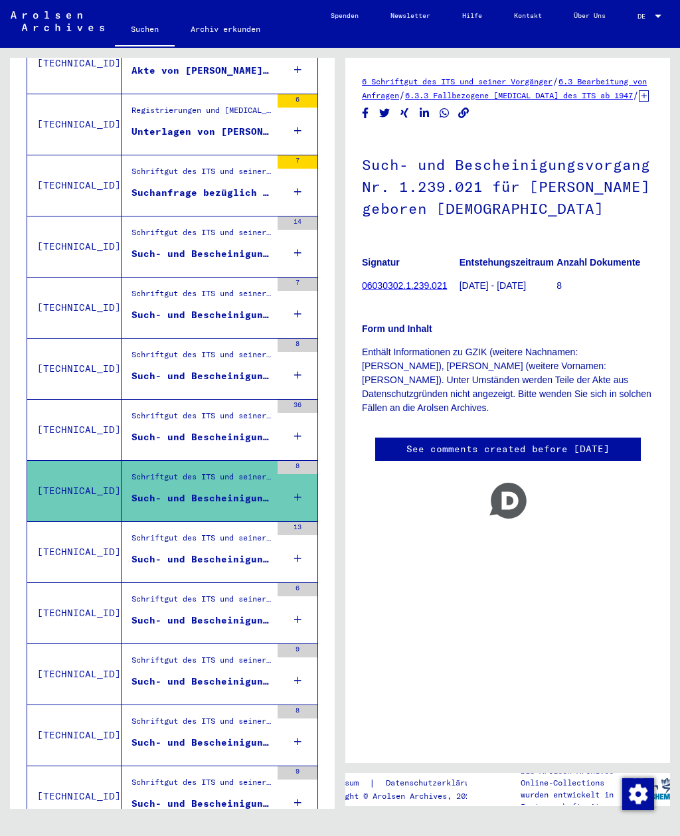
click at [235, 535] on div "Schriftgut des ITS und seiner Vorgänger > Bearbeitung von Anfragen > Fallbezoge…" at bounding box center [200, 541] width 139 height 19
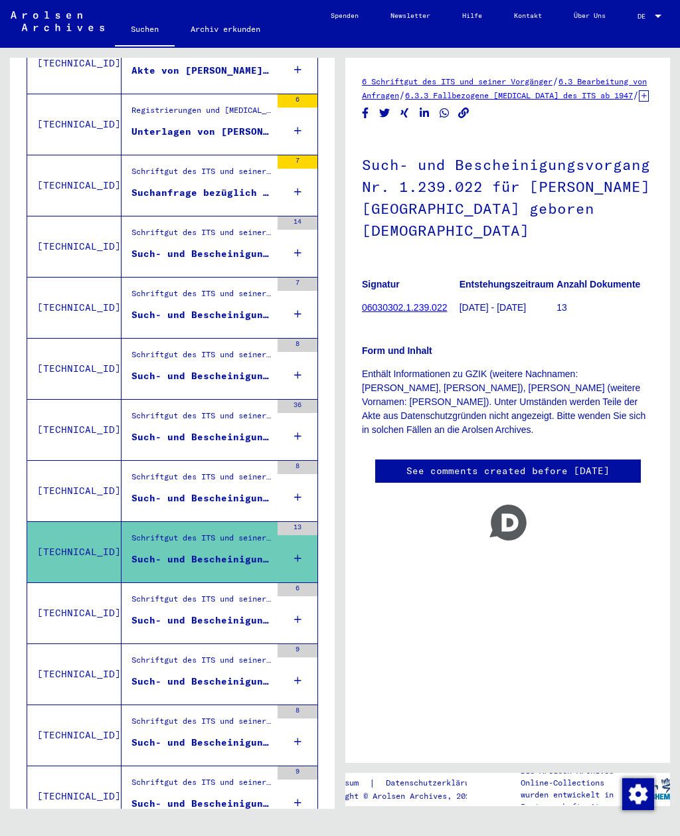
click at [243, 613] on div "Such- und Bescheinigungsvorgang Nr. 1.239.023 für [PERSON_NAME] geboren [DEMOGR…" at bounding box center [200, 620] width 139 height 14
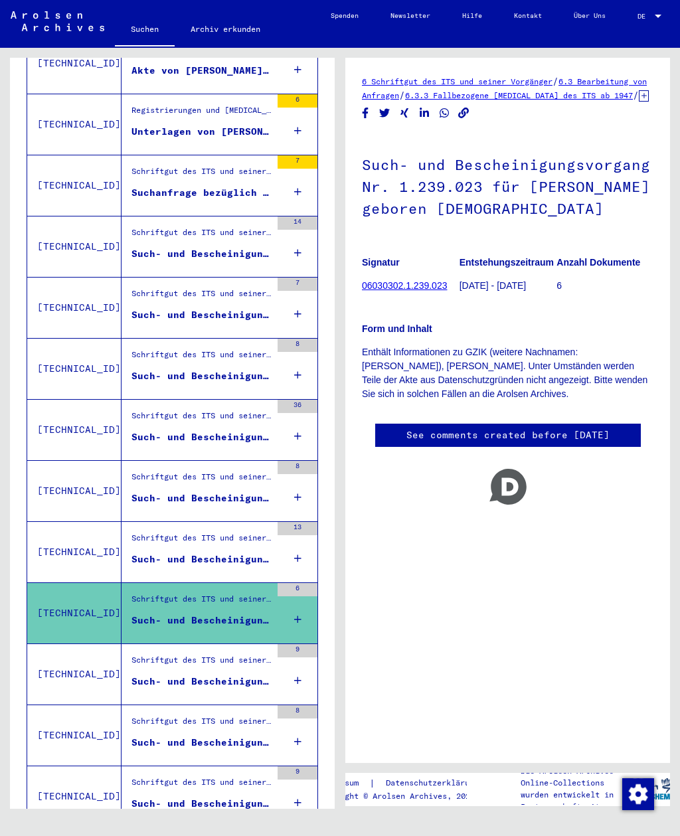
click at [236, 644] on div "Schriftgut des ITS und seiner Vorgänger > Bearbeitung von Anfragen > Fallbezoge…" at bounding box center [195, 674] width 149 height 60
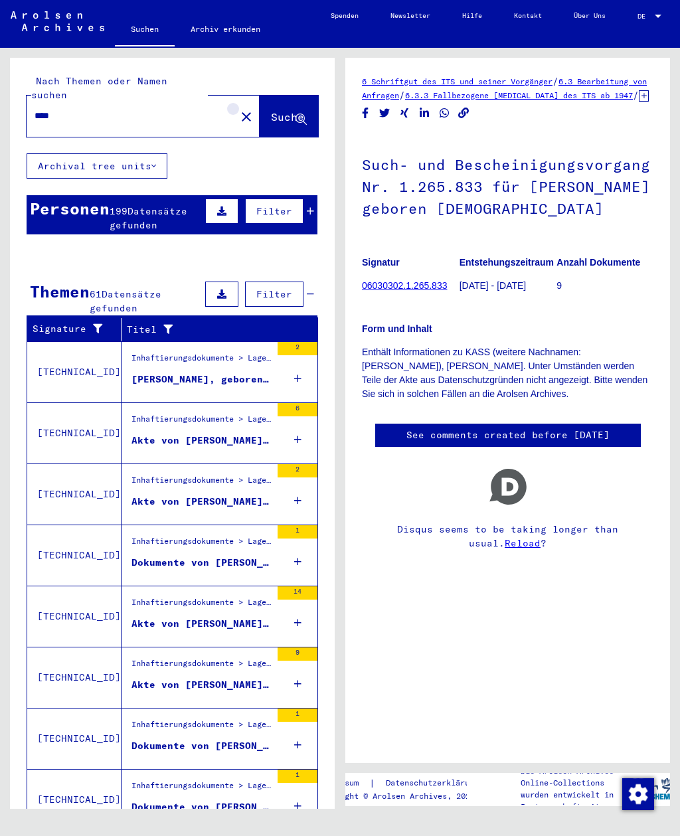
click at [233, 103] on button "close" at bounding box center [246, 116] width 27 height 27
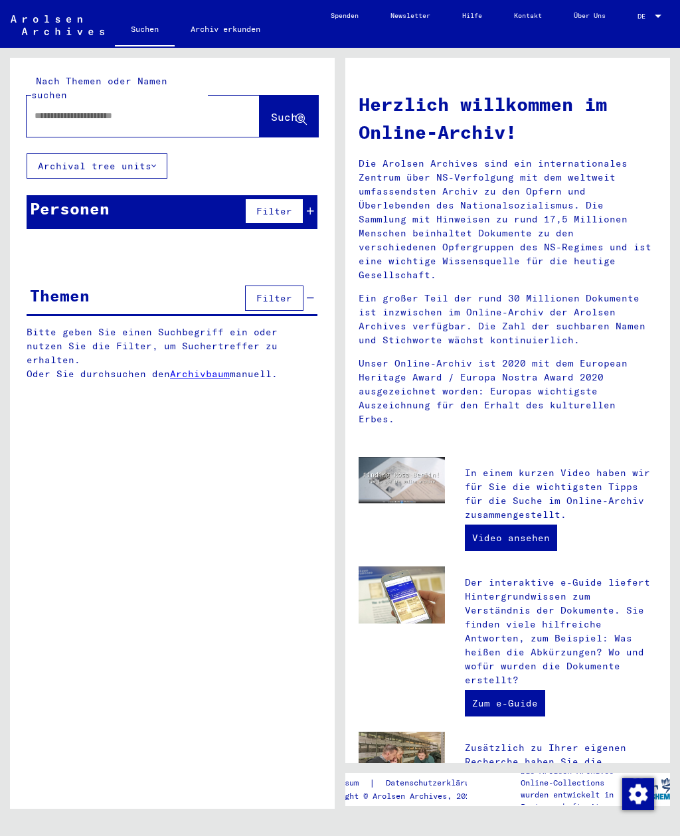
click at [151, 109] on input "text" at bounding box center [127, 116] width 185 height 14
type input "**********"
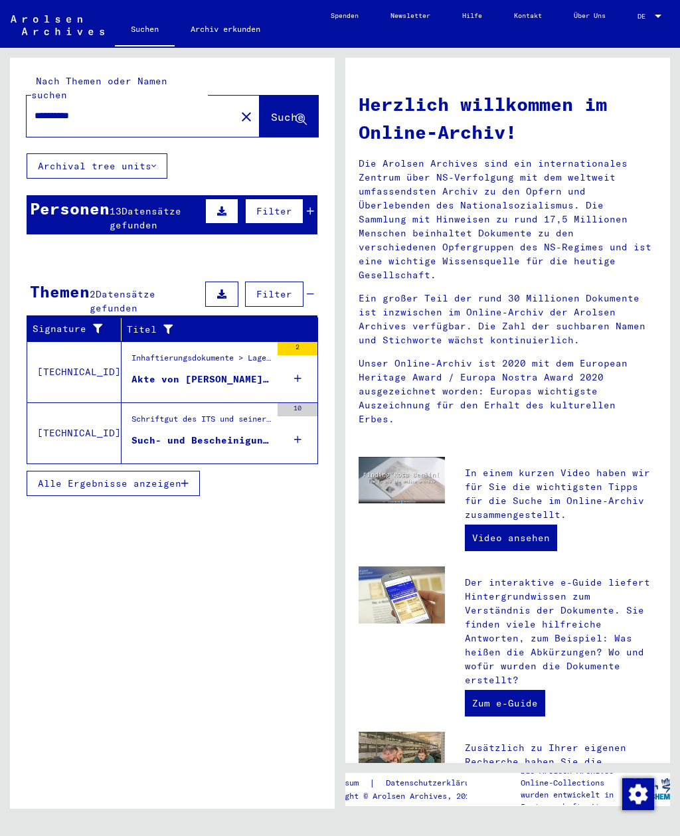
click at [151, 205] on span "Datensätze gefunden" at bounding box center [146, 218] width 72 height 26
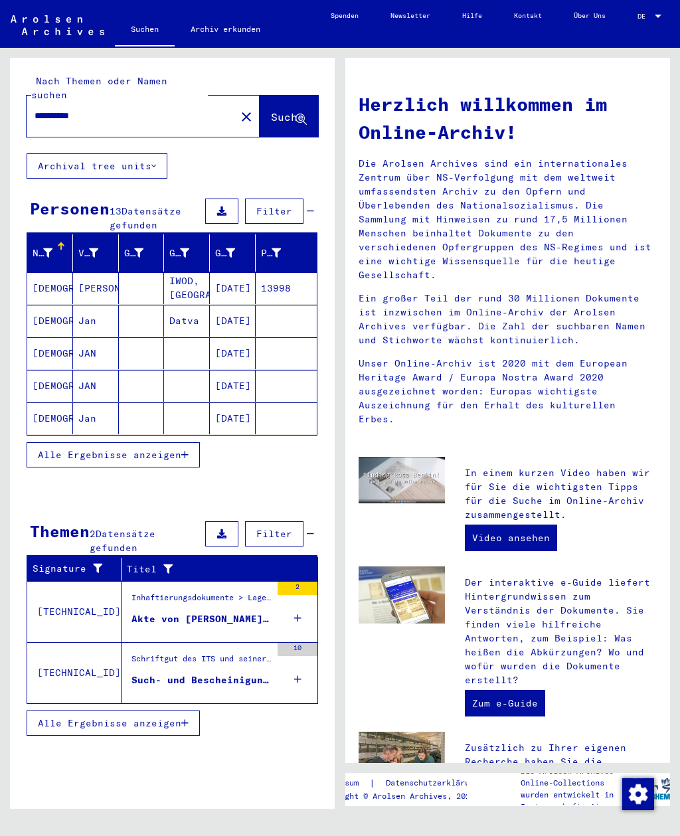
click at [250, 591] on div "Inhaftierungsdokumente > Lager und Ghettos > Konzentrationslager [GEOGRAPHIC_DA…" at bounding box center [200, 600] width 139 height 19
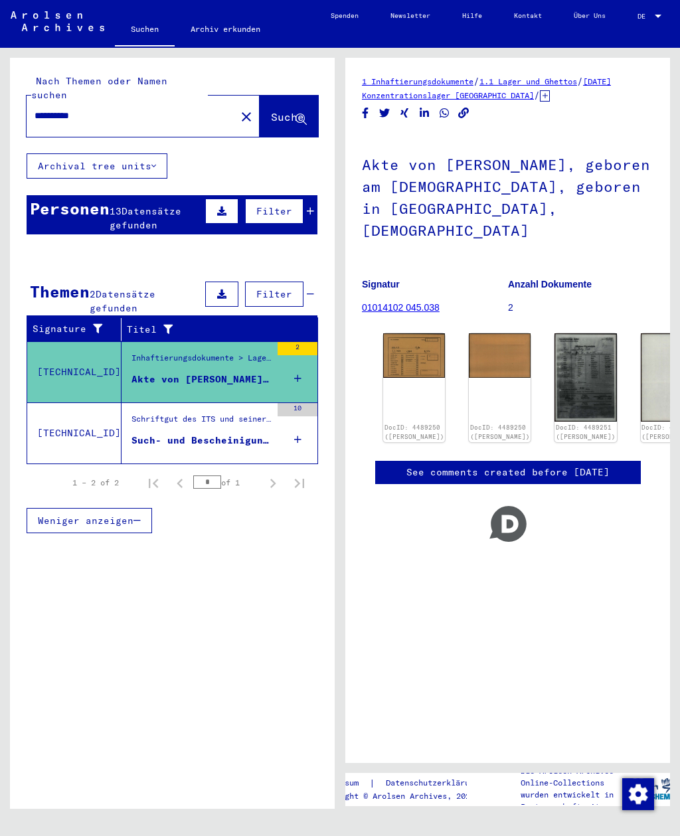
click at [254, 433] on div "Such- und Bescheinigungsvorgang Nr. 1.551.890 für [PERSON_NAME] geboren [DEMOGR…" at bounding box center [200, 440] width 139 height 14
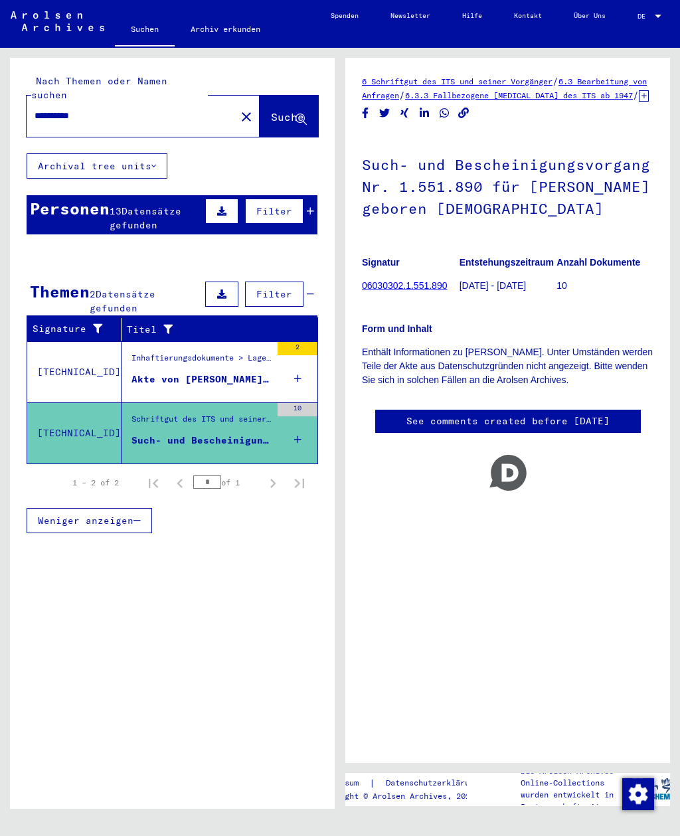
click at [150, 205] on span "Datensätze gefunden" at bounding box center [146, 218] width 72 height 26
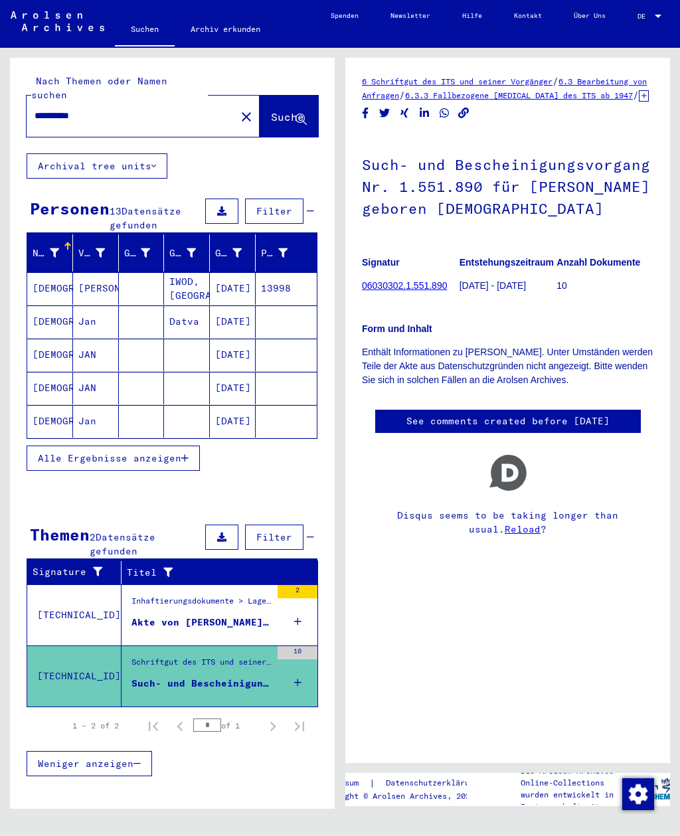
click at [204, 305] on mat-cell "Datva" at bounding box center [187, 321] width 46 height 33
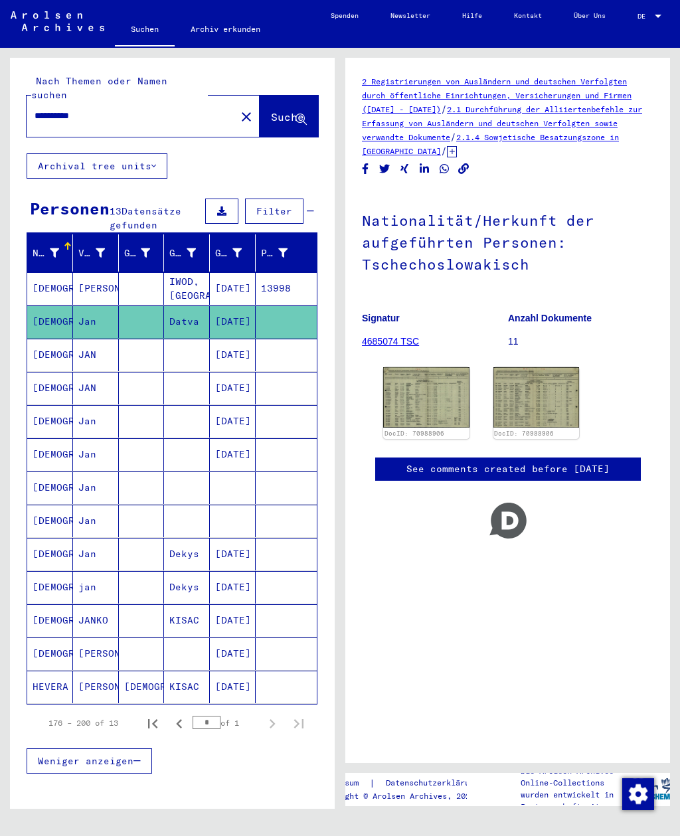
click at [206, 338] on mat-cell at bounding box center [187, 354] width 46 height 33
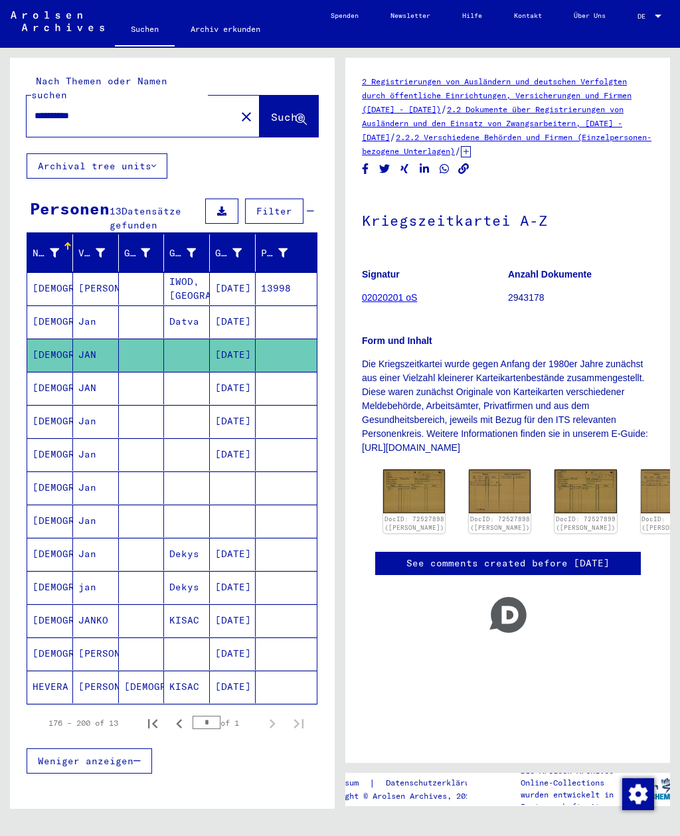
click at [415, 476] on img at bounding box center [414, 491] width 62 height 44
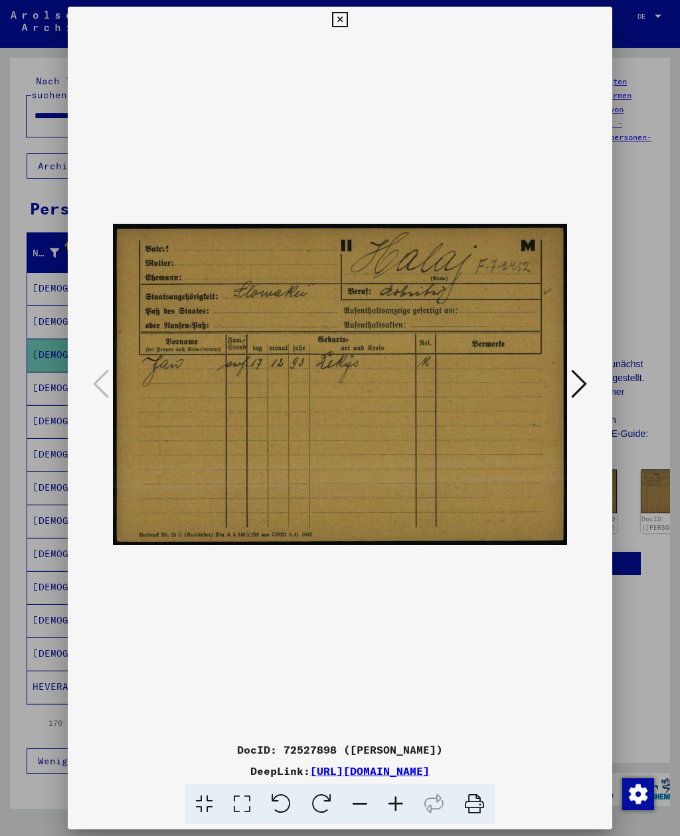
click at [584, 382] on icon at bounding box center [579, 384] width 16 height 32
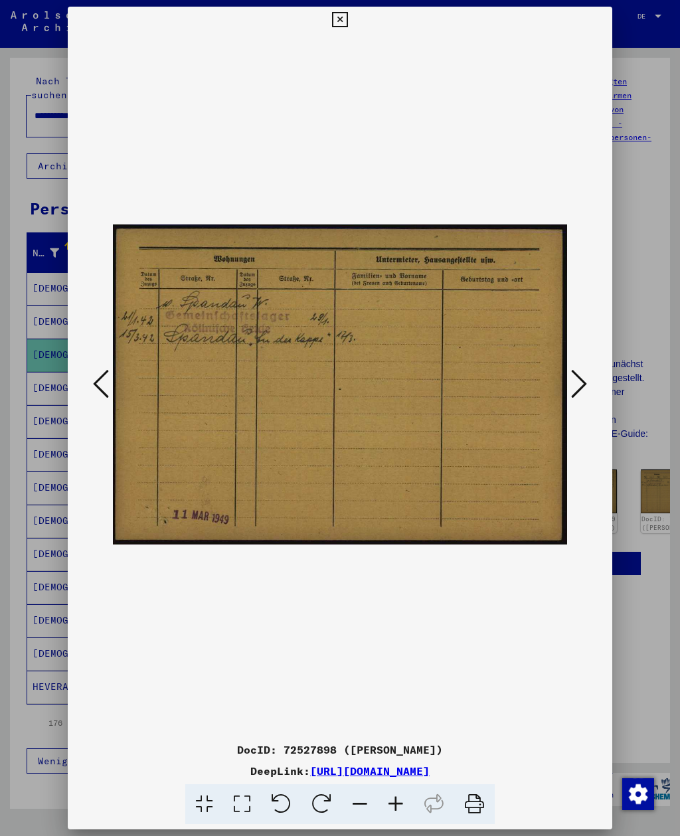
click at [587, 384] on button at bounding box center [579, 385] width 24 height 38
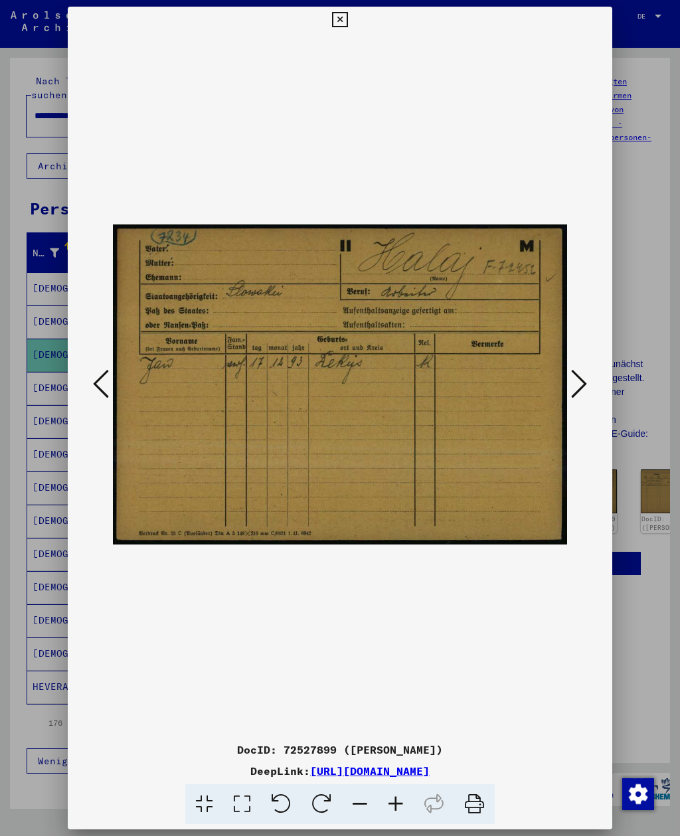
click at [588, 388] on button at bounding box center [579, 385] width 24 height 38
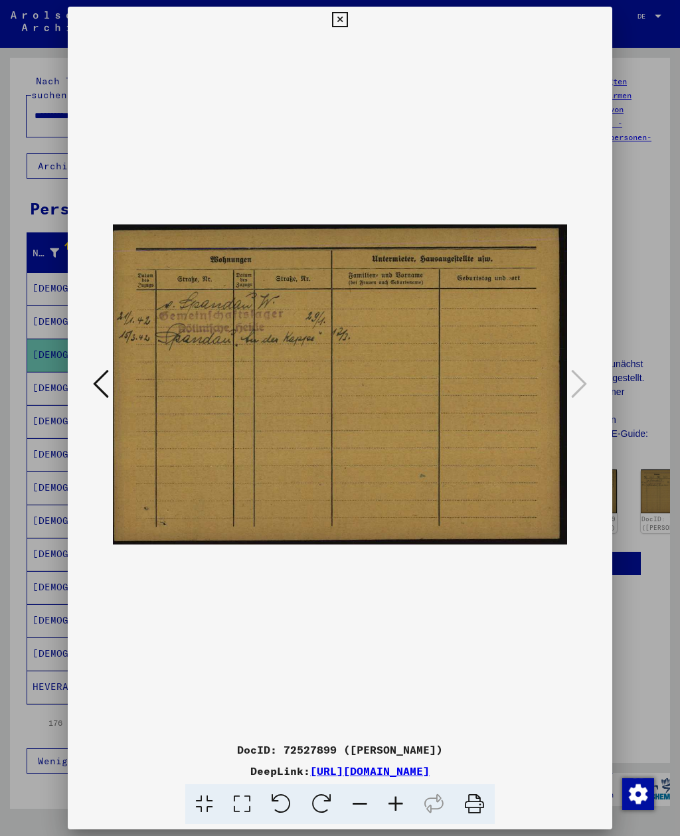
click at [347, 15] on icon at bounding box center [339, 20] width 15 height 16
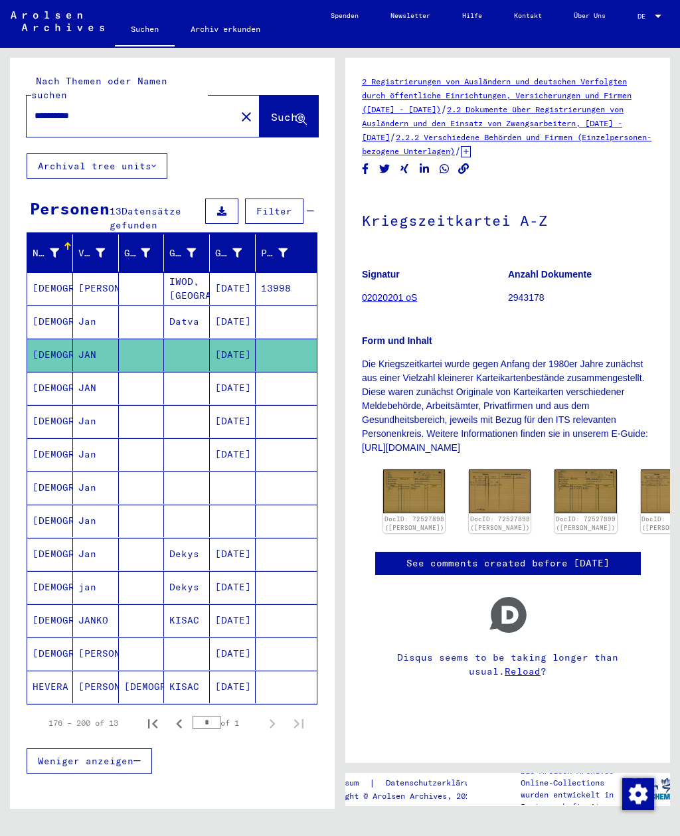
click at [226, 376] on mat-cell "[DATE]" at bounding box center [233, 388] width 46 height 33
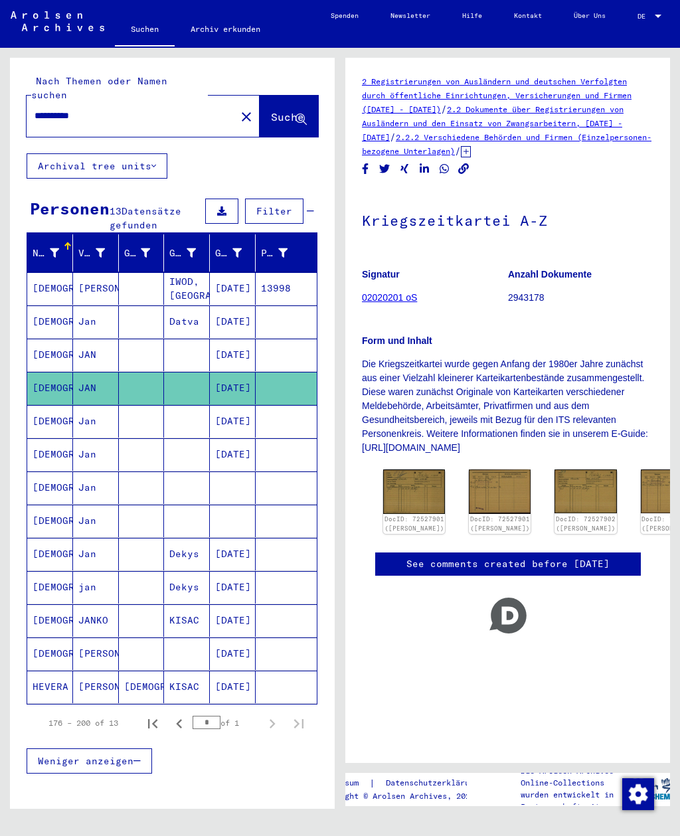
click at [420, 485] on img at bounding box center [414, 491] width 62 height 44
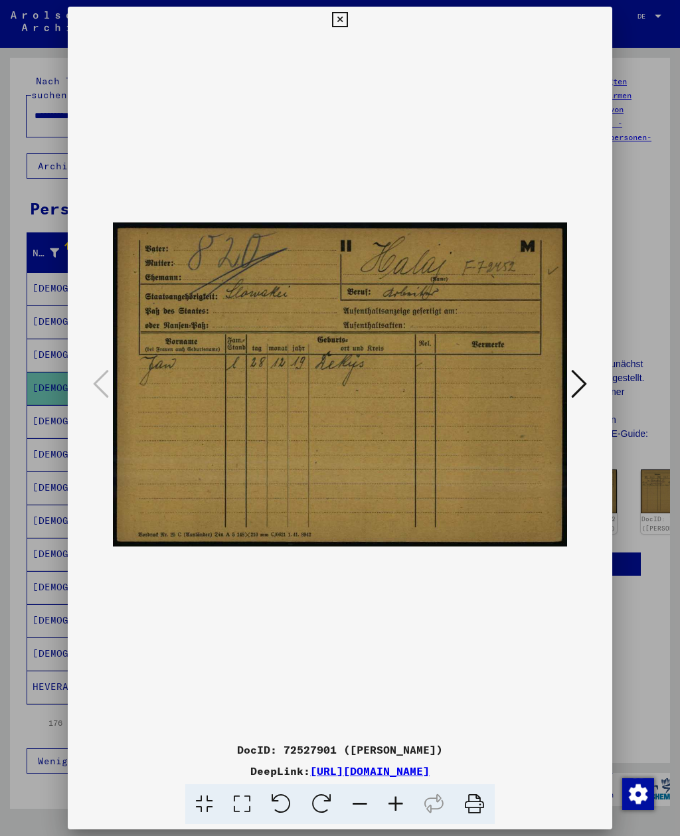
click at [588, 376] on button at bounding box center [579, 385] width 24 height 38
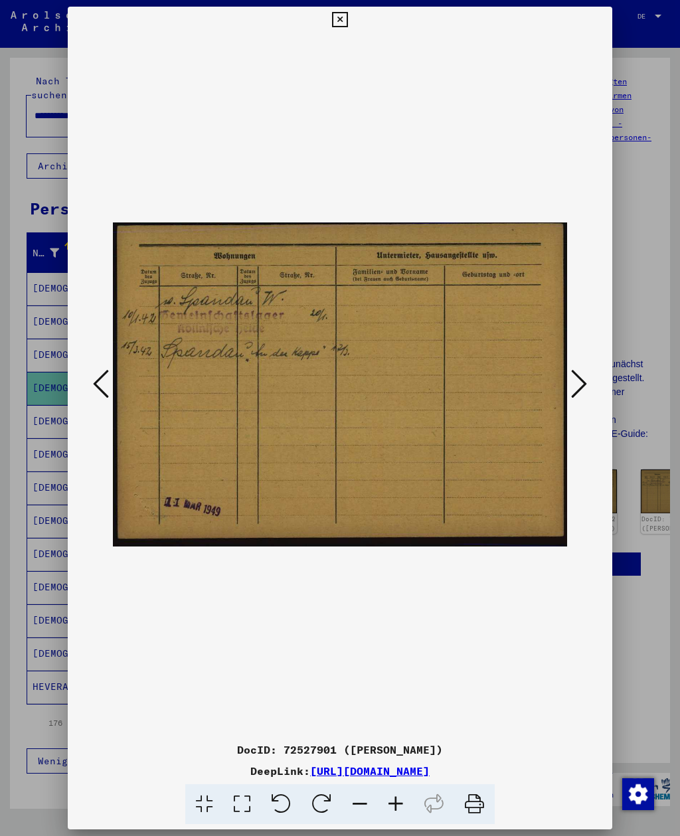
click at [583, 377] on icon at bounding box center [579, 384] width 16 height 32
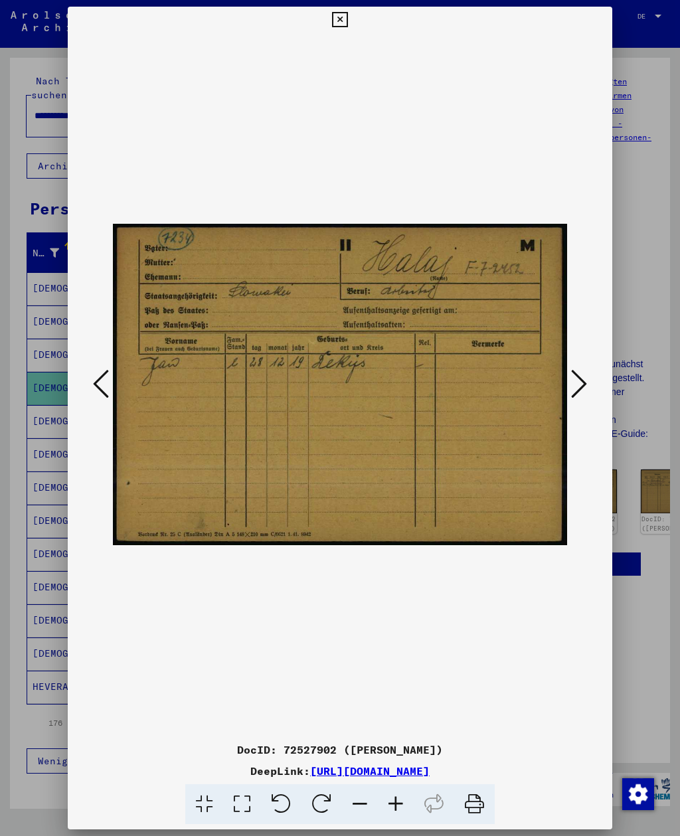
click at [581, 374] on icon at bounding box center [579, 384] width 16 height 32
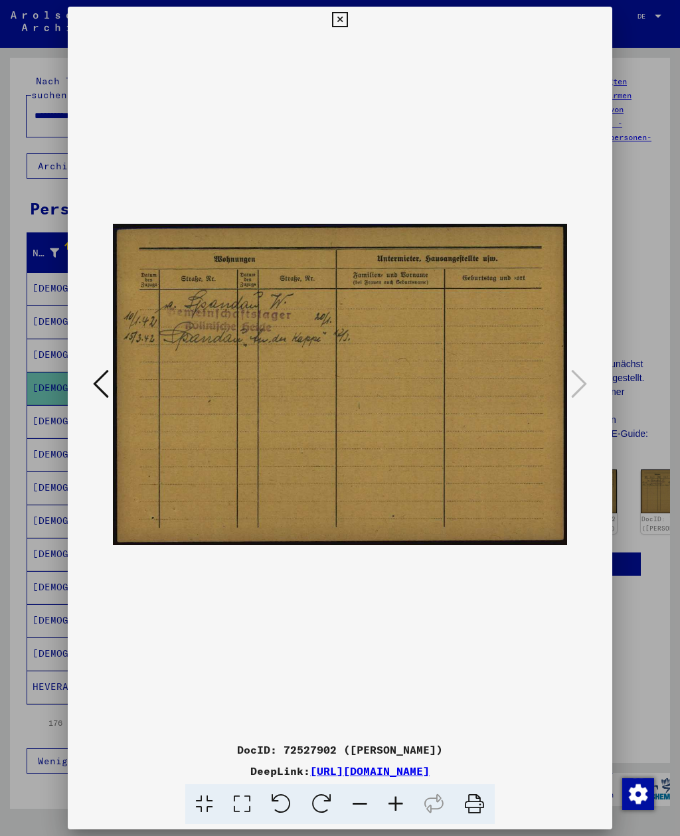
click at [347, 21] on icon at bounding box center [339, 20] width 15 height 16
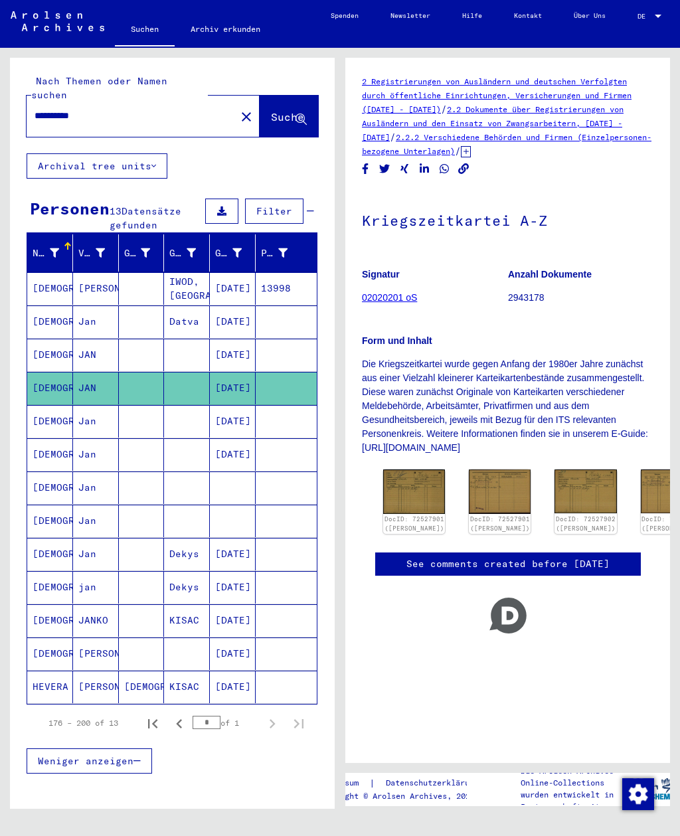
click at [244, 405] on mat-cell "[DATE]" at bounding box center [233, 421] width 46 height 33
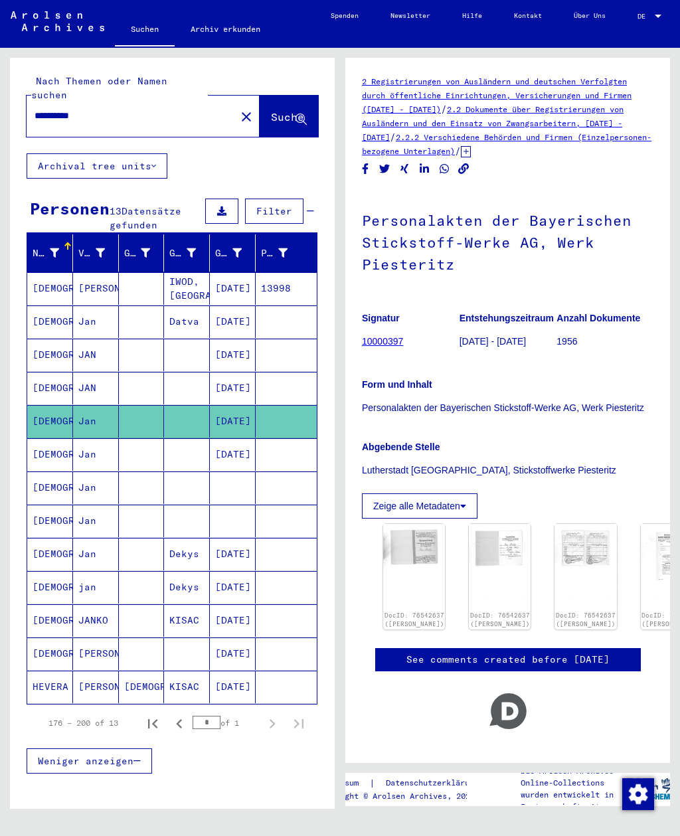
click at [261, 441] on mat-cell at bounding box center [286, 454] width 61 height 33
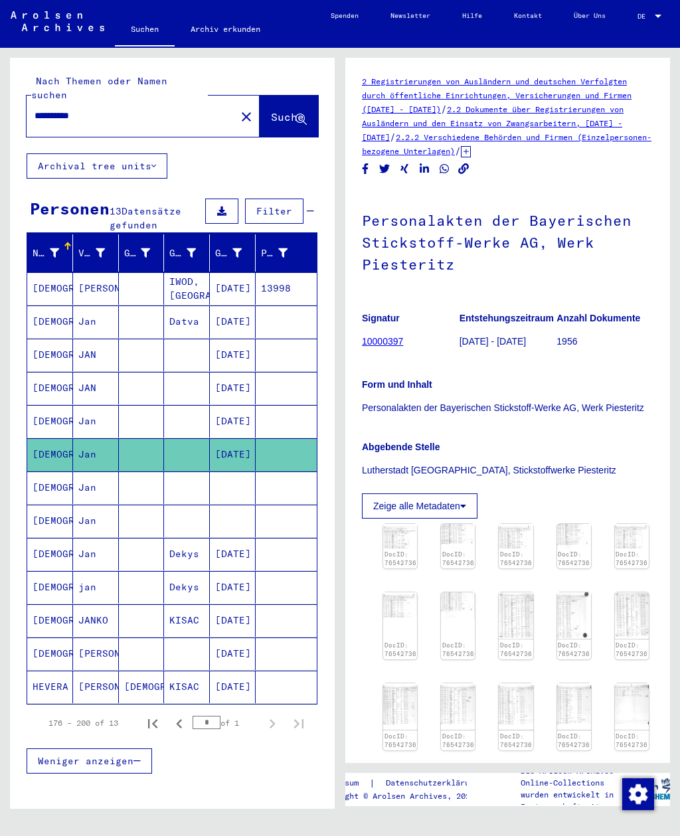
click at [253, 481] on mat-cell at bounding box center [233, 487] width 46 height 33
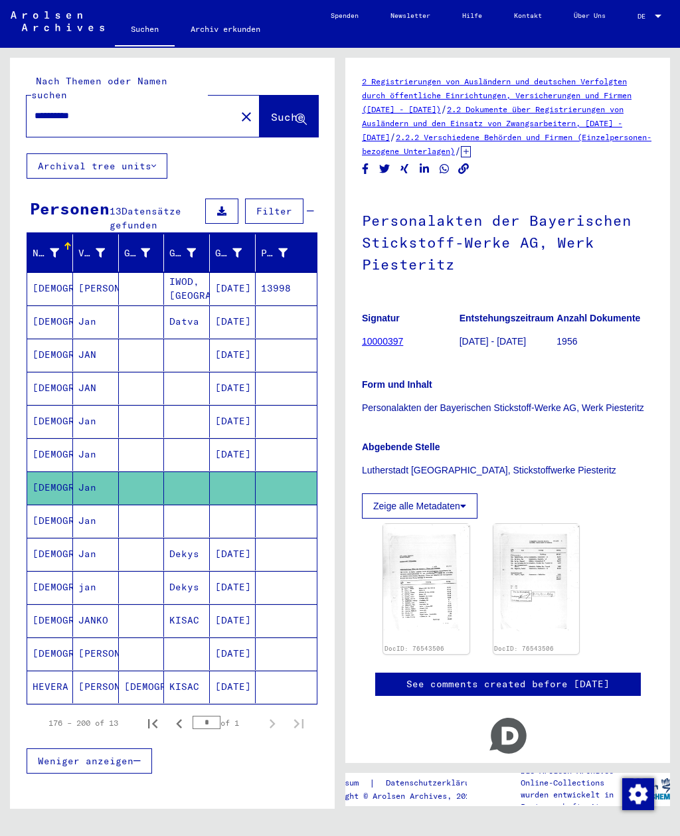
click at [256, 512] on mat-cell at bounding box center [286, 520] width 61 height 33
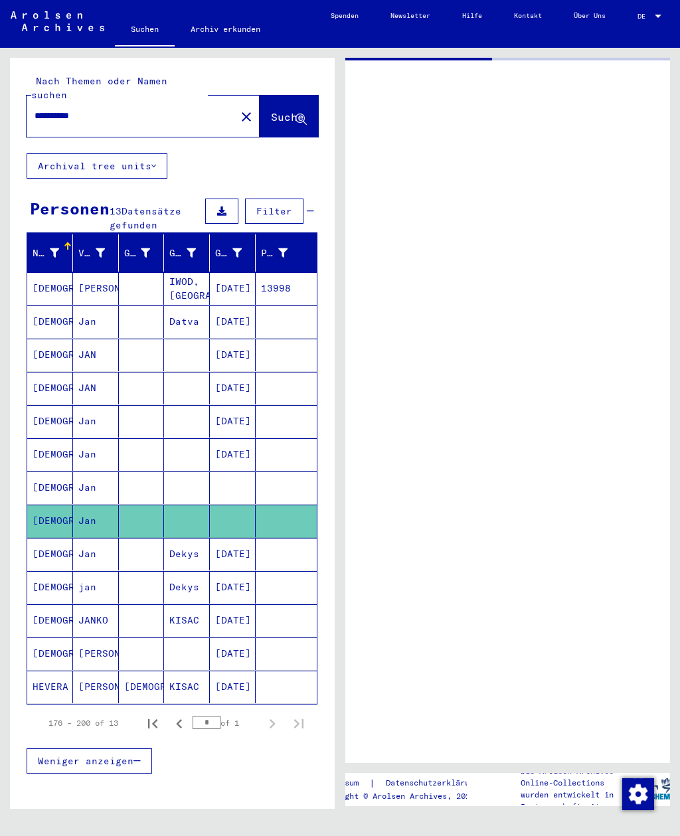
click at [246, 609] on mat-cell "[DATE]" at bounding box center [233, 620] width 46 height 33
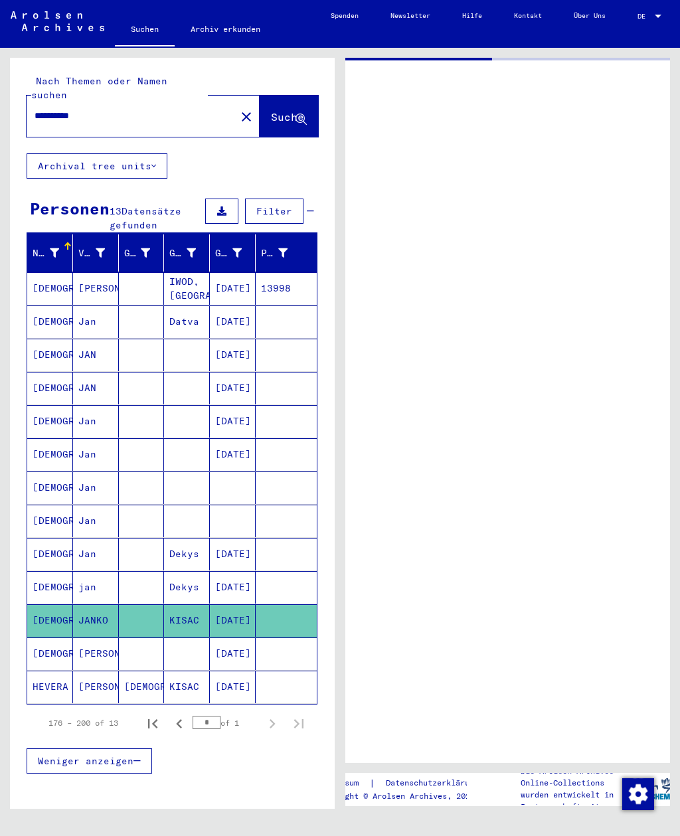
click at [222, 637] on mat-cell "[DATE]" at bounding box center [233, 653] width 46 height 33
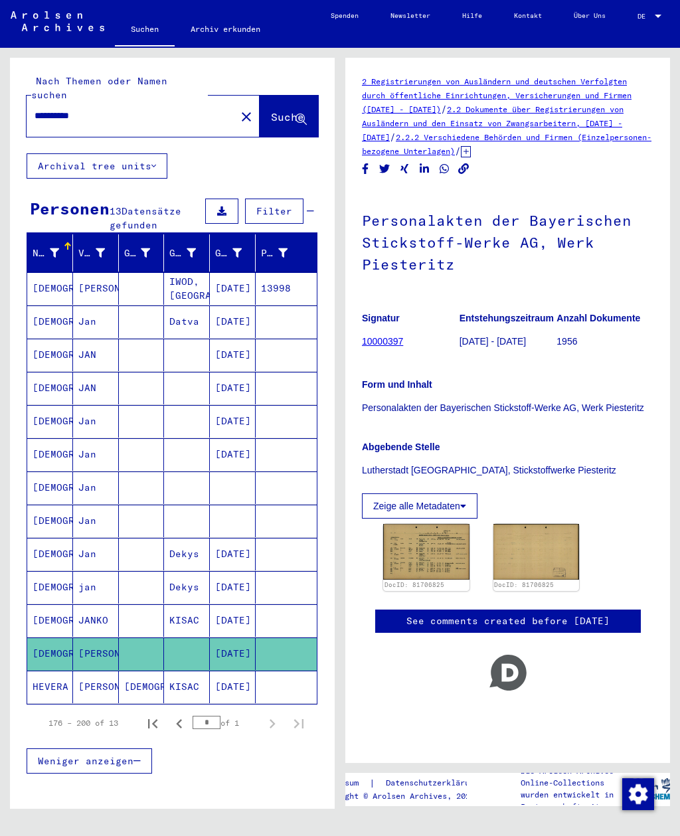
click at [226, 575] on mat-cell "[DATE]" at bounding box center [233, 587] width 46 height 33
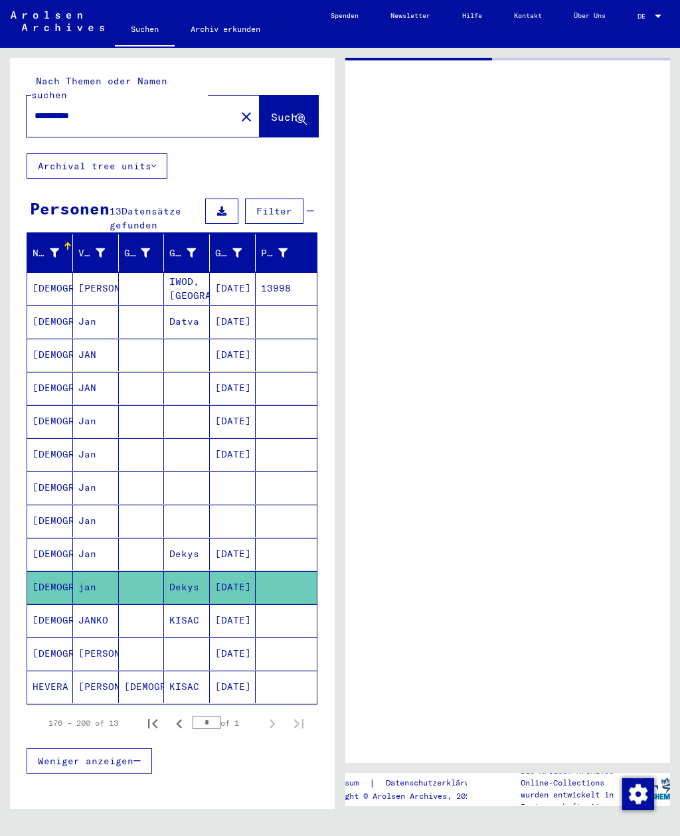
click at [231, 272] on mat-cell "[DATE]" at bounding box center [233, 288] width 46 height 33
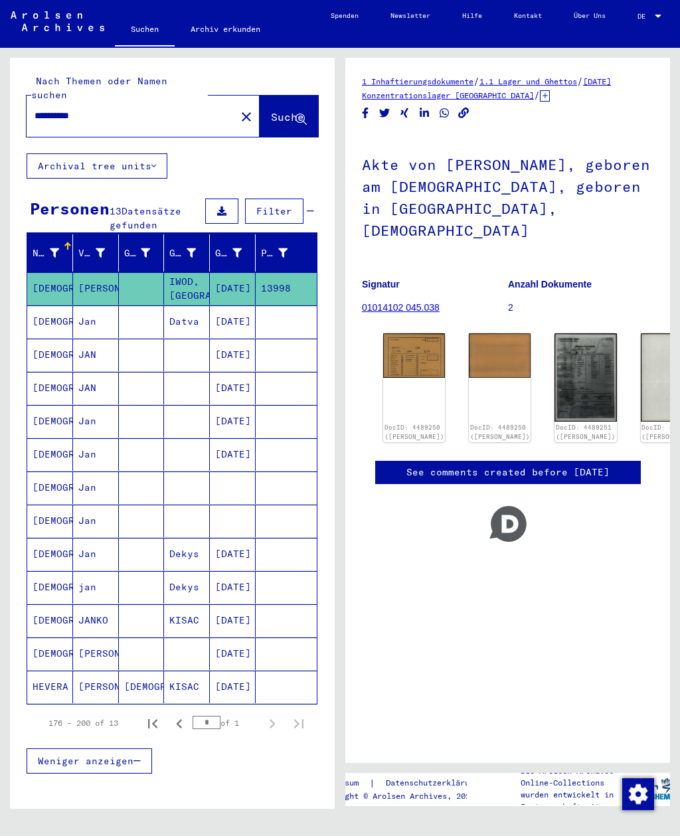
click at [210, 307] on mat-cell "[DATE]" at bounding box center [233, 321] width 46 height 33
